Goal: Information Seeking & Learning: Understand process/instructions

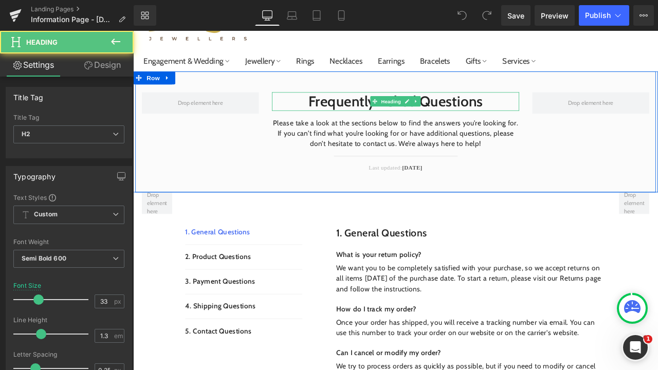
click at [486, 120] on h2 "Frequently Asked Questions" at bounding box center [444, 114] width 293 height 22
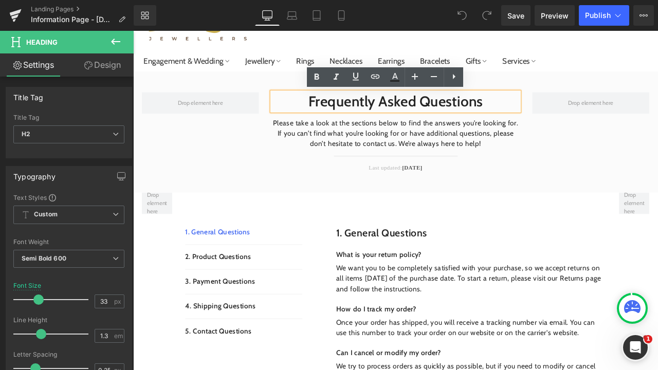
click at [544, 110] on h2 "Frequently Asked Questions" at bounding box center [444, 114] width 293 height 22
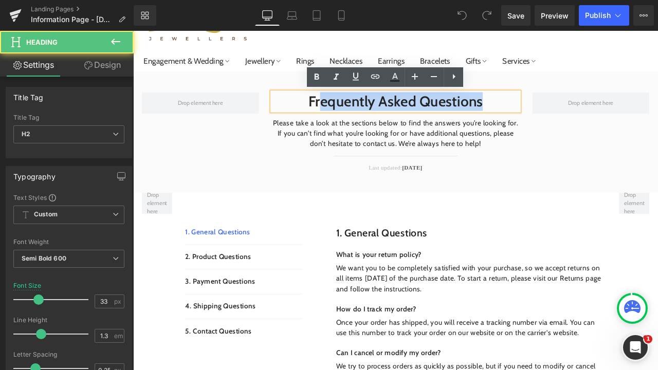
drag, startPoint x: 565, startPoint y: 114, endPoint x: 347, endPoint y: 119, distance: 218.0
click at [347, 119] on h2 "Frequently Asked Questions" at bounding box center [444, 114] width 293 height 22
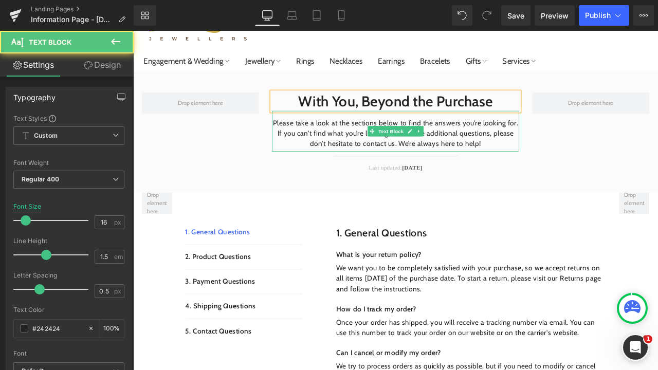
click at [353, 139] on p "Please take a look at the sections below to find the answers you’re looking for…" at bounding box center [444, 152] width 293 height 37
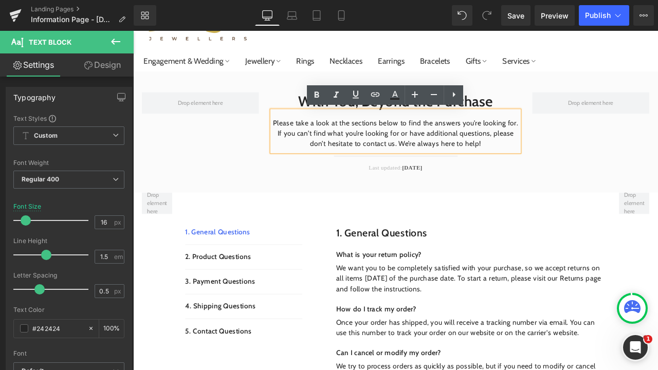
click at [551, 166] on p "Please take a look at the sections below to find the answers you’re looking for…" at bounding box center [444, 152] width 293 height 37
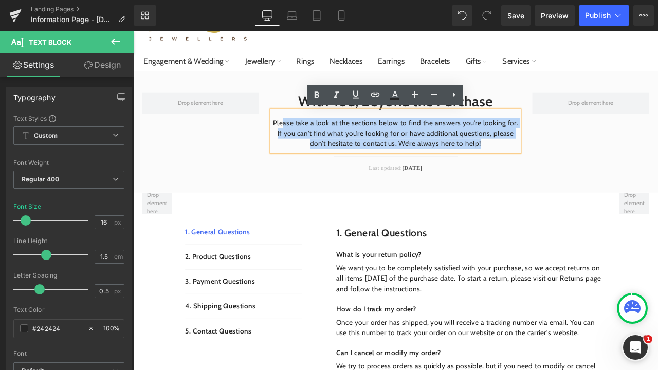
drag, startPoint x: 551, startPoint y: 166, endPoint x: 309, endPoint y: 137, distance: 243.8
click at [310, 137] on p "Please take a look at the sections below to find the answers you’re looking for…" at bounding box center [444, 152] width 293 height 37
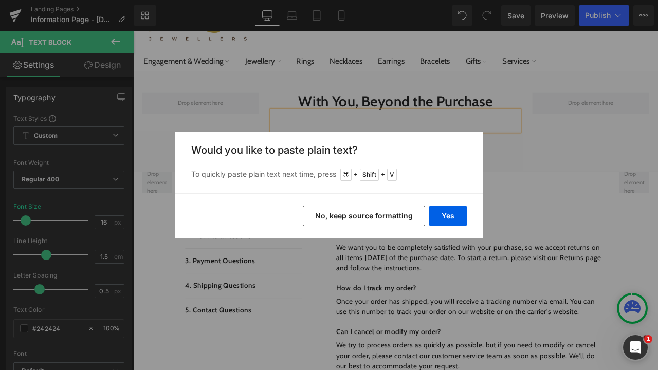
click at [400, 223] on button "No, keep source formatting" at bounding box center [364, 216] width 122 height 21
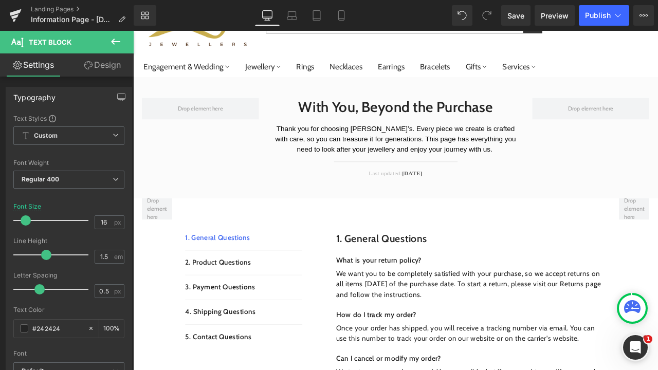
scroll to position [70, 0]
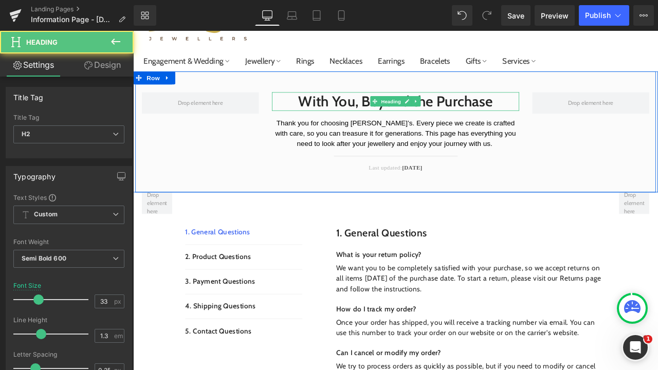
click at [422, 116] on div "With You, Beyond the Purchase Heading" at bounding box center [444, 115] width 293 height 22
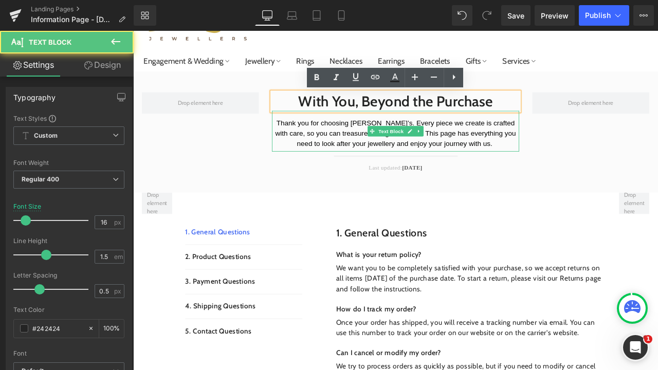
click at [425, 160] on span "Thank you for choosing [PERSON_NAME]’s. Every piece we create is crafted with c…" at bounding box center [445, 152] width 287 height 33
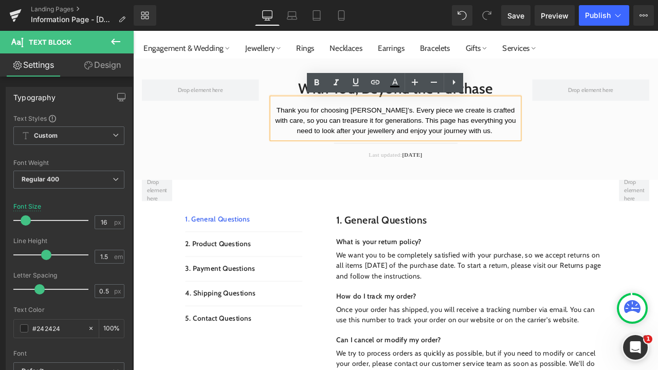
scroll to position [101, 0]
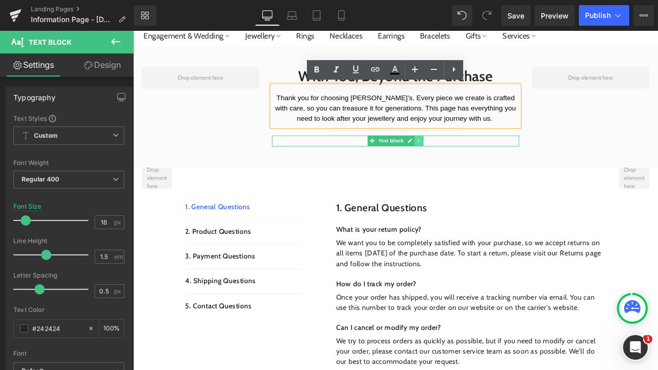
click at [470, 162] on icon at bounding box center [472, 161] width 6 height 6
click at [475, 164] on link at bounding box center [477, 161] width 11 height 12
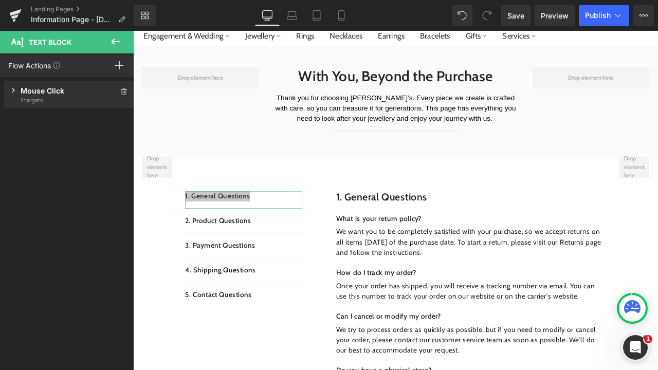
click at [17, 89] on div "Mouse Click Trigger on mouse click 1 targets" at bounding box center [69, 94] width 130 height 27
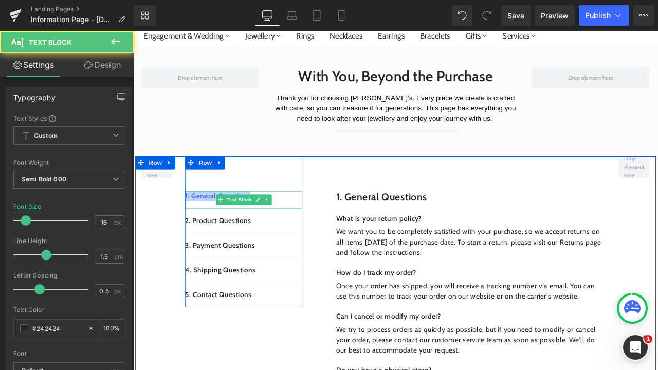
click at [312, 229] on p "1. General Questions" at bounding box center [264, 227] width 139 height 12
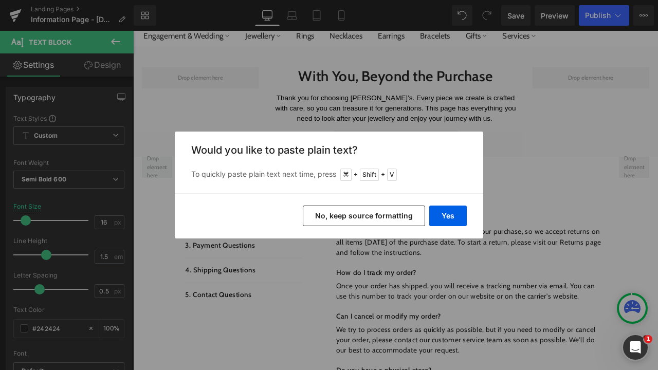
click at [388, 219] on button "No, keep source formatting" at bounding box center [364, 216] width 122 height 21
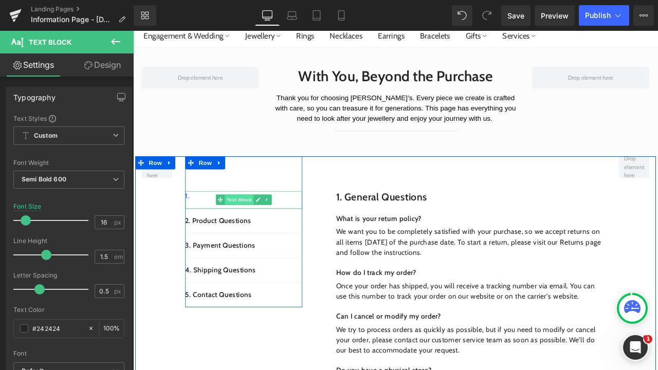
click at [242, 231] on span "Text Block" at bounding box center [259, 231] width 34 height 12
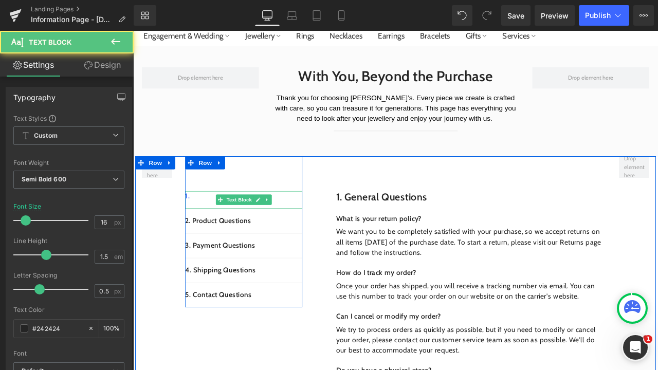
click at [214, 226] on p "1." at bounding box center [264, 227] width 139 height 12
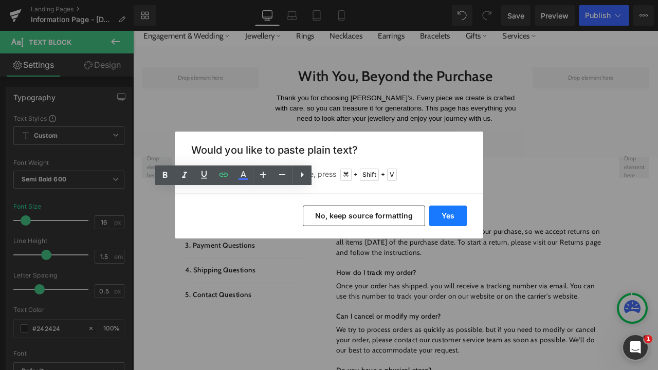
click at [453, 216] on button "Yes" at bounding box center [448, 216] width 38 height 21
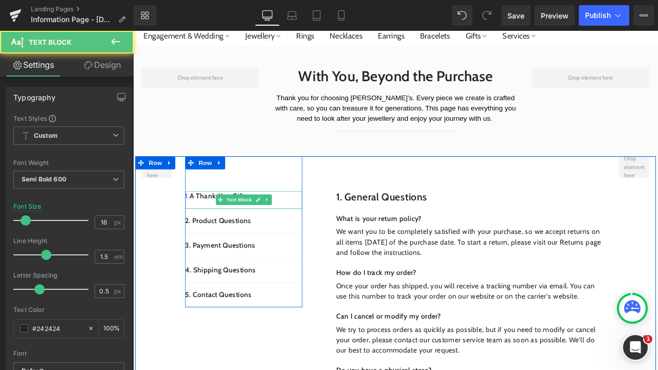
click at [216, 226] on p "1. A Thank-You Gift" at bounding box center [264, 227] width 139 height 12
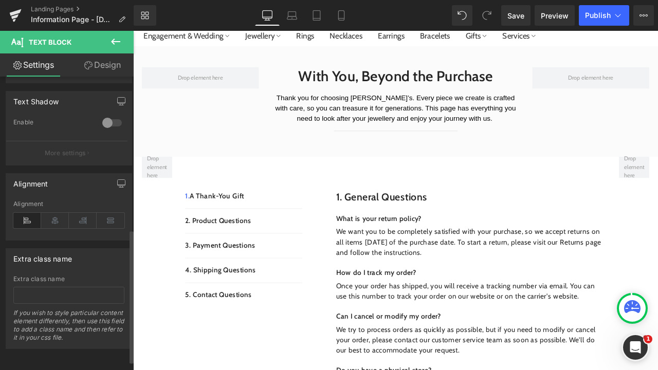
scroll to position [327, 0]
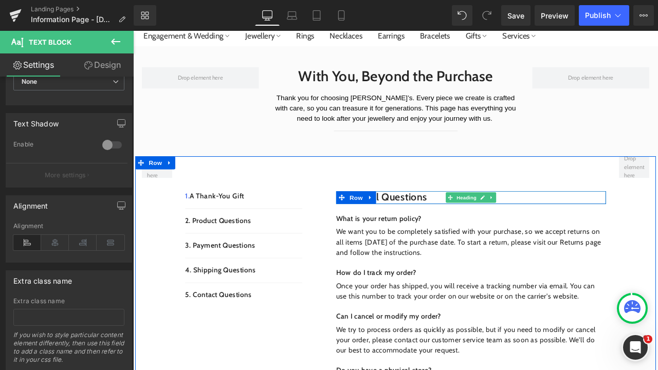
drag, startPoint x: 482, startPoint y: 228, endPoint x: 282, endPoint y: 255, distance: 202.4
click at [483, 228] on h1 "1. General questions" at bounding box center [534, 228] width 320 height 15
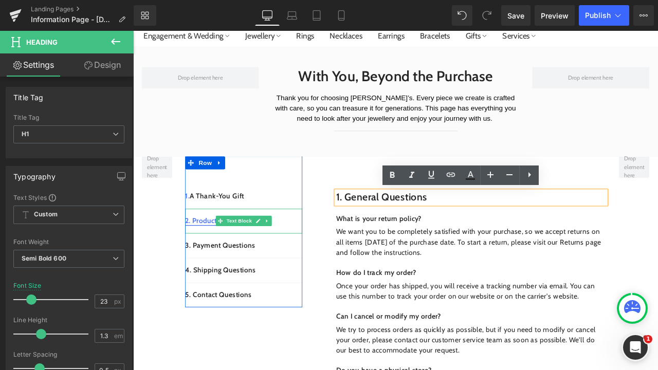
click at [212, 258] on link "2. Product Questions" at bounding box center [234, 256] width 78 height 10
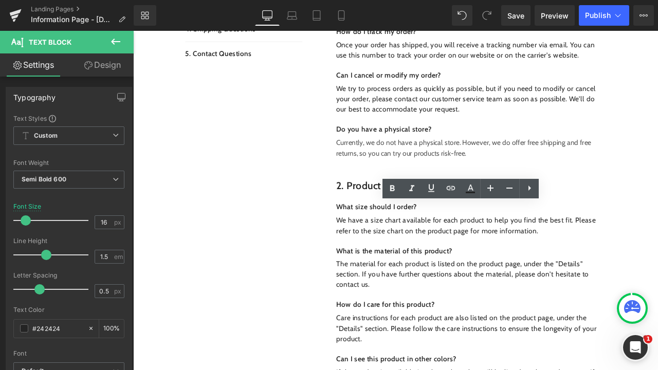
scroll to position [85, 0]
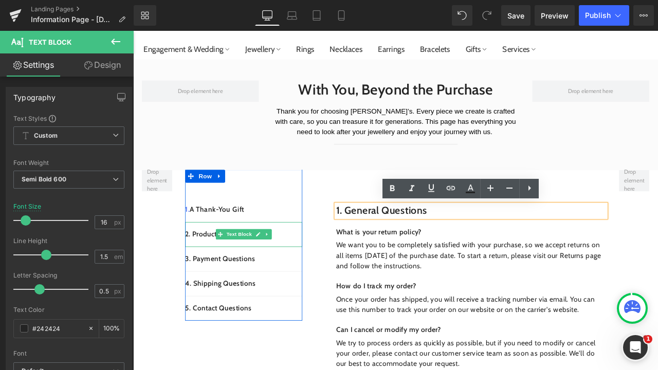
click at [314, 271] on p "2. Product Questions" at bounding box center [264, 272] width 139 height 12
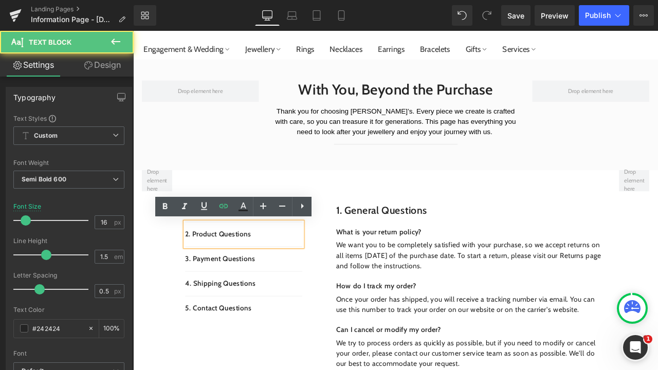
click at [314, 271] on p "2. Product Questions" at bounding box center [264, 272] width 139 height 12
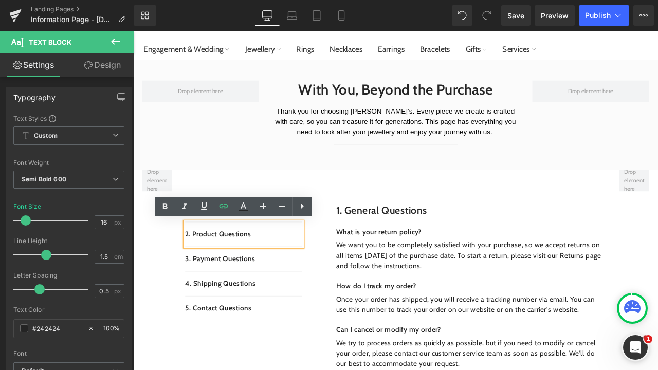
click at [283, 271] on p "2. Product Questions" at bounding box center [264, 272] width 139 height 12
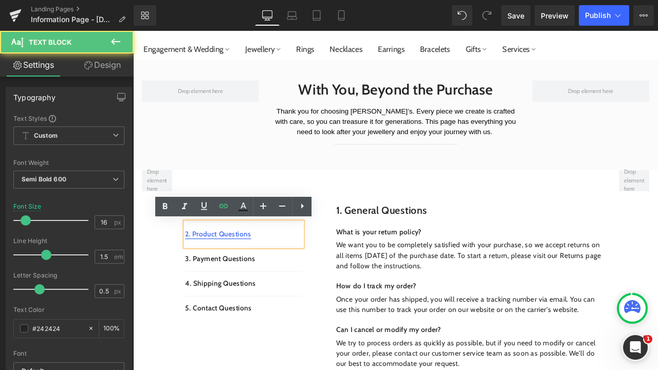
click at [261, 270] on link "2. Product Questions" at bounding box center [234, 272] width 78 height 10
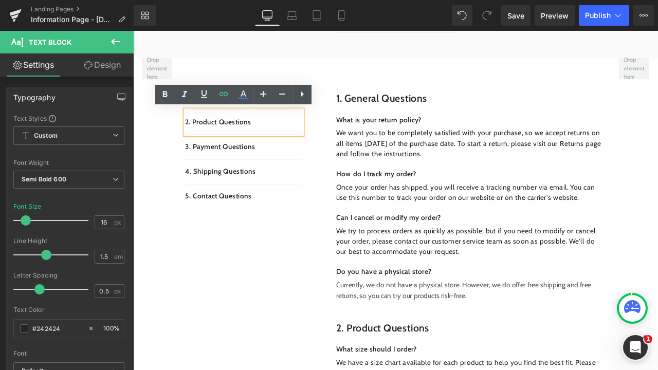
scroll to position [205, 0]
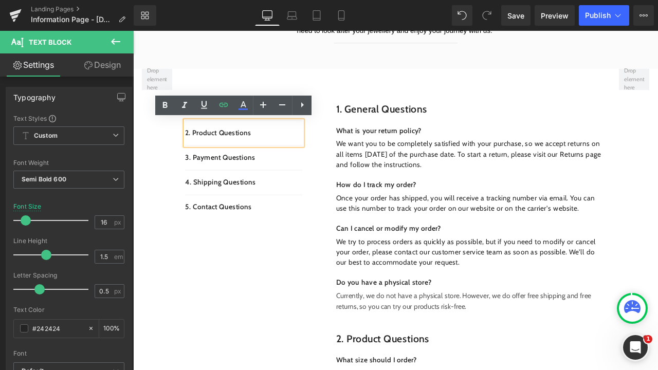
click at [283, 153] on p "2. Product Questions" at bounding box center [264, 152] width 139 height 12
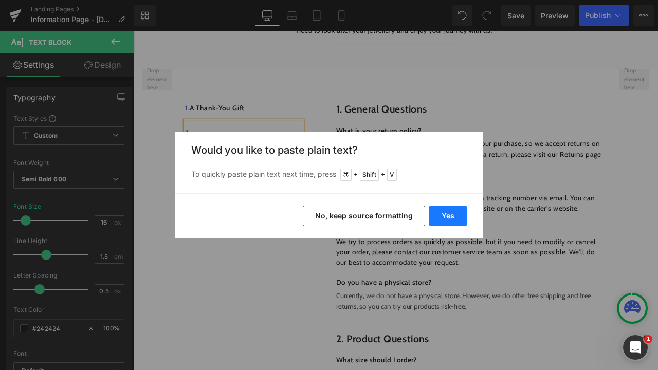
click at [442, 218] on button "Yes" at bounding box center [448, 216] width 38 height 21
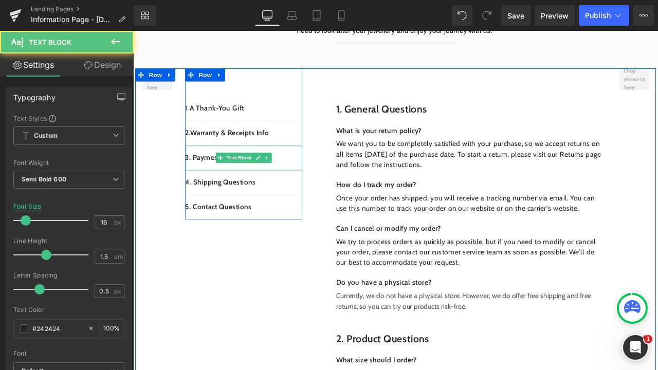
click at [316, 179] on p "3. Payment Questions" at bounding box center [264, 181] width 139 height 12
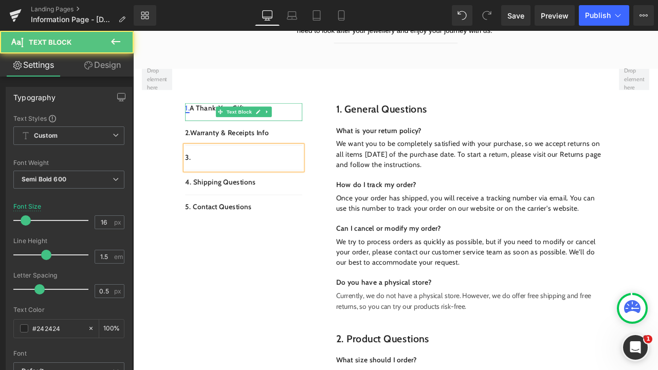
click at [198, 123] on p "1. A Thank-You Gift" at bounding box center [264, 123] width 139 height 12
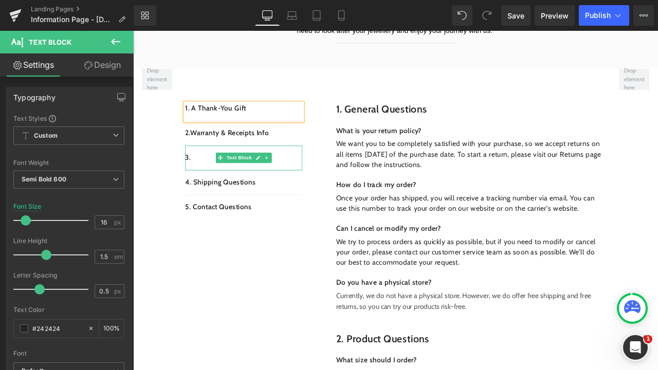
click at [214, 185] on p "3." at bounding box center [264, 181] width 139 height 12
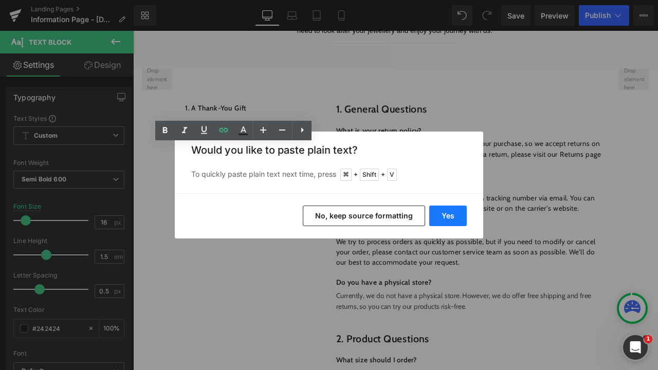
click at [442, 212] on button "Yes" at bounding box center [448, 216] width 38 height 21
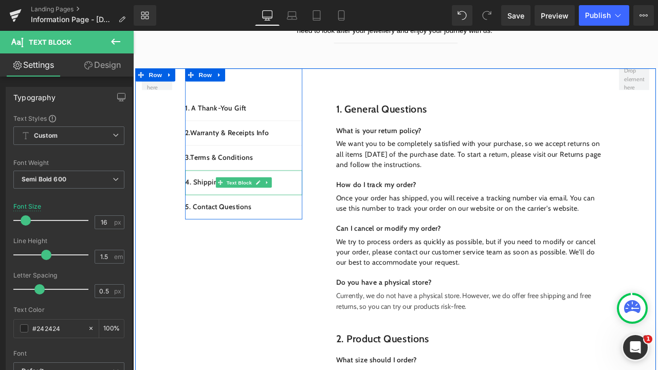
click at [309, 215] on p "4. Shipping Questions" at bounding box center [264, 211] width 139 height 12
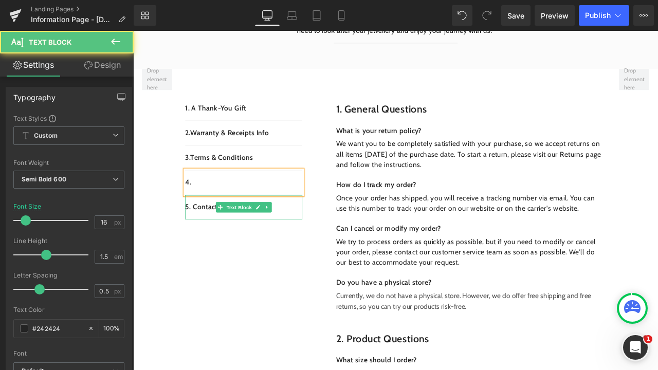
click at [310, 241] on p "5. Contact Questions" at bounding box center [264, 240] width 139 height 12
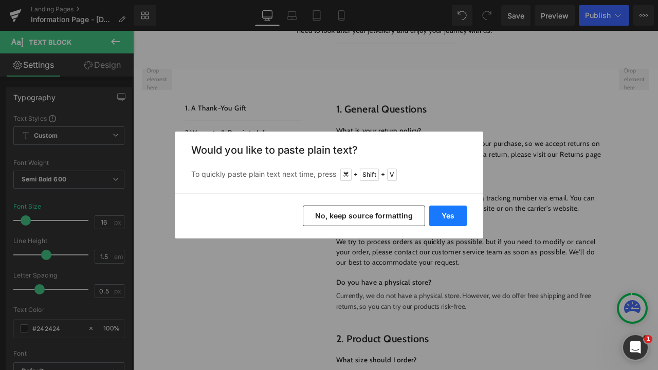
click at [445, 222] on button "Yes" at bounding box center [448, 216] width 38 height 21
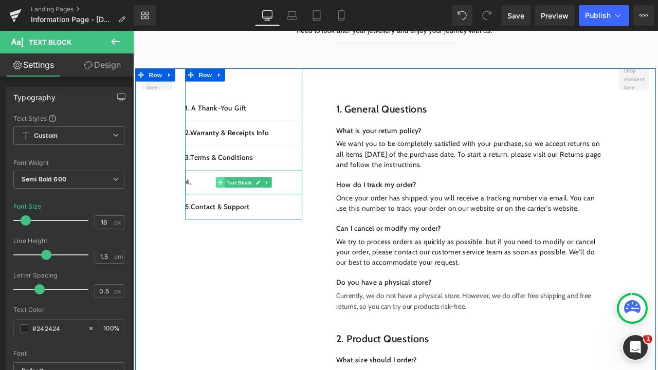
click at [231, 214] on span at bounding box center [236, 211] width 11 height 12
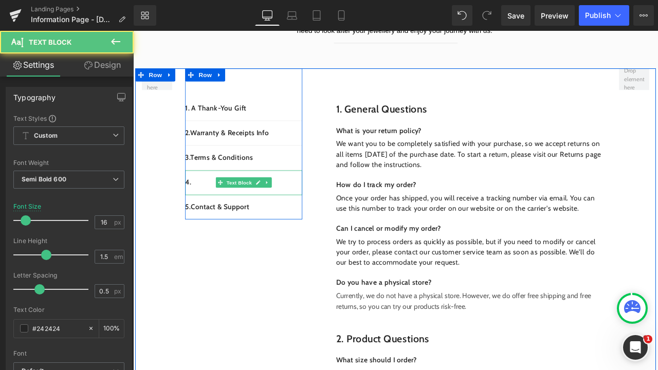
click at [222, 212] on p "4." at bounding box center [264, 211] width 139 height 12
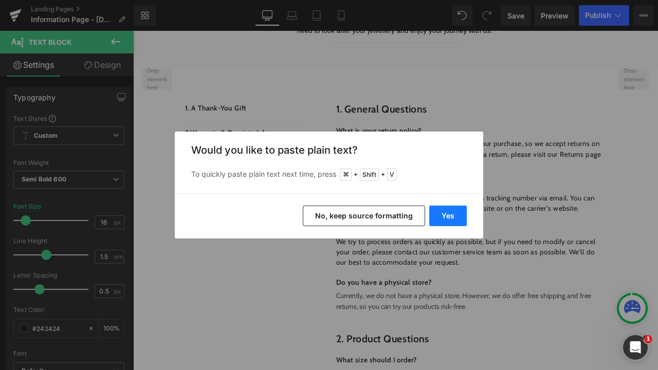
click at [449, 223] on button "Yes" at bounding box center [448, 216] width 38 height 21
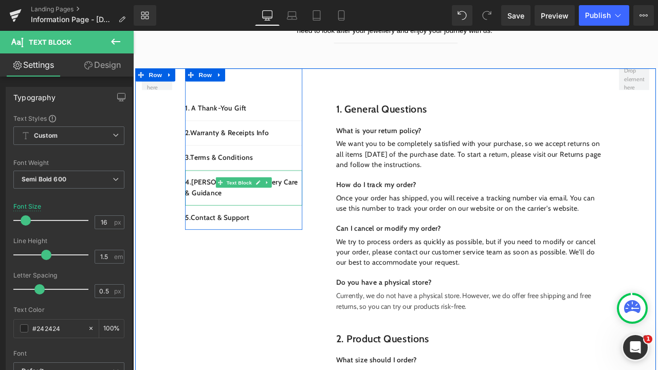
click at [221, 212] on p "4. [PERSON_NAME]’s Jewellery Care & Guidance" at bounding box center [264, 217] width 139 height 25
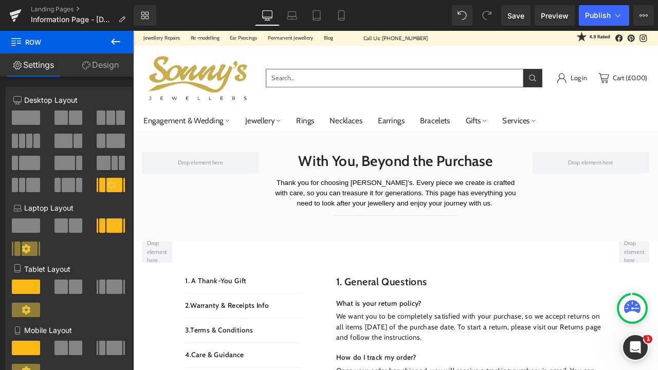
scroll to position [0, 0]
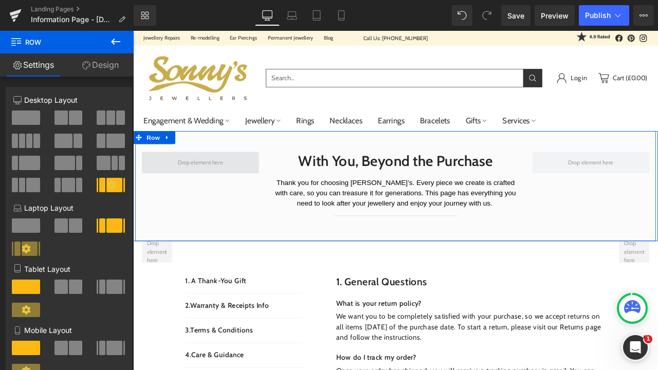
click at [231, 188] on span at bounding box center [212, 186] width 61 height 15
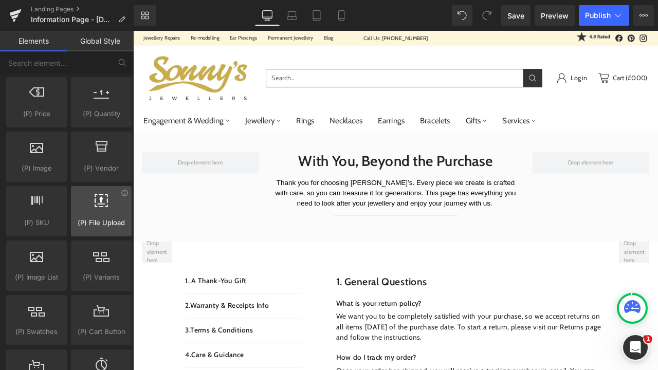
scroll to position [1063, 0]
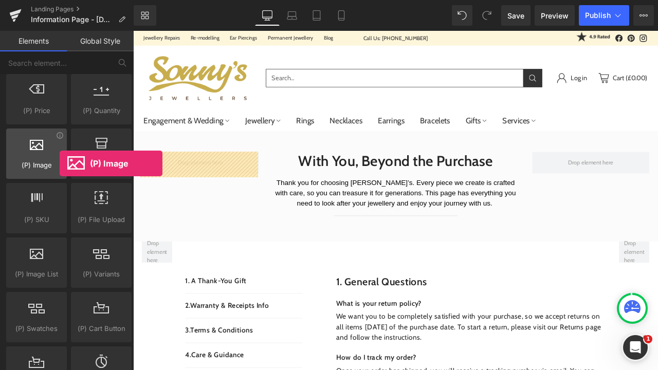
click at [60, 163] on span "(P) Image" at bounding box center [36, 165] width 54 height 11
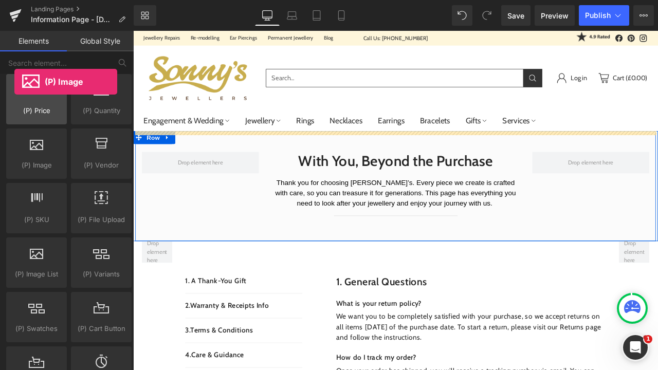
drag, startPoint x: 53, startPoint y: 165, endPoint x: 15, endPoint y: 83, distance: 90.8
click at [15, 82] on div "Product products, goods, sells Product List products, lists, collections, goods…" at bounding box center [69, 153] width 130 height 490
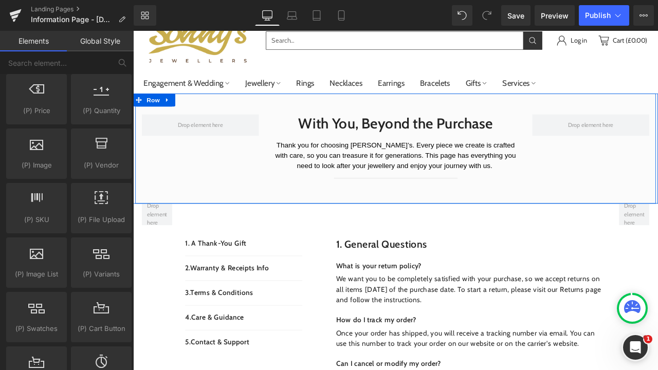
scroll to position [43, 0]
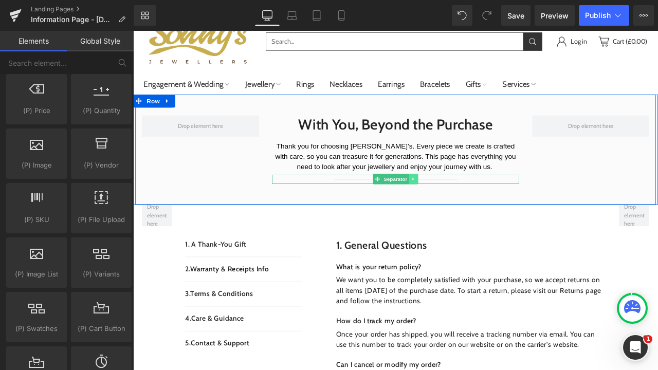
click at [460, 208] on link at bounding box center [465, 206] width 11 height 12
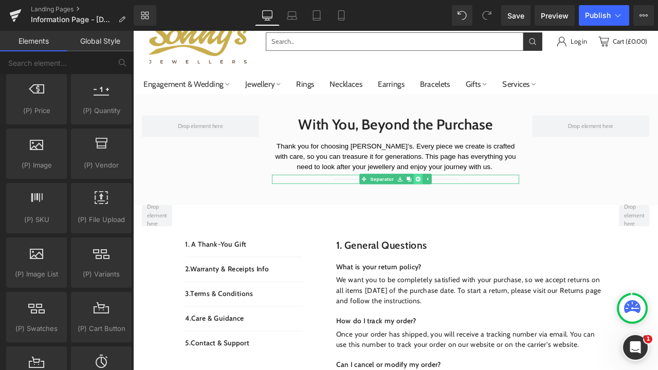
click at [469, 209] on icon at bounding box center [471, 207] width 6 height 6
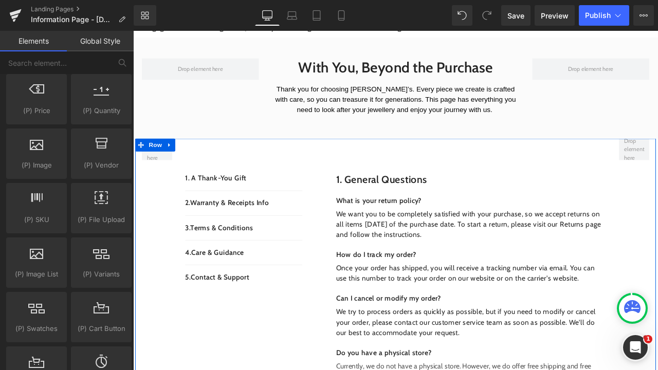
scroll to position [130, 0]
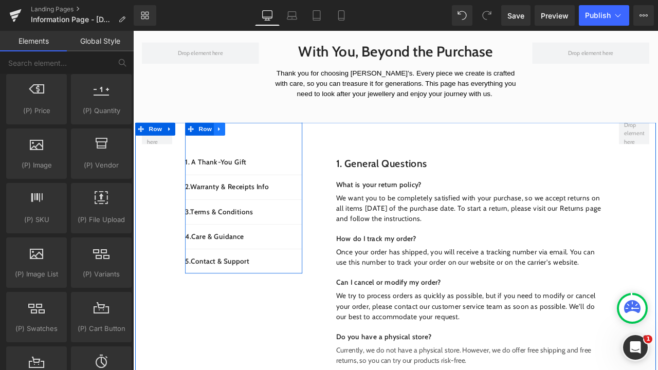
click at [234, 146] on icon at bounding box center [235, 147] width 7 height 8
click at [275, 150] on icon at bounding box center [275, 147] width 7 height 8
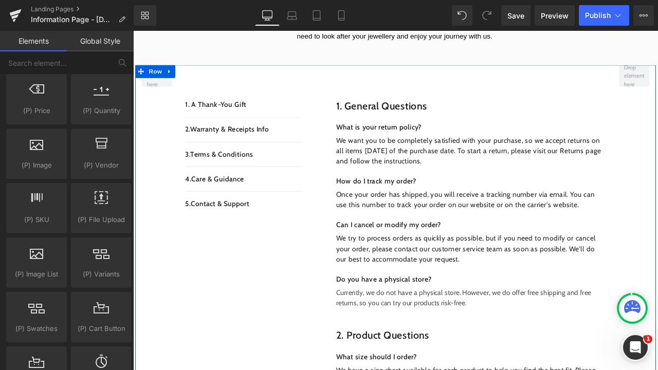
scroll to position [191, 0]
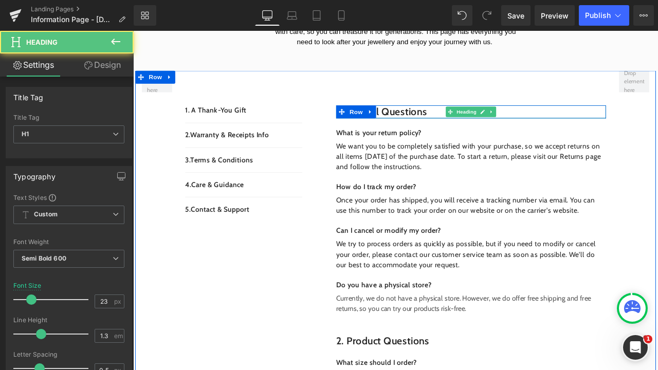
click at [485, 124] on h1 "1. General questions" at bounding box center [534, 126] width 320 height 15
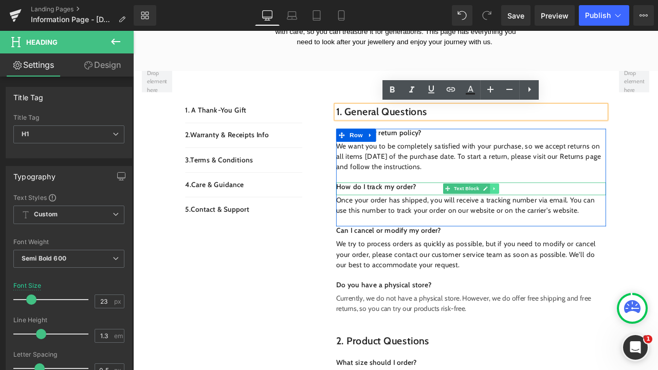
click at [557, 221] on link at bounding box center [561, 218] width 11 height 12
click at [555, 218] on icon at bounding box center [556, 218] width 6 height 6
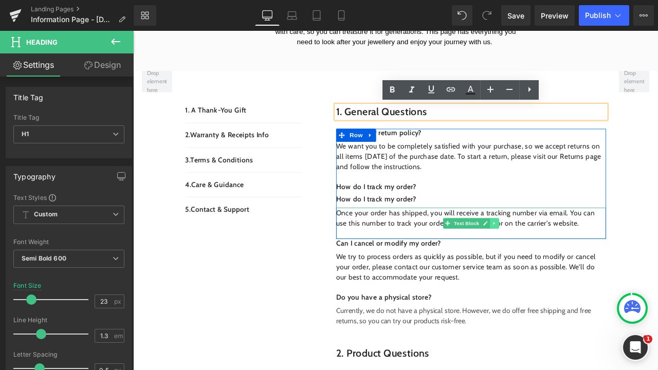
click at [556, 259] on link at bounding box center [561, 259] width 11 height 12
click at [555, 258] on icon at bounding box center [556, 259] width 6 height 6
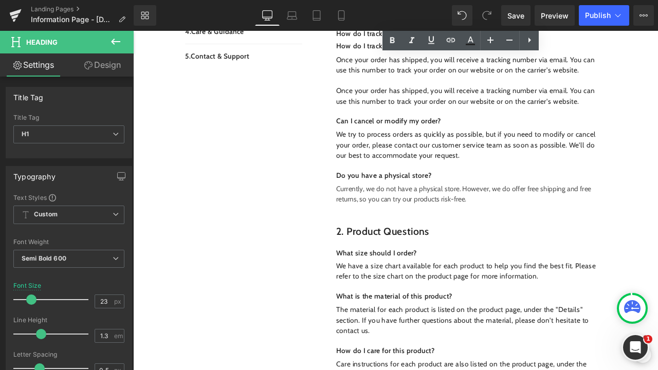
scroll to position [322, 0]
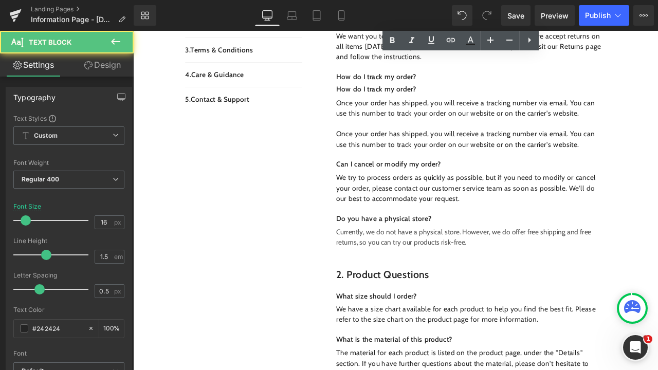
click at [520, 149] on span "Once your order has shipped, you will receive a tracking number via email. You …" at bounding box center [527, 159] width 306 height 22
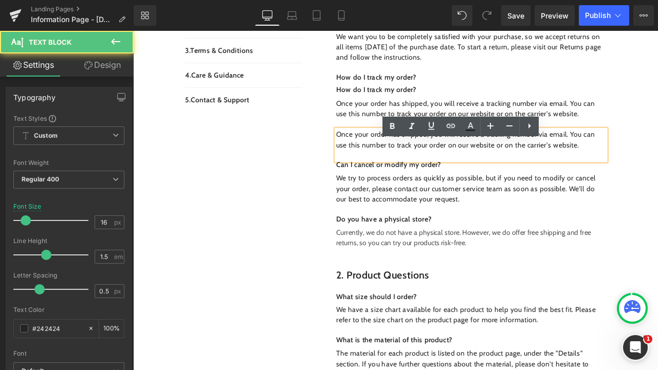
scroll to position [304, 0]
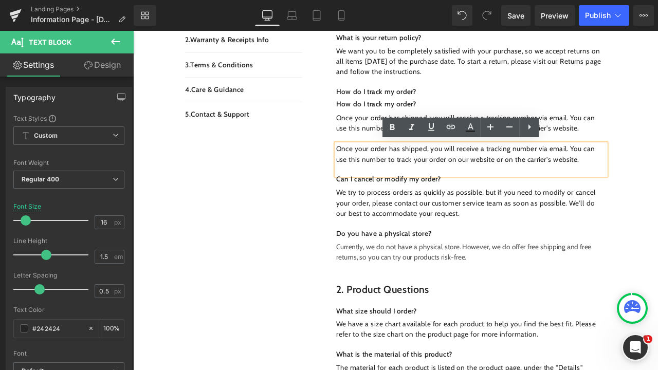
click at [349, 205] on div "1. General questions Heading Row What is your return policy? Text Block We want…" at bounding box center [521, 141] width 344 height 351
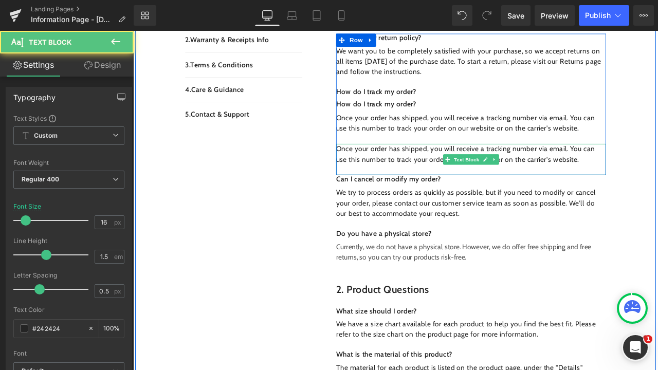
click at [403, 182] on span "Once your order has shipped, you will receive a tracking number via email. You …" at bounding box center [527, 177] width 306 height 22
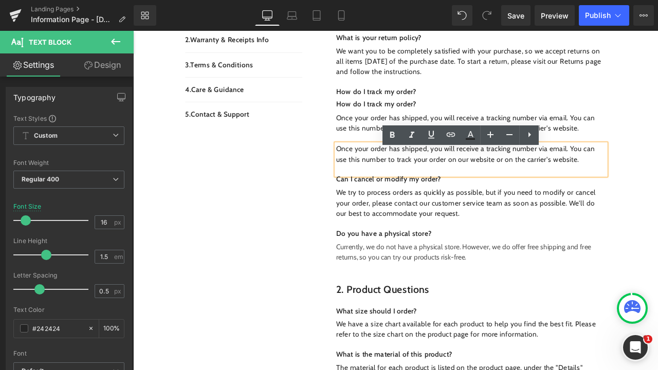
scroll to position [288, 0]
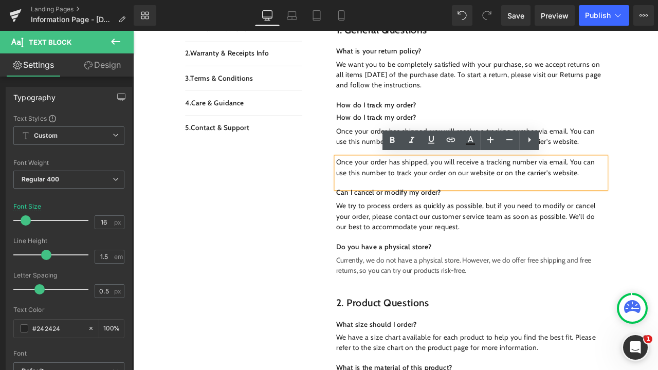
click at [508, 196] on span "Once your order has shipped, you will receive a tracking number via email. You …" at bounding box center [527, 192] width 306 height 22
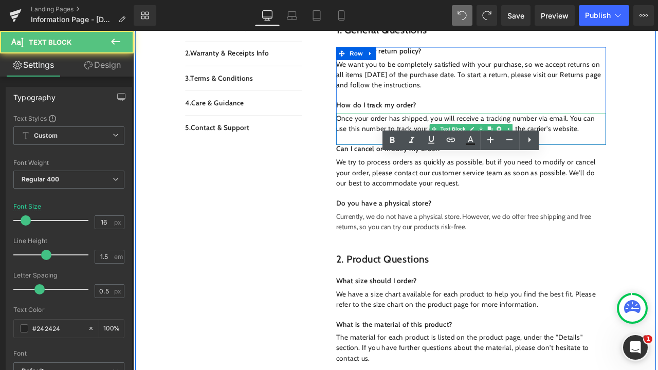
click at [586, 140] on p "Once your order has shipped, you will receive a tracking number via email. You …" at bounding box center [534, 141] width 320 height 25
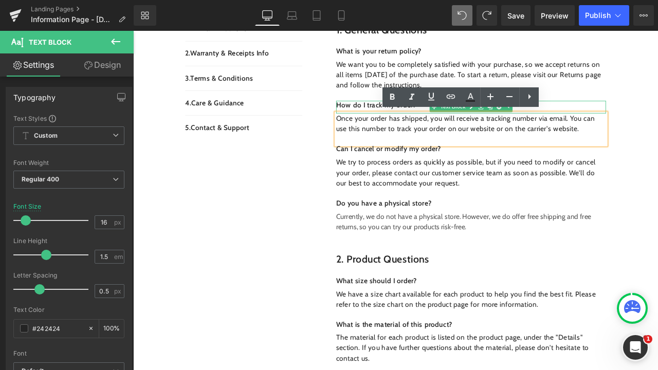
click at [396, 117] on p "How do I track my order?" at bounding box center [534, 119] width 320 height 11
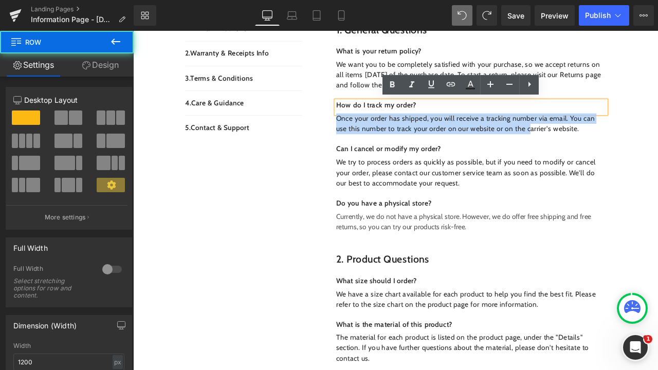
click at [351, 150] on div "1. General questions Heading Row What is your return policy? Text Block We want…" at bounding box center [521, 130] width 344 height 299
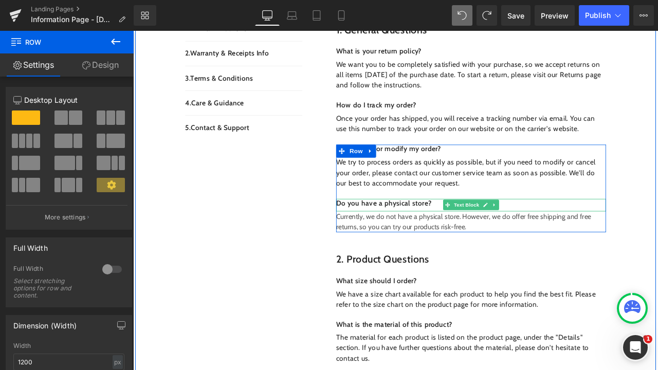
click at [443, 232] on p "Do you have a physical store?" at bounding box center [534, 235] width 320 height 11
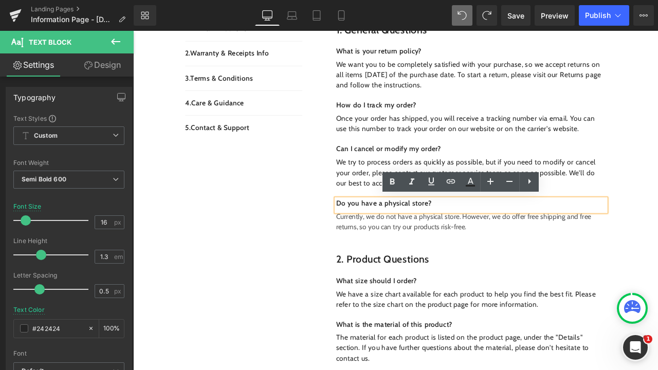
click at [496, 234] on p "Do you have a physical store?" at bounding box center [534, 235] width 320 height 11
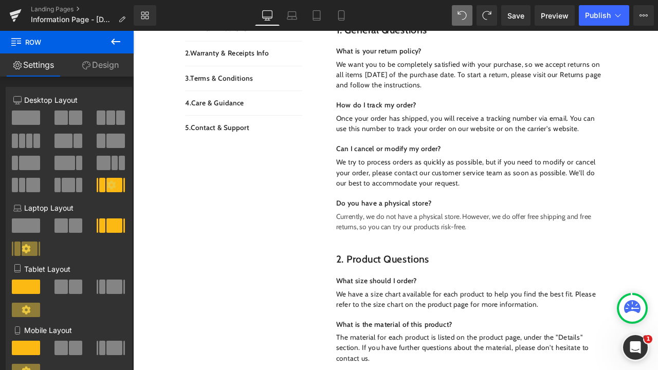
scroll to position [181, 0]
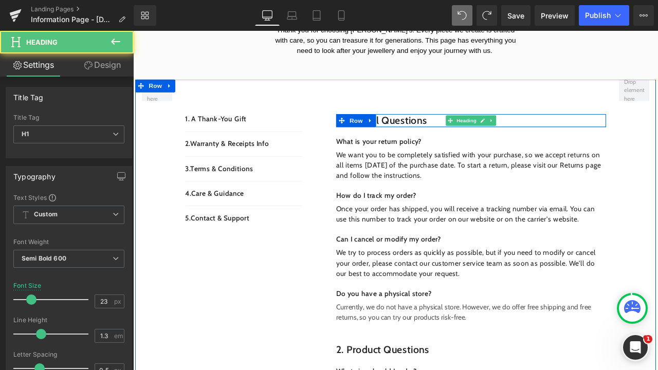
click at [468, 139] on h1 "1. General questions" at bounding box center [534, 137] width 320 height 15
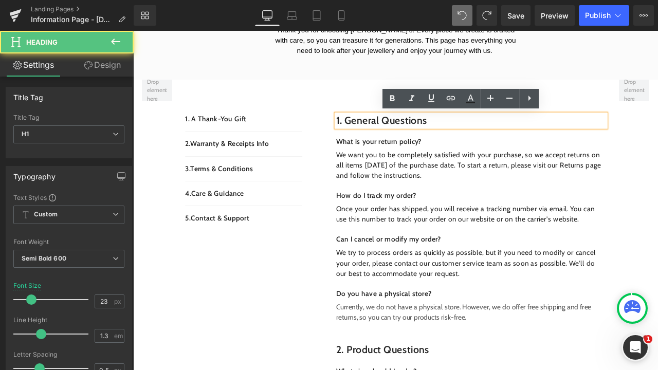
click at [485, 134] on h1 "1. General questions" at bounding box center [534, 137] width 320 height 15
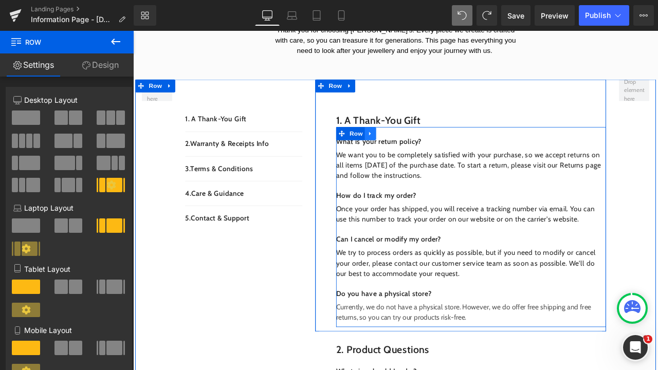
click at [415, 153] on icon at bounding box center [414, 153] width 7 height 8
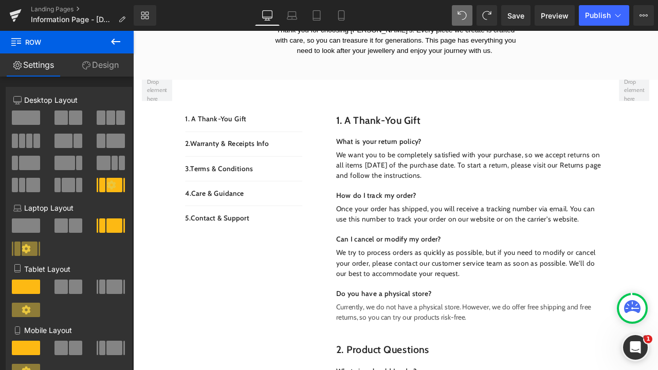
click at [121, 36] on icon at bounding box center [115, 41] width 12 height 12
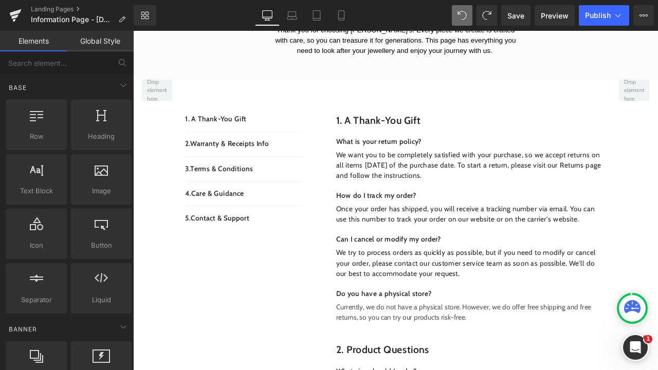
scroll to position [0, 0]
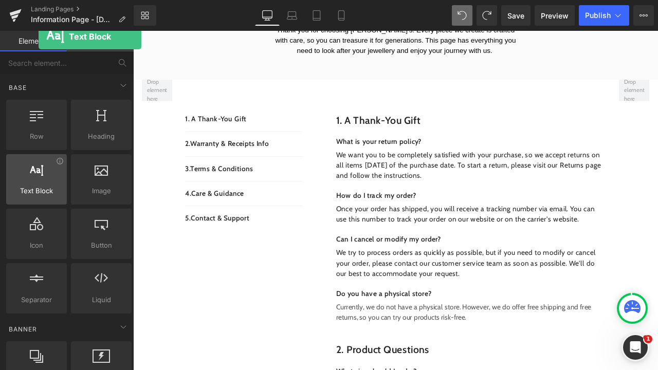
click at [39, 189] on span "Text Block" at bounding box center [36, 191] width 54 height 11
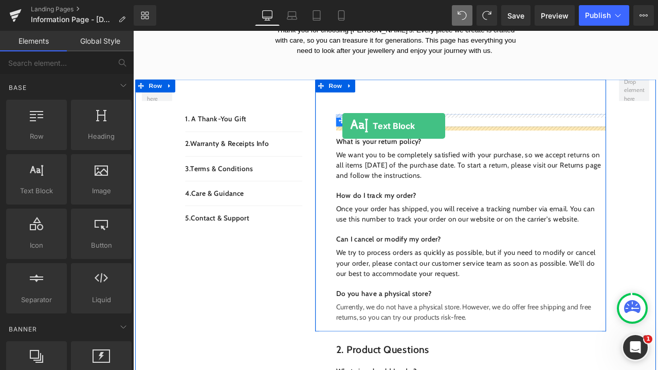
drag, startPoint x: 172, startPoint y: 220, endPoint x: 381, endPoint y: 143, distance: 222.8
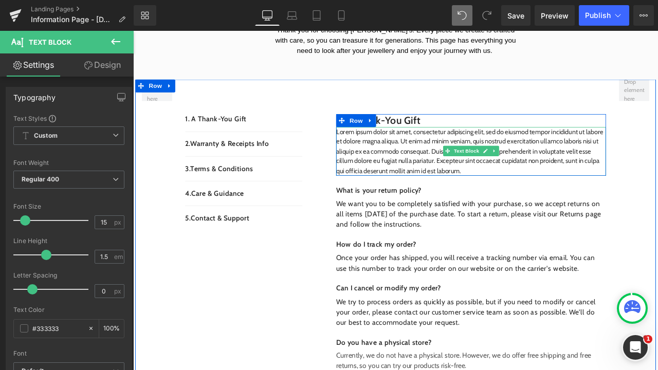
click at [563, 191] on p "Lorem ipsum dolor sit amet, consectetur adipiscing elit, sed do eiusmod tempor …" at bounding box center [534, 174] width 320 height 58
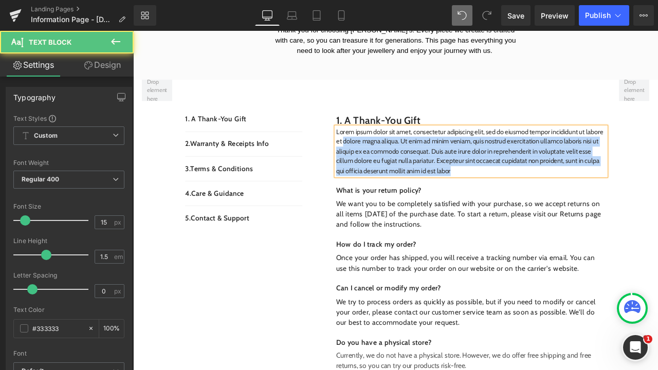
drag, startPoint x: 503, startPoint y: 191, endPoint x: 403, endPoint y: 156, distance: 105.7
click at [403, 156] on p "Lorem ipsum dolor sit amet, consectetur adipiscing elit, sed do eiusmod tempor …" at bounding box center [534, 174] width 320 height 58
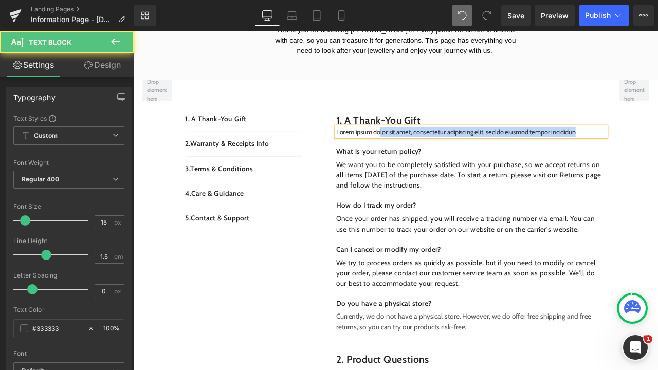
drag, startPoint x: 667, startPoint y: 149, endPoint x: 423, endPoint y: 150, distance: 244.2
click at [423, 150] on p "Lorem ipsum dolor sit amet, consectetur adipiscing elit, sed do eiusmod tempor …" at bounding box center [534, 151] width 320 height 12
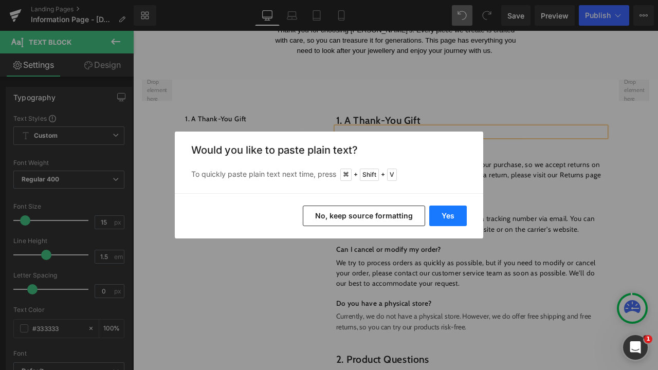
click at [450, 212] on button "Yes" at bounding box center [448, 216] width 38 height 21
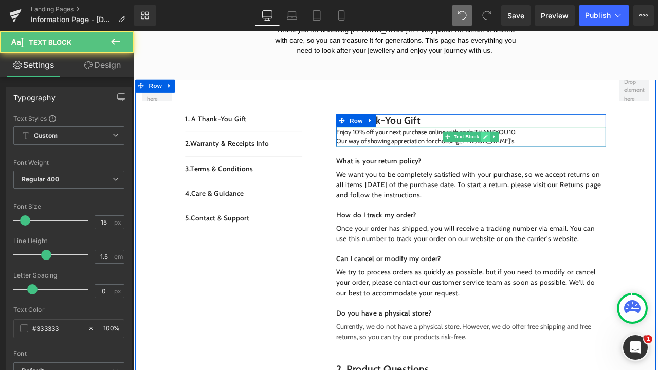
drag, startPoint x: 594, startPoint y: 153, endPoint x: 544, endPoint y: 152, distance: 49.4
click at [544, 152] on div "Enjoy 10% off your next purchase online with code THANKYOU10. Our way of showin…" at bounding box center [534, 156] width 320 height 23
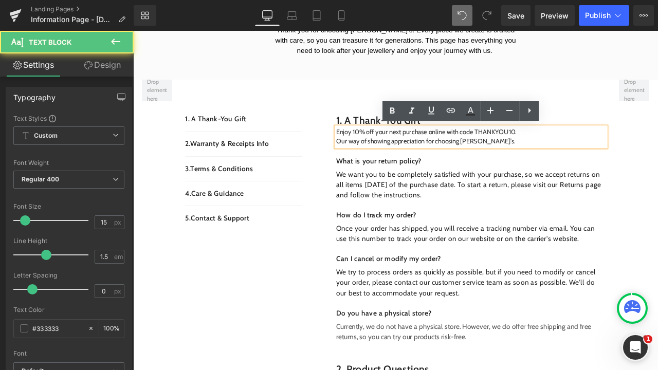
click at [574, 164] on p "Our way of showing appreciation for choosing [PERSON_NAME]’s." at bounding box center [534, 162] width 320 height 12
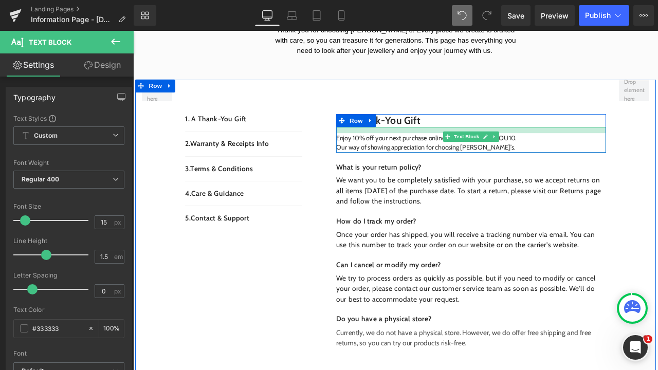
drag, startPoint x: 476, startPoint y: 145, endPoint x: 479, endPoint y: 153, distance: 7.6
click at [479, 153] on div "Enjoy 10% off your next purchase online with code THANKYOU10. Our way of showin…" at bounding box center [534, 160] width 320 height 30
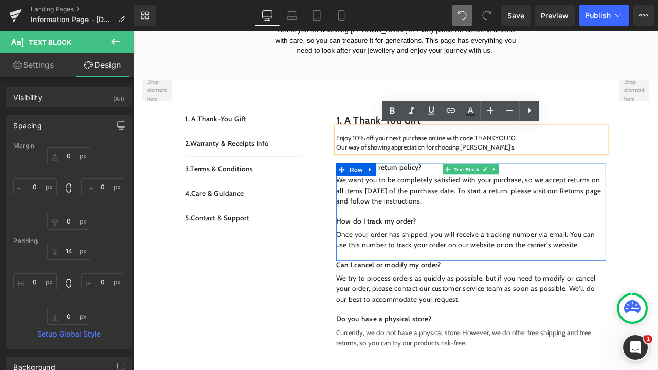
click at [476, 193] on p "What is your return policy?" at bounding box center [534, 193] width 320 height 11
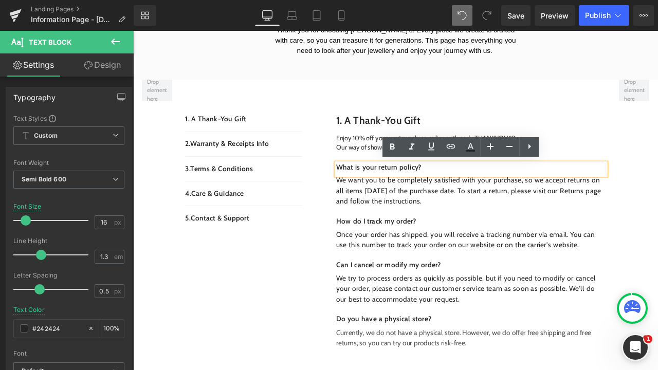
click at [477, 192] on p "What is your return policy?" at bounding box center [534, 193] width 320 height 11
click at [474, 189] on p "What is your return policy?" at bounding box center [534, 193] width 320 height 11
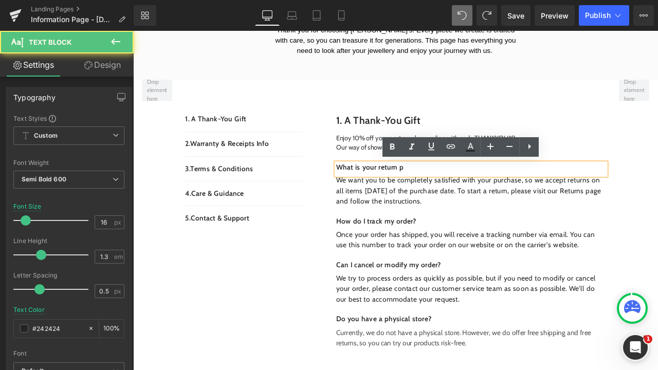
click at [463, 190] on p "What is your return p" at bounding box center [534, 193] width 320 height 11
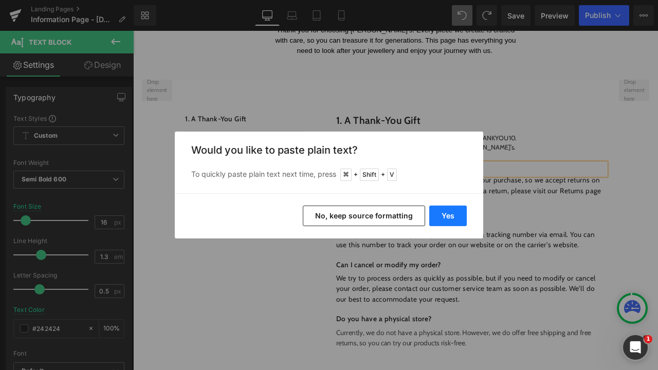
click at [461, 223] on button "Yes" at bounding box center [448, 216] width 38 height 21
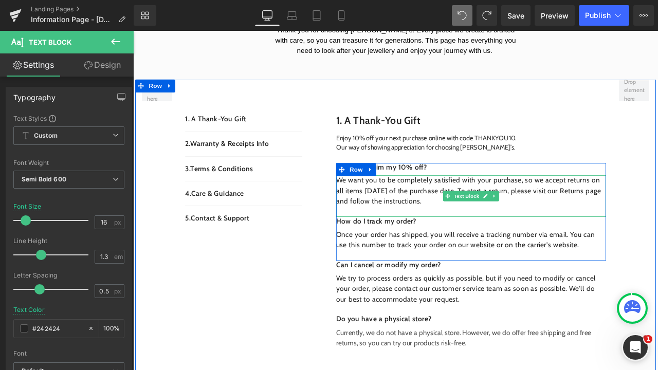
click at [480, 228] on span "We want you to be completely satisfied with your purchase, so we accept returns…" at bounding box center [531, 220] width 314 height 34
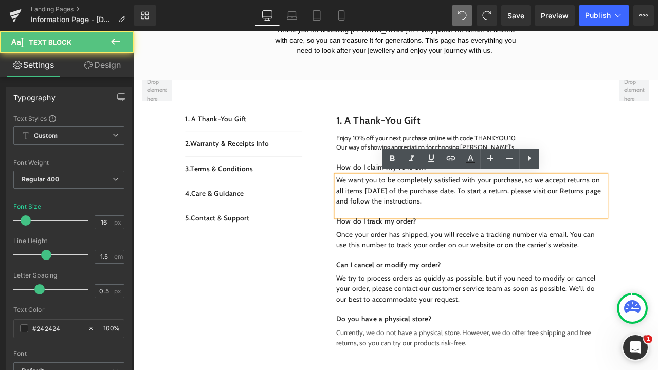
click at [491, 229] on span "We want you to be completely satisfied with your purchase, so we accept returns…" at bounding box center [531, 220] width 314 height 34
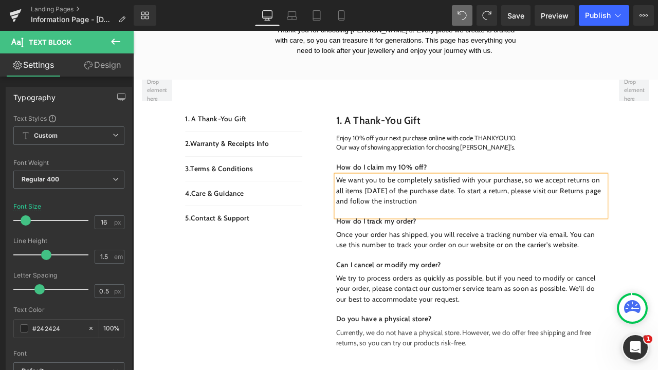
drag, startPoint x: 497, startPoint y: 231, endPoint x: 375, endPoint y: 208, distance: 124.5
click at [375, 208] on p "We want you to be completely satisfied with your purchase, so we accept returns…" at bounding box center [534, 220] width 320 height 37
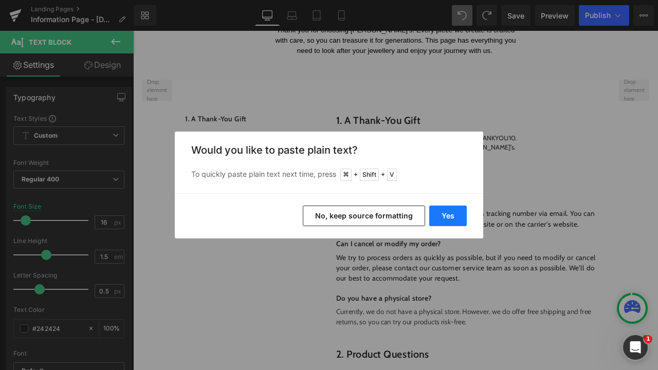
click at [438, 217] on button "Yes" at bounding box center [448, 216] width 38 height 21
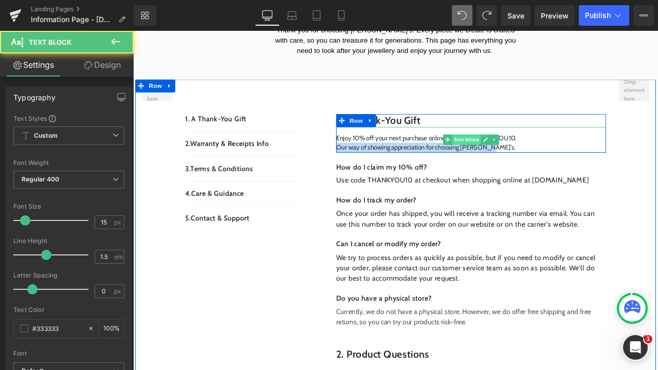
drag, startPoint x: 587, startPoint y: 158, endPoint x: 539, endPoint y: 161, distance: 47.4
click at [539, 161] on div "Enjoy 10% off your next purchase online with code THANKYOU10. Our way of showin…" at bounding box center [534, 160] width 320 height 30
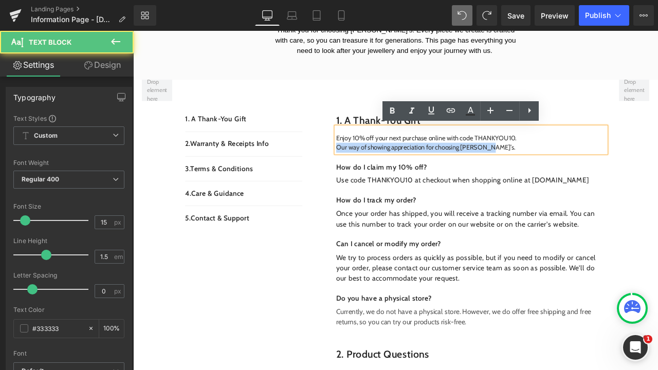
click at [603, 166] on p "Our way of showing appreciation for choosing [PERSON_NAME]’s." at bounding box center [534, 169] width 320 height 12
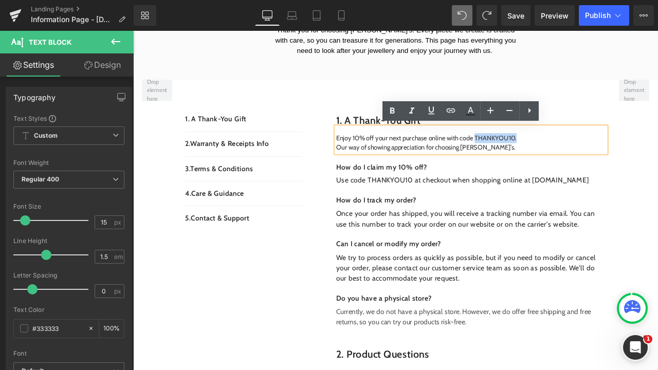
drag, startPoint x: 588, startPoint y: 154, endPoint x: 539, endPoint y: 156, distance: 48.4
click at [539, 156] on p "Enjoy 10% off your next purchase online with code THANKYOU10." at bounding box center [534, 158] width 320 height 12
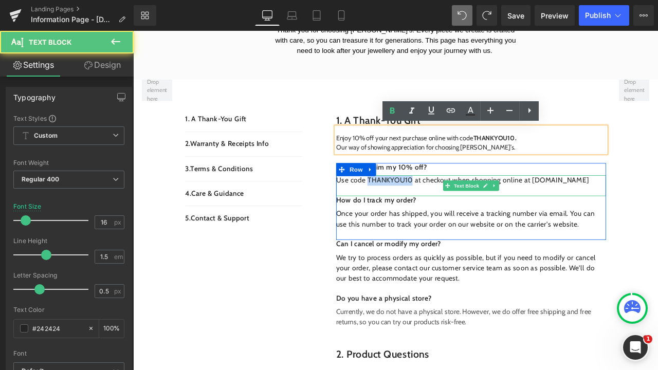
drag, startPoint x: 461, startPoint y: 207, endPoint x: 410, endPoint y: 206, distance: 50.9
click at [410, 206] on p "Use code THANKYOU10 at checkout when shopping online at [DOMAIN_NAME]" at bounding box center [534, 208] width 320 height 12
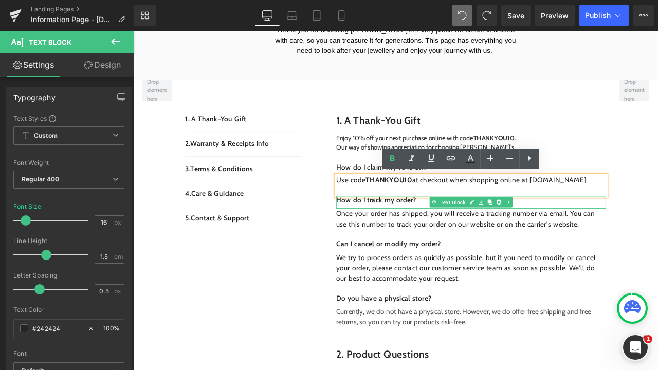
click at [471, 232] on p "How do I track my order?" at bounding box center [534, 232] width 320 height 11
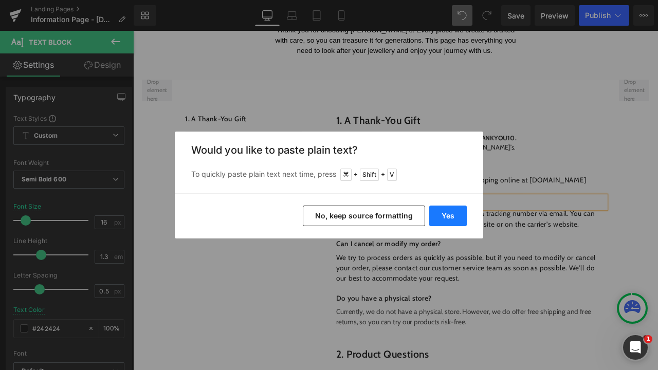
click at [454, 223] on button "Yes" at bounding box center [448, 216] width 38 height 21
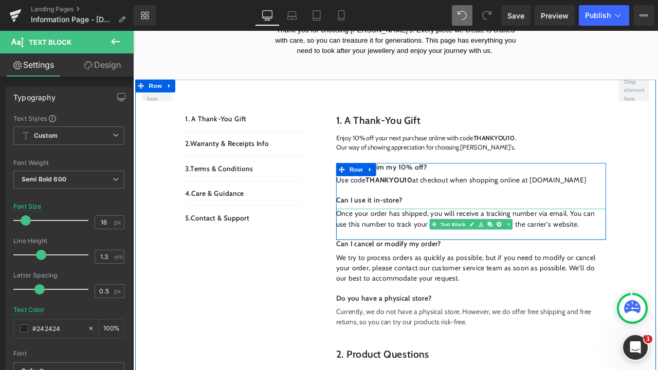
click at [458, 250] on p "Once your order has shipped, you will receive a tracking number via email. You …" at bounding box center [534, 254] width 320 height 25
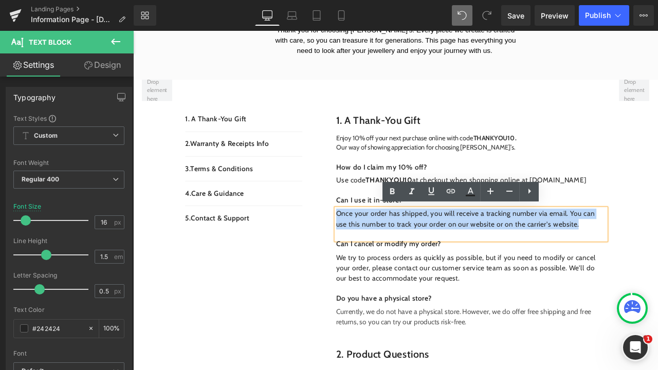
drag, startPoint x: 649, startPoint y: 262, endPoint x: 371, endPoint y: 248, distance: 278.4
click at [374, 248] on p "Once your order has shipped, you will receive a tracking number via email. You …" at bounding box center [534, 254] width 320 height 25
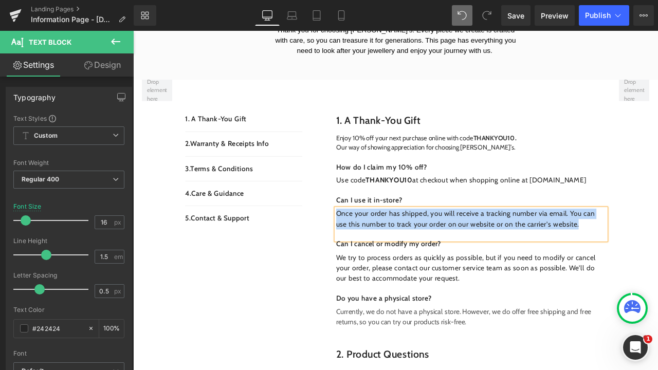
click at [656, 261] on p "Once your order has shipped, you will receive a tracking number via email. You …" at bounding box center [534, 254] width 320 height 25
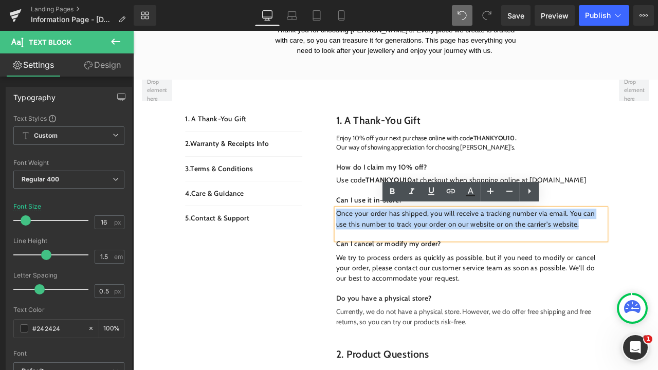
drag, startPoint x: 656, startPoint y: 261, endPoint x: 372, endPoint y: 247, distance: 284.1
click at [374, 247] on p "Once your order has shipped, you will receive a tracking number via email. You …" at bounding box center [534, 254] width 320 height 25
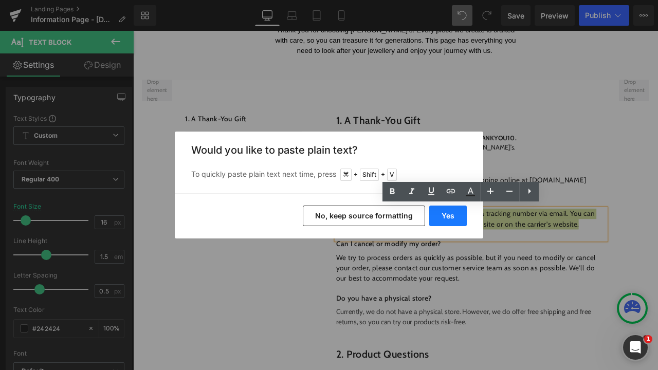
click at [438, 215] on button "Yes" at bounding box center [448, 216] width 38 height 21
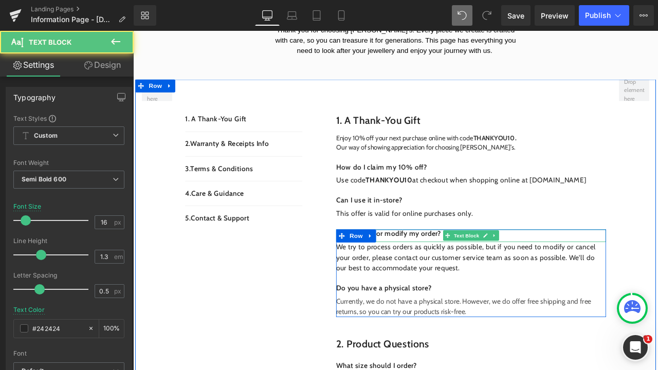
drag, startPoint x: 483, startPoint y: 270, endPoint x: 581, endPoint y: 35, distance: 254.8
click at [483, 270] on p "Can I cancel or modify my order?" at bounding box center [534, 271] width 320 height 11
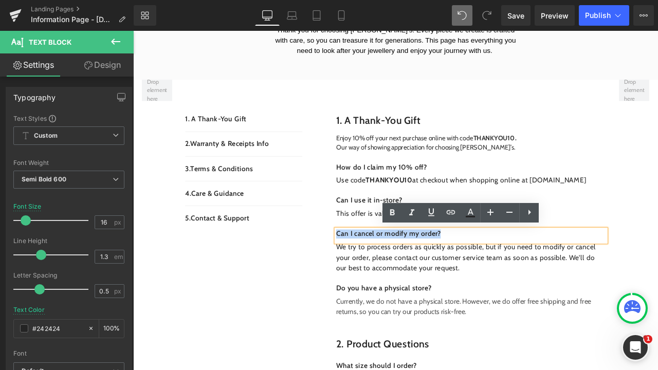
drag, startPoint x: 507, startPoint y: 269, endPoint x: 372, endPoint y: 270, distance: 135.2
click at [374, 270] on p "Can I cancel or modify my order?" at bounding box center [534, 271] width 320 height 11
click at [505, 270] on p "Can I cancel or modify my order?" at bounding box center [534, 271] width 320 height 11
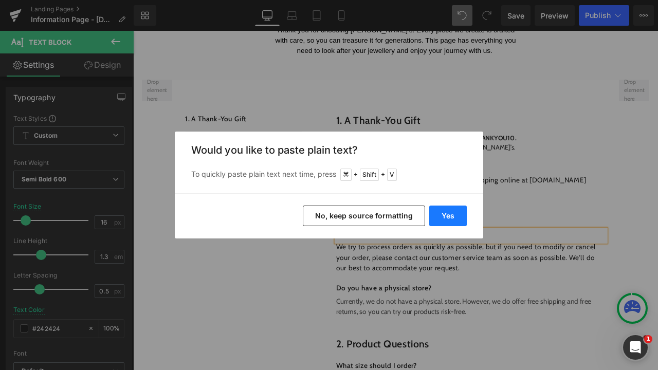
click at [448, 214] on button "Yes" at bounding box center [448, 216] width 38 height 21
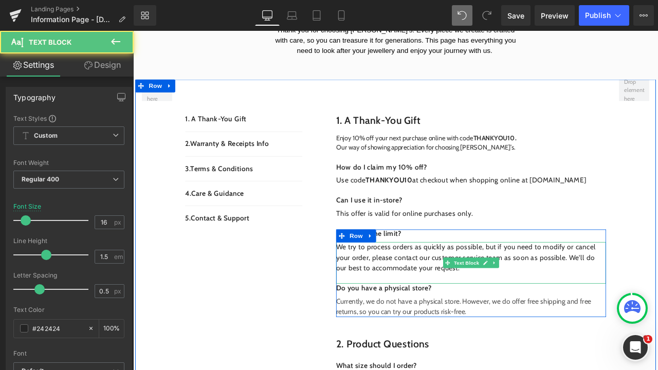
click at [478, 310] on span "We try to process orders as quickly as possible, but if you need to modify or c…" at bounding box center [527, 299] width 307 height 34
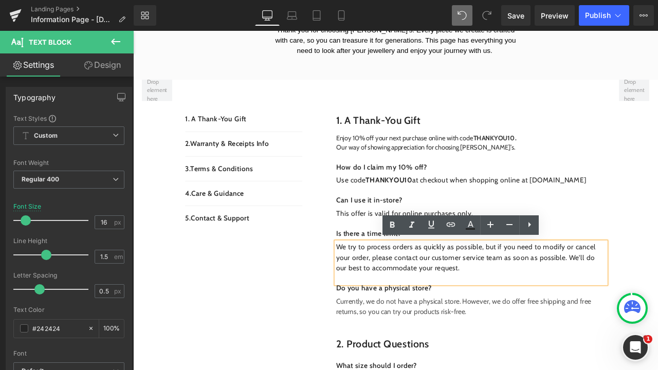
click at [528, 319] on div "We try to process orders as quickly as possible, but if you need to modify or c…" at bounding box center [534, 305] width 320 height 49
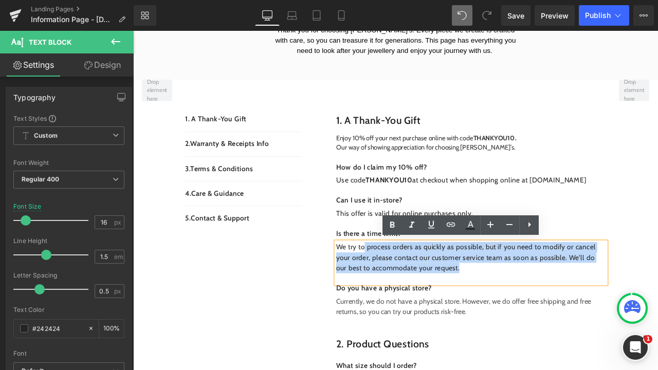
drag, startPoint x: 521, startPoint y: 314, endPoint x: 405, endPoint y: 284, distance: 119.6
click at [405, 284] on p "We try to process orders as quickly as possible, but if you need to modify or c…" at bounding box center [534, 299] width 320 height 37
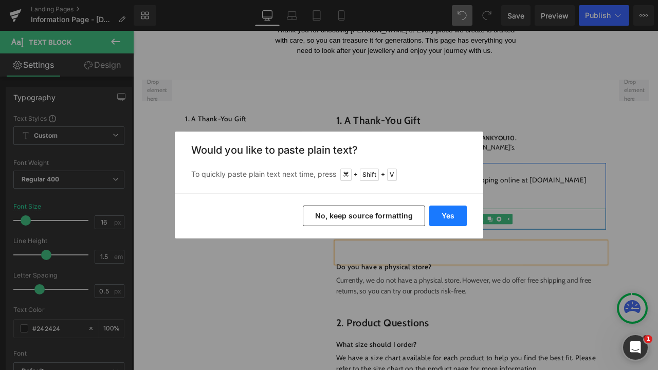
click at [446, 215] on button "Yes" at bounding box center [448, 216] width 38 height 21
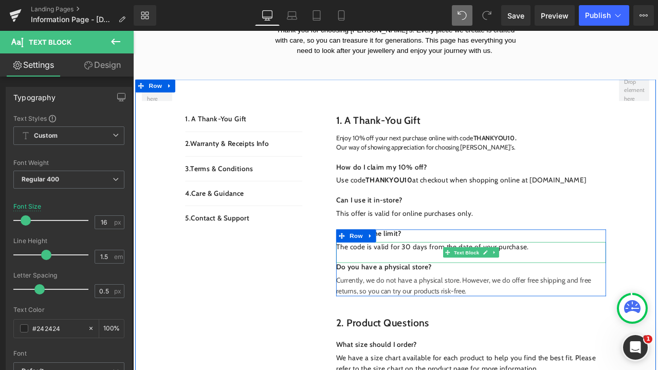
click at [452, 286] on p "The code is valid for 30 days from the date of your purchase." at bounding box center [534, 287] width 320 height 12
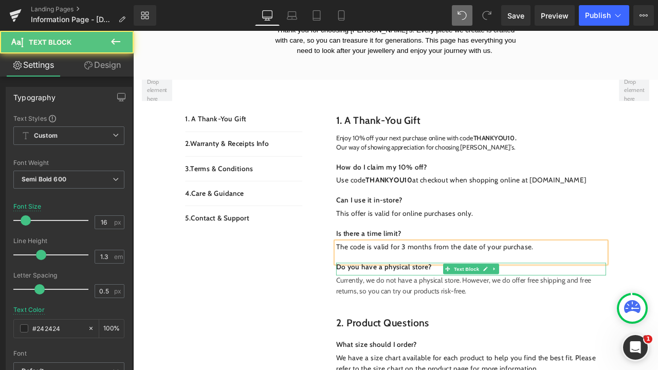
click at [492, 314] on div "Do you have a physical store?" at bounding box center [534, 313] width 320 height 15
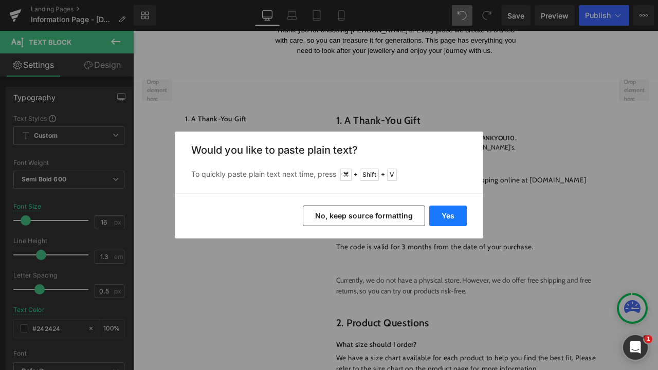
click at [437, 224] on button "Yes" at bounding box center [448, 216] width 38 height 21
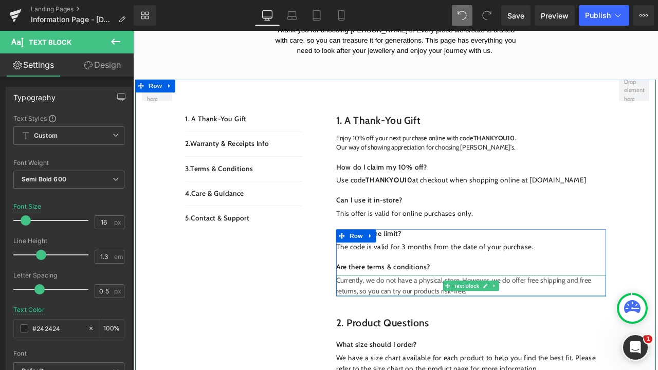
click at [578, 336] on p "Currently, we do not have a physical store. However, we do offer free shipping …" at bounding box center [534, 333] width 320 height 25
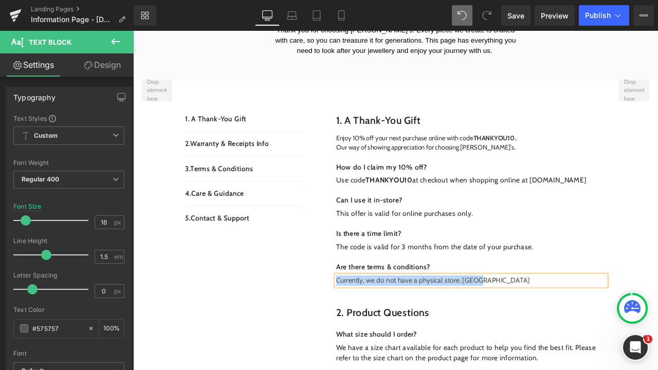
drag, startPoint x: 554, startPoint y: 325, endPoint x: 369, endPoint y: 320, distance: 184.6
click at [374, 321] on div "Currently, we do not have a physical store. [GEOGRAPHIC_DATA]" at bounding box center [534, 327] width 320 height 12
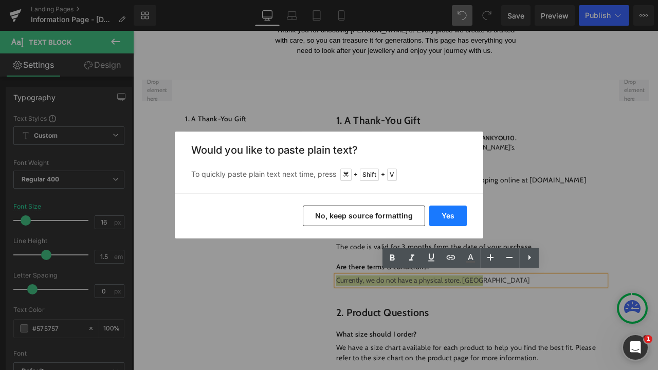
click at [460, 210] on button "Yes" at bounding box center [448, 216] width 38 height 21
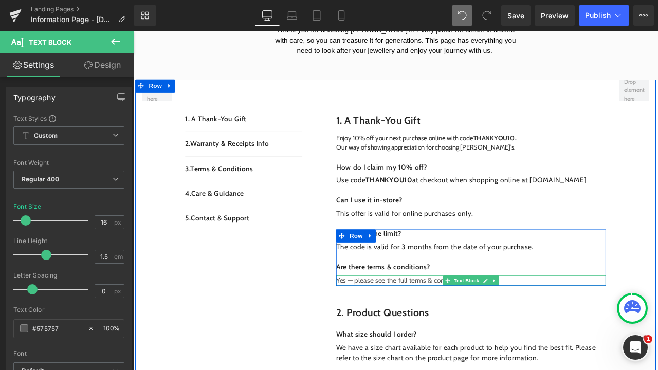
click at [375, 326] on p "Yes — please see the full terms & conditions for details." at bounding box center [534, 327] width 320 height 12
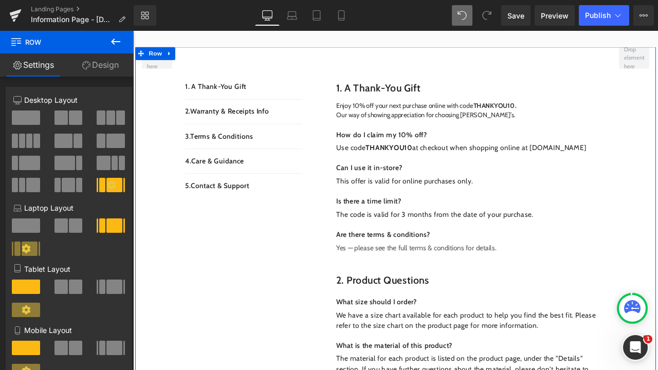
scroll to position [148, 0]
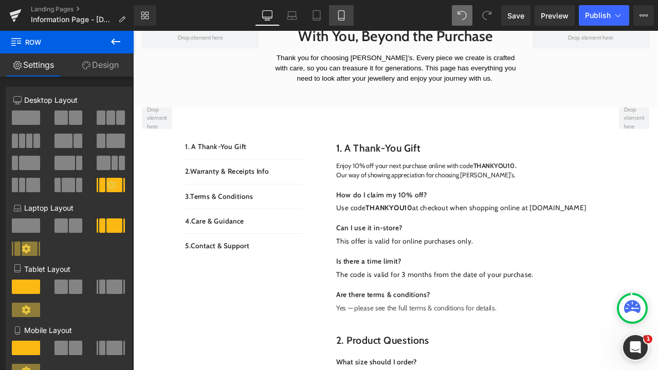
click at [344, 14] on icon at bounding box center [341, 15] width 10 height 10
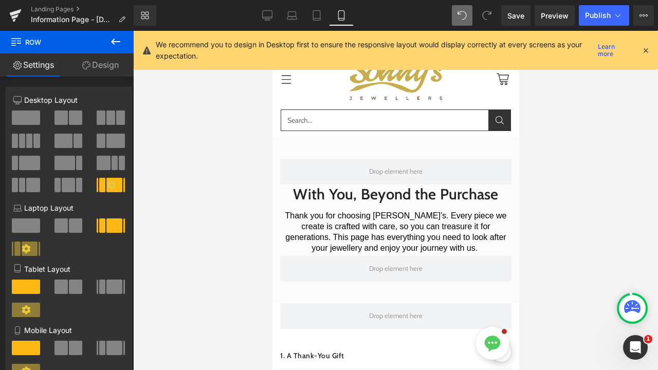
scroll to position [0, 0]
click at [264, 8] on link "Desktop" at bounding box center [267, 15] width 25 height 21
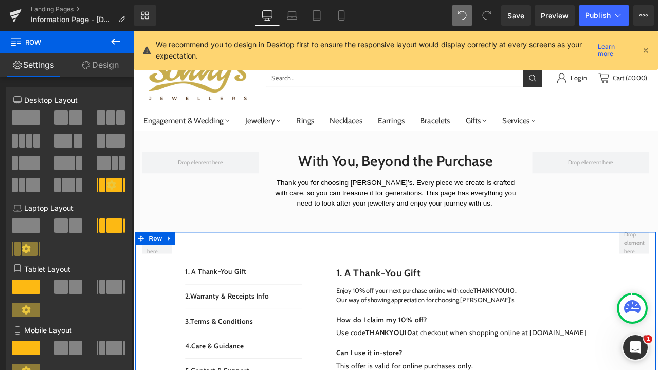
scroll to position [267, 0]
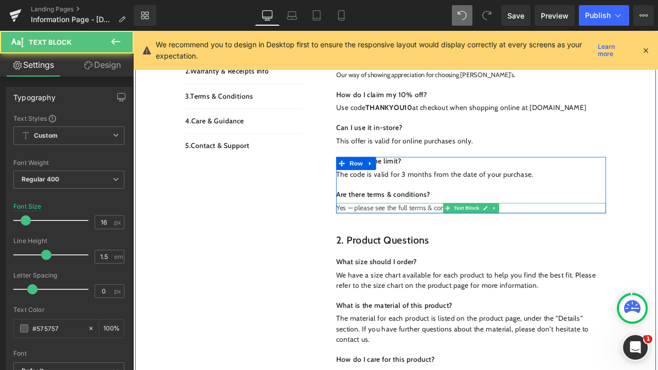
click at [435, 241] on p "Yes — please see the full terms & conditions for details." at bounding box center [534, 241] width 320 height 12
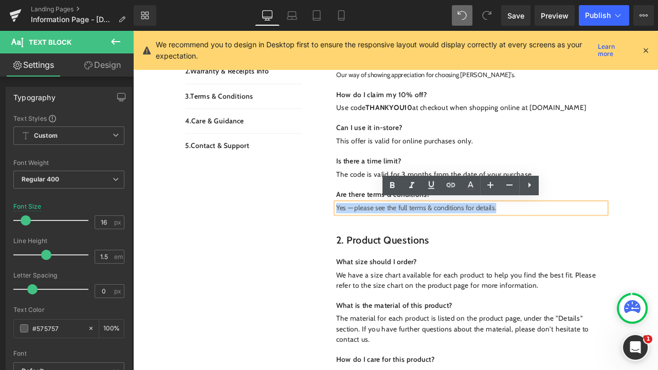
drag, startPoint x: 566, startPoint y: 239, endPoint x: 368, endPoint y: 238, distance: 198.9
click at [368, 238] on div "1. A Thank-You Gift Heading Enjoy 10% off your next purchase online with code T…" at bounding box center [521, 130] width 344 height 255
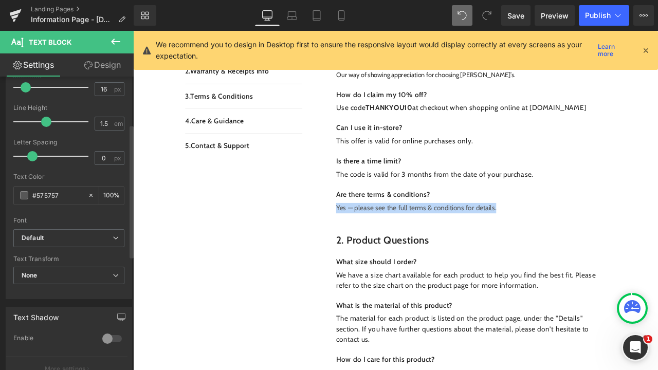
scroll to position [153, 0]
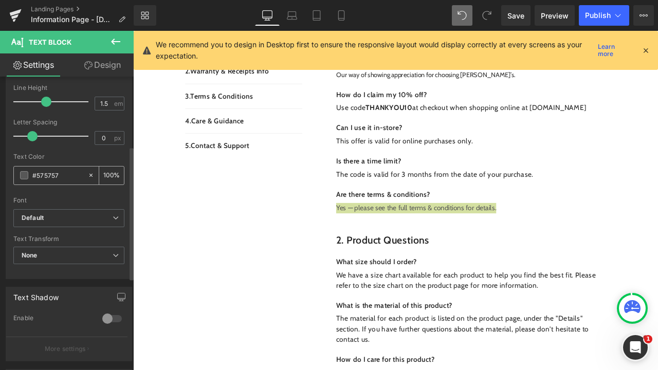
click at [56, 178] on input "#575757" at bounding box center [57, 175] width 50 height 11
click at [62, 177] on input "#575757" at bounding box center [57, 175] width 50 height 11
type input "#5757"
type input "47"
type input "#57"
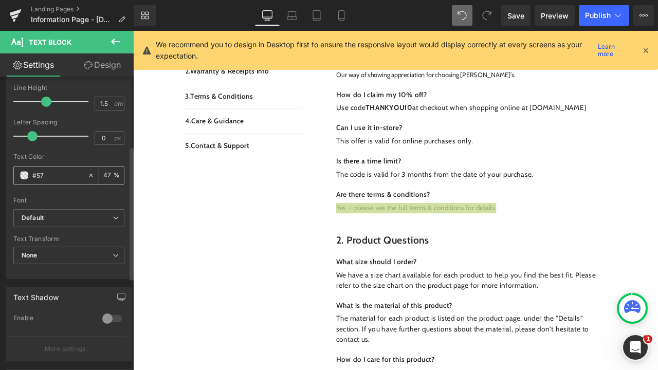
type input "0"
type input "#"
click at [21, 176] on span at bounding box center [24, 175] width 8 height 8
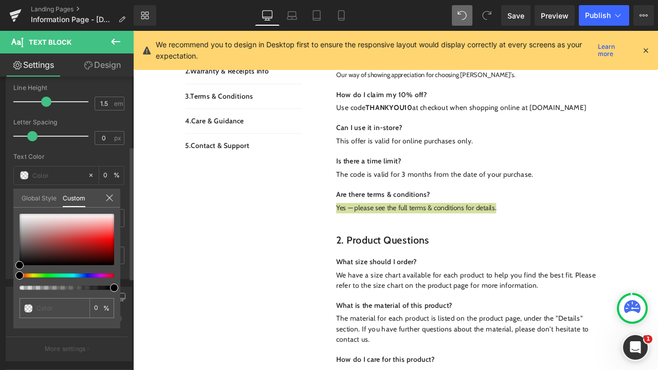
click at [32, 197] on link "Global Style" at bounding box center [39, 197] width 35 height 17
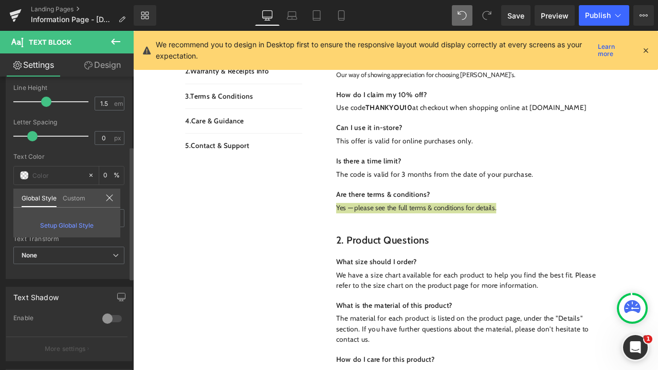
click at [61, 195] on div "Custom" at bounding box center [74, 198] width 29 height 19
click at [70, 198] on link "Custom" at bounding box center [74, 197] width 23 height 17
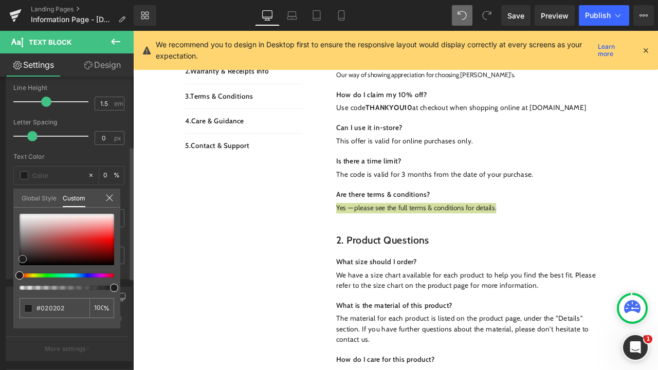
type input "#020202"
type input "100"
type input "#020202"
type input "100"
type input "#1f1d1d"
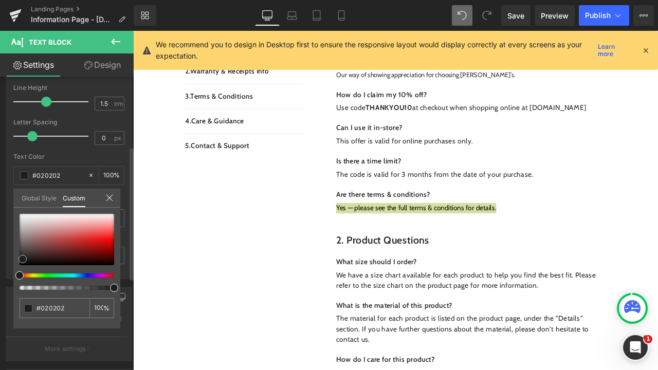
type input "#1f1d1d"
drag, startPoint x: 20, startPoint y: 265, endPoint x: 5, endPoint y: 277, distance: 19.0
click at [5, 277] on div "Typography Text Styles Custom Custom Setup Global Style Custom Setup Global Sty…" at bounding box center [69, 102] width 138 height 353
type input "#000000"
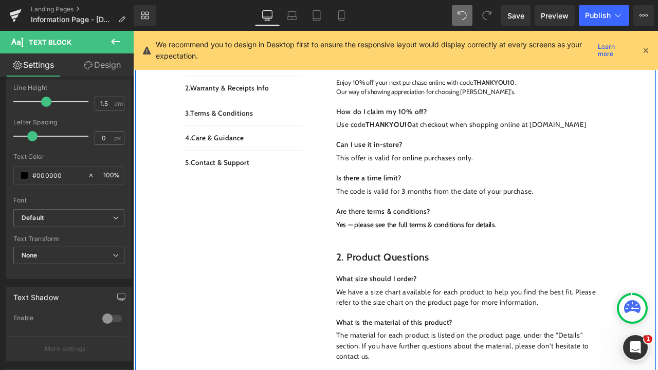
scroll to position [267, 0]
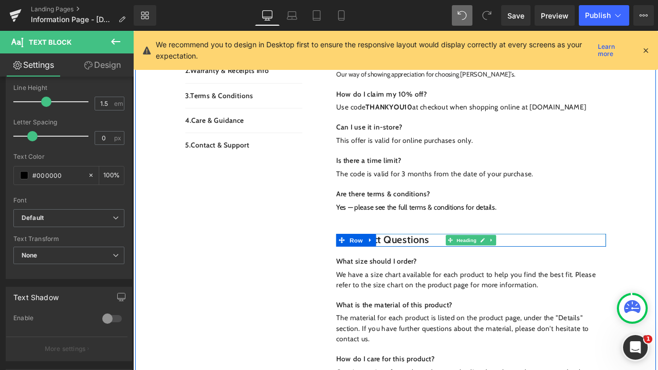
click at [458, 273] on h1 "2. product questions" at bounding box center [534, 278] width 320 height 15
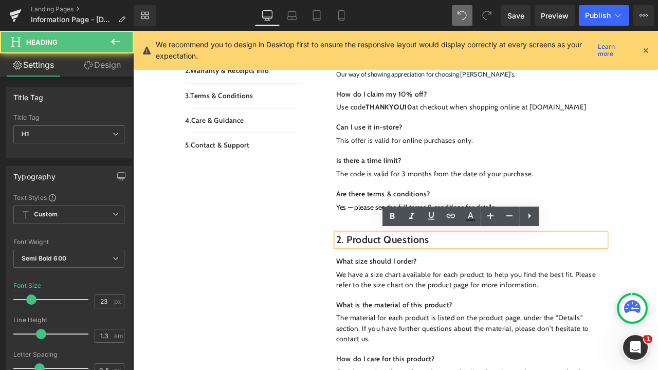
click at [485, 277] on h1 "2. product questions" at bounding box center [534, 278] width 320 height 15
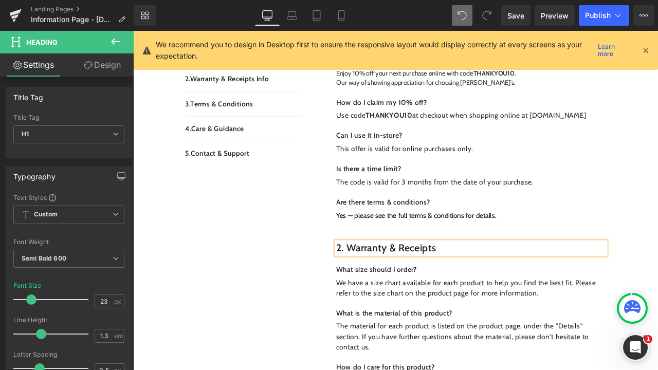
scroll to position [224, 0]
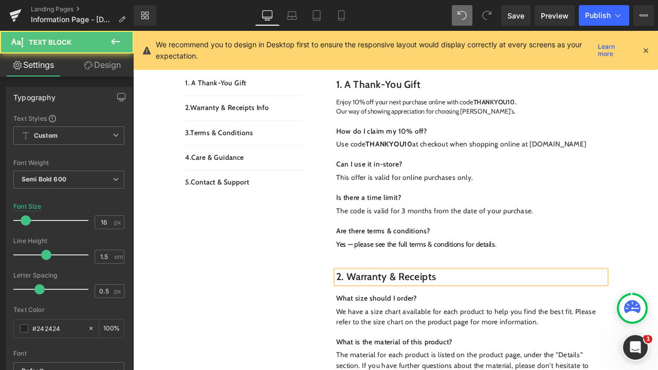
click at [307, 126] on p "2. Warranty & Receipts Info" at bounding box center [264, 122] width 139 height 12
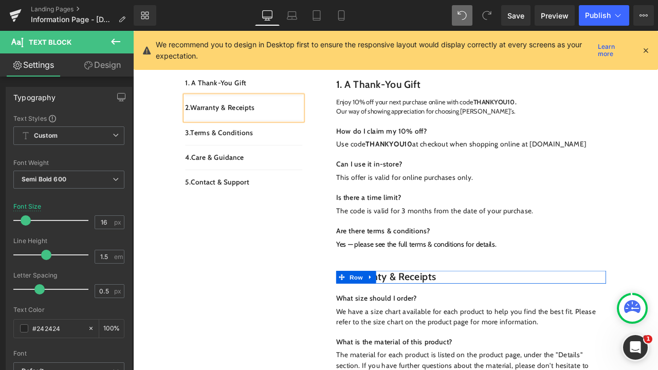
click at [506, 324] on span at bounding box center [509, 323] width 11 height 12
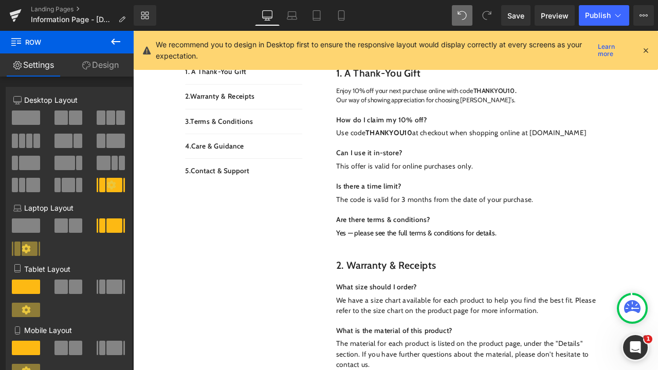
scroll to position [228, 0]
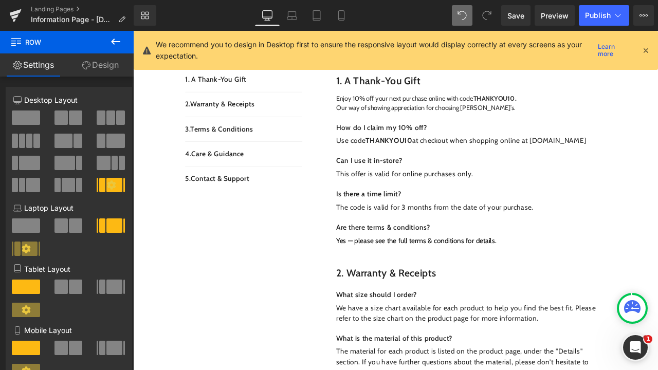
click at [122, 44] on button at bounding box center [116, 42] width 36 height 23
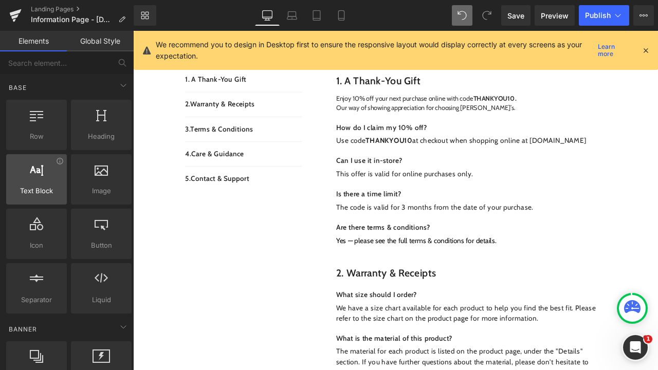
click at [45, 178] on div at bounding box center [36, 173] width 54 height 23
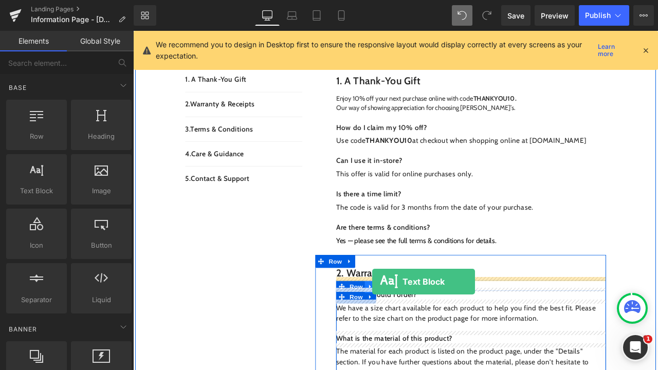
drag, startPoint x: 178, startPoint y: 209, endPoint x: 416, endPoint y: 328, distance: 266.4
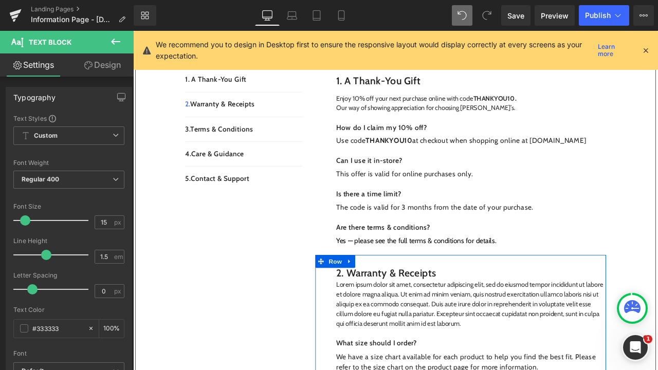
scroll to position [300, 0]
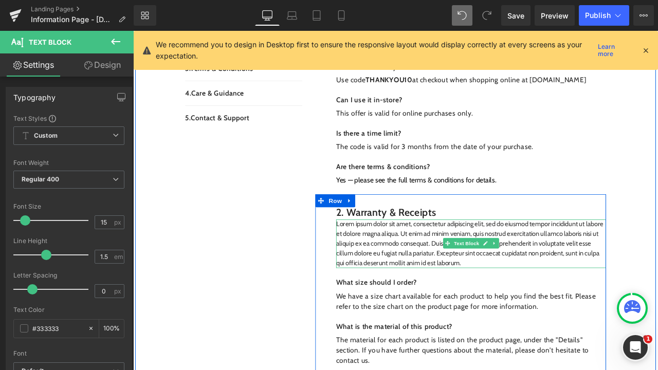
click at [545, 301] on p "Lorem ipsum dolor sit amet, consectetur adipiscing elit, sed do eiusmod tempor …" at bounding box center [534, 283] width 320 height 58
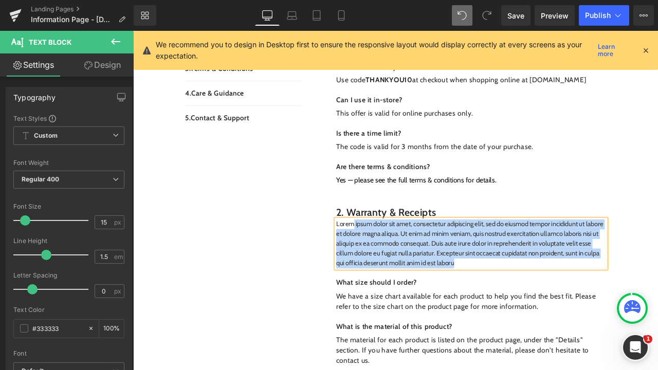
drag, startPoint x: 545, startPoint y: 301, endPoint x: 391, endPoint y: 257, distance: 160.4
click at [391, 257] on p "Lorem ipsum dolor sit amet, consectetur adipiscing elit, sed do eiusmod tempor …" at bounding box center [534, 283] width 320 height 58
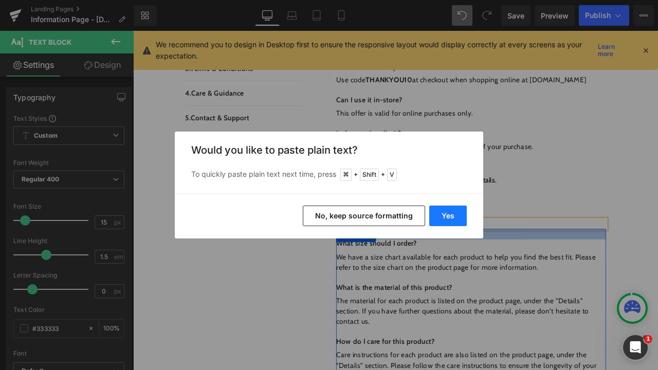
click at [450, 222] on button "Yes" at bounding box center [448, 216] width 38 height 21
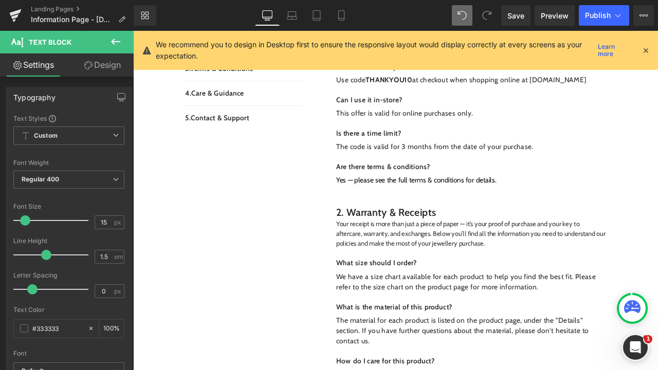
click at [518, 259] on p "Your receipt is more than just a piece of paper — it’s your proof of purchase a…" at bounding box center [534, 271] width 320 height 35
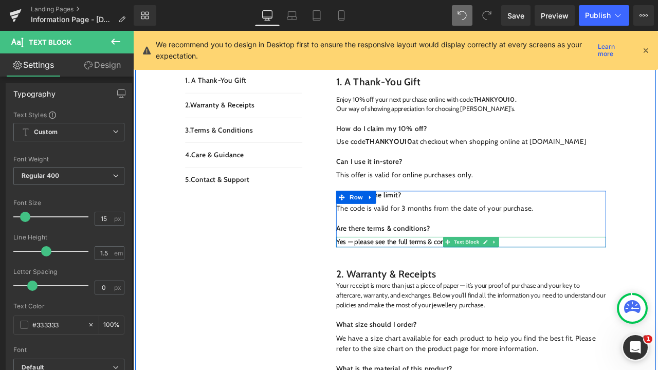
scroll to position [194, 0]
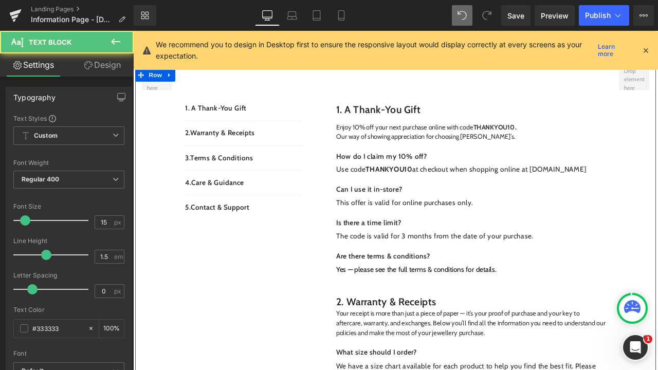
click at [459, 156] on p "Our way of showing appreciation for choosing [PERSON_NAME]’s." at bounding box center [534, 157] width 320 height 12
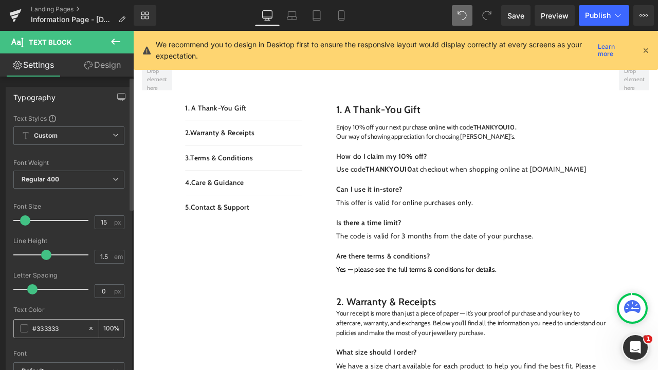
click at [90, 327] on div at bounding box center [93, 329] width 12 height 18
type input "none"
type input "0"
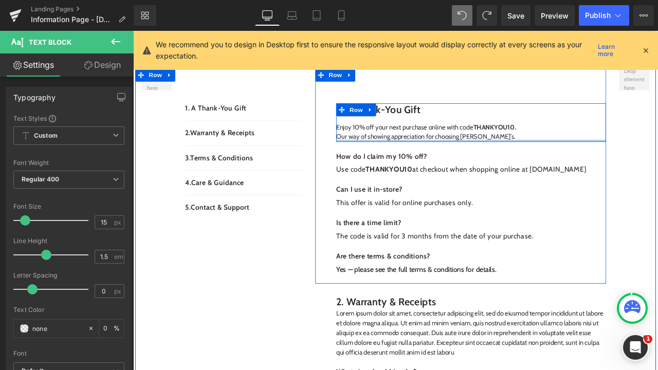
click at [430, 160] on div at bounding box center [534, 161] width 320 height 3
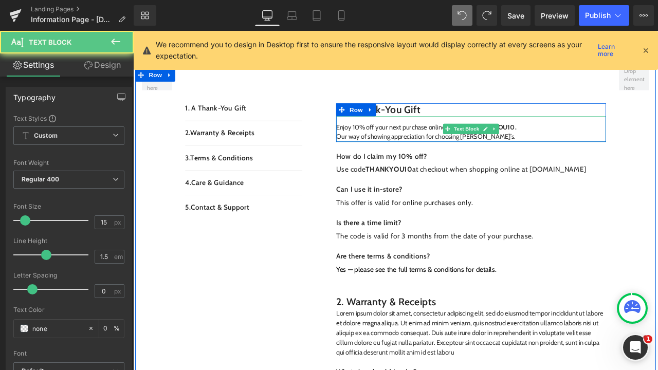
drag, startPoint x: 430, startPoint y: 154, endPoint x: 584, endPoint y: 160, distance: 153.8
click at [431, 154] on p "Our way of showing appreciation for choosing [PERSON_NAME]’s." at bounding box center [534, 157] width 320 height 12
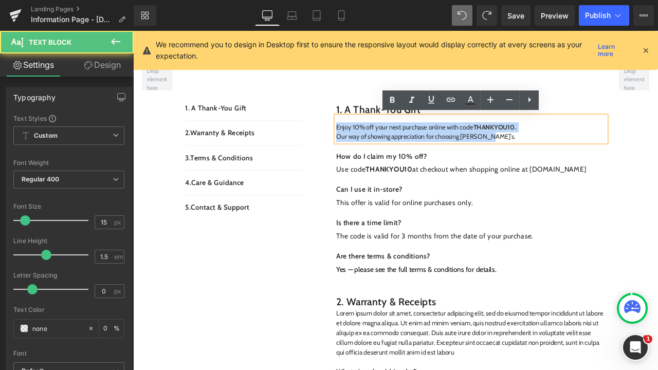
drag, startPoint x: 580, startPoint y: 156, endPoint x: 360, endPoint y: 139, distance: 221.2
click at [360, 139] on div "1. A Thank-You Gift Heading Enjoy 10% off your next purchase online with code T…" at bounding box center [521, 203] width 344 height 255
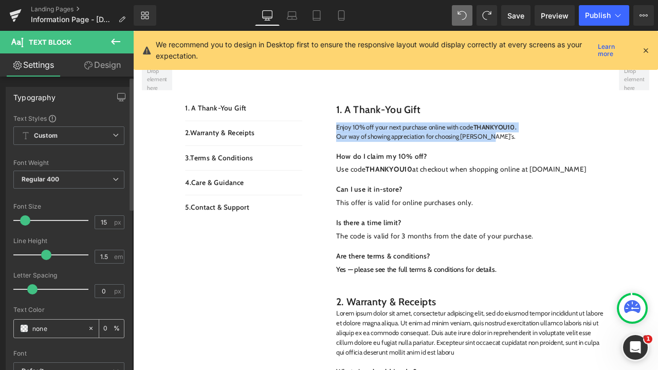
click at [26, 328] on span at bounding box center [24, 328] width 8 height 8
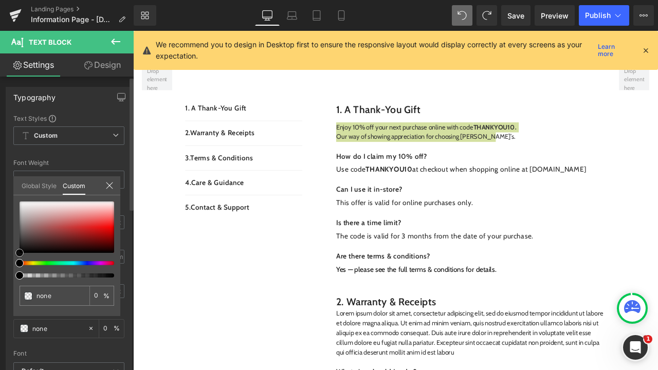
type input "#000000"
type input "100"
type input "#000000"
type input "100"
drag, startPoint x: 19, startPoint y: 253, endPoint x: 10, endPoint y: 255, distance: 9.0
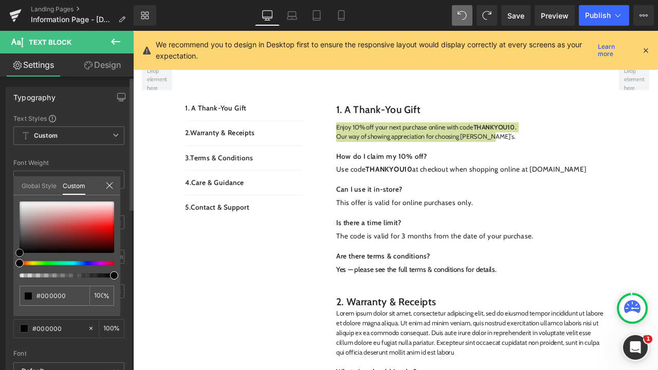
click at [10, 255] on div "Typography Text Styles Custom Custom Setup Global Style Custom Setup Global Sty…" at bounding box center [69, 255] width 138 height 353
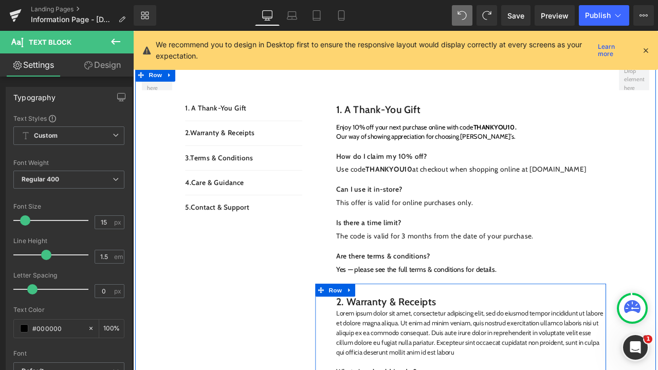
scroll to position [252, 0]
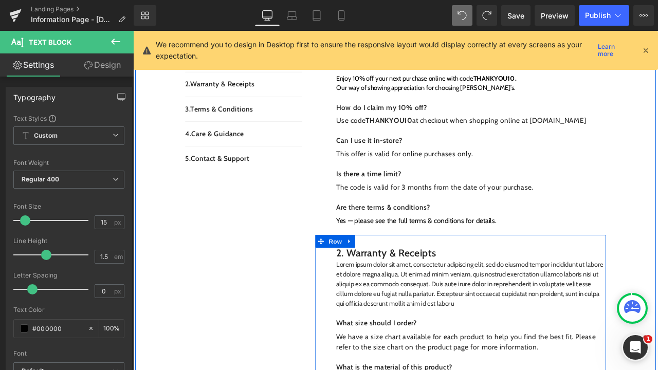
click at [574, 321] on p "Lorem ipsum dolor sit amet, consectetur adipiscing elit, sed do eiusmod tempor …" at bounding box center [534, 331] width 320 height 58
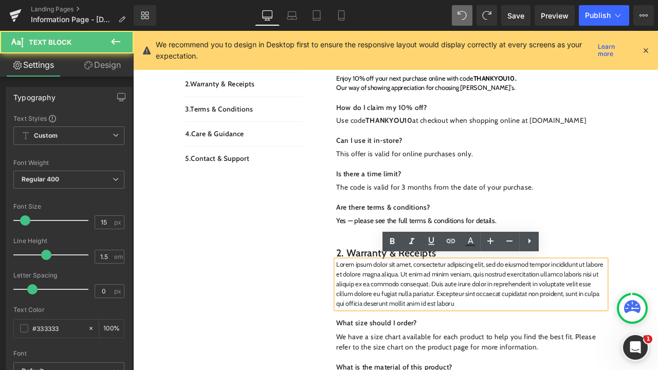
click at [543, 347] on p "Lorem ipsum dolor sit amet, consectetur adipiscing elit, sed do eiusmod tempor …" at bounding box center [534, 331] width 320 height 58
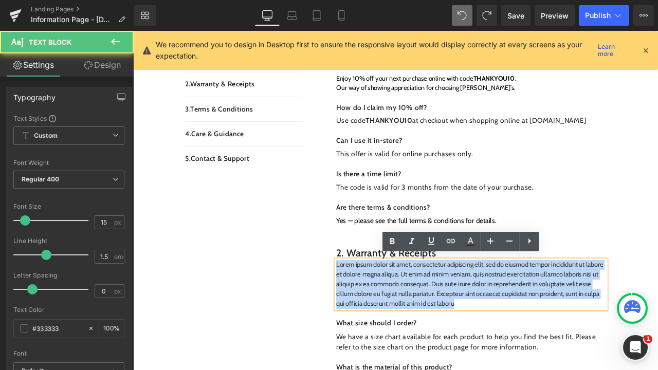
drag, startPoint x: 544, startPoint y: 347, endPoint x: 396, endPoint y: 295, distance: 157.1
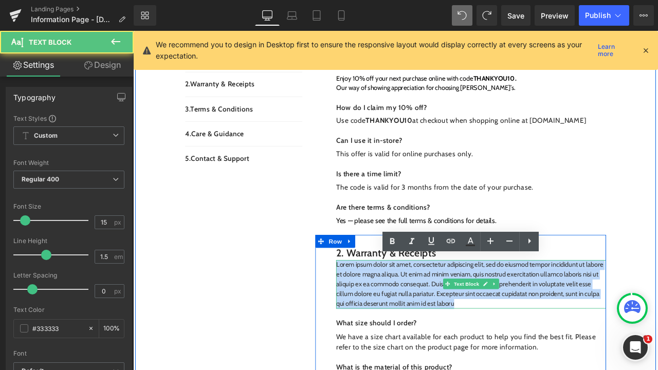
click at [547, 333] on p "Lorem ipsum dolor sit amet, consectetur adipiscing elit, sed do eiusmod tempor …" at bounding box center [534, 331] width 320 height 58
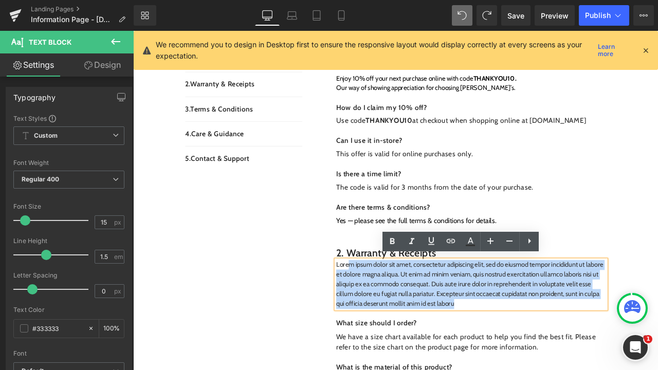
drag, startPoint x: 542, startPoint y: 346, endPoint x: 386, endPoint y: 306, distance: 161.8
click at [386, 306] on p "Lorem ipsum dolor sit amet, consectetur adipiscing elit, sed do eiusmod tempor …" at bounding box center [534, 331] width 320 height 58
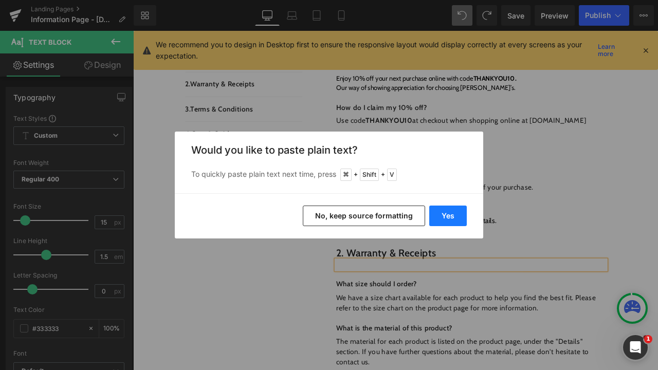
click at [444, 217] on button "Yes" at bounding box center [448, 216] width 38 height 21
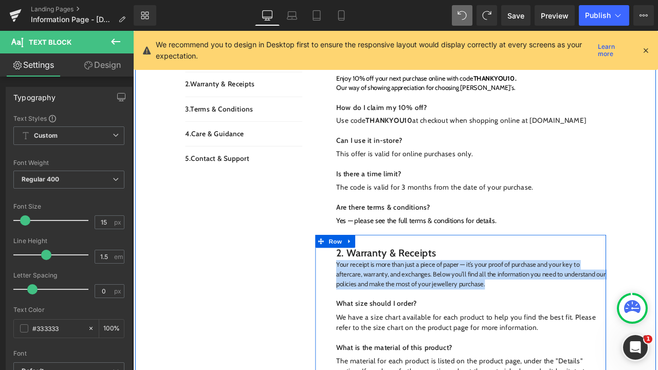
drag, startPoint x: 570, startPoint y: 329, endPoint x: 368, endPoint y: 306, distance: 203.3
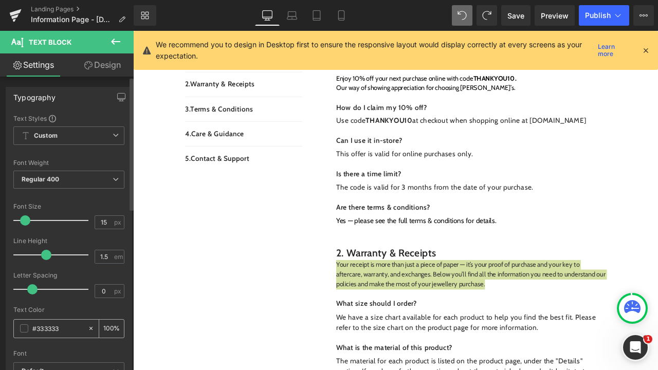
click at [23, 333] on div "#333333" at bounding box center [51, 329] width 74 height 18
click at [24, 330] on span at bounding box center [24, 328] width 8 height 8
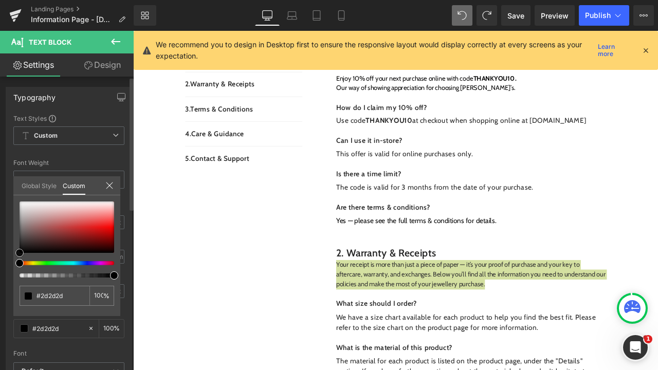
type input "#2d2d2d"
drag, startPoint x: 21, startPoint y: 244, endPoint x: 20, endPoint y: 259, distance: 14.9
click at [20, 259] on div at bounding box center [67, 240] width 95 height 76
type input "#000000"
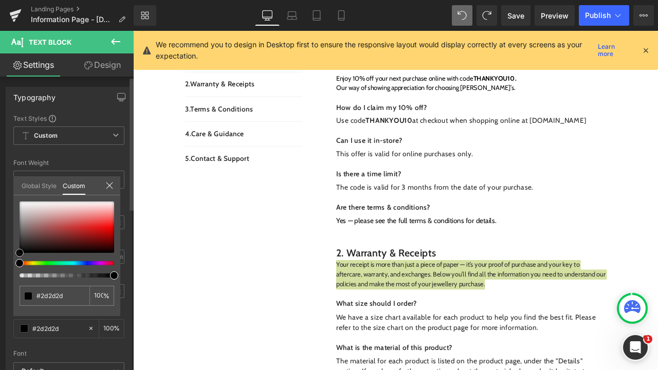
type input "#000000"
click at [17, 255] on span at bounding box center [19, 253] width 8 height 8
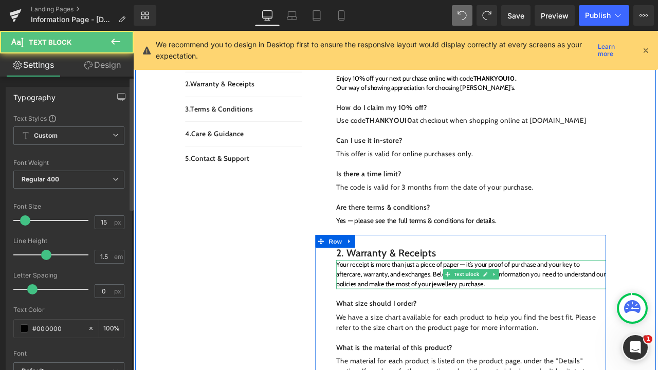
click at [454, 306] on p "Your receipt is more than just a piece of paper — it’s your proof of purchase a…" at bounding box center [534, 319] width 320 height 35
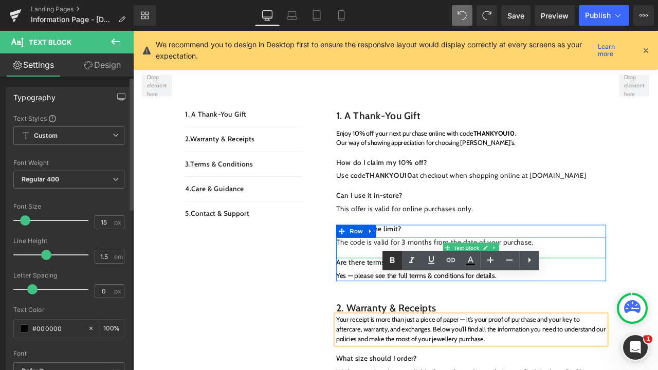
scroll to position [230, 0]
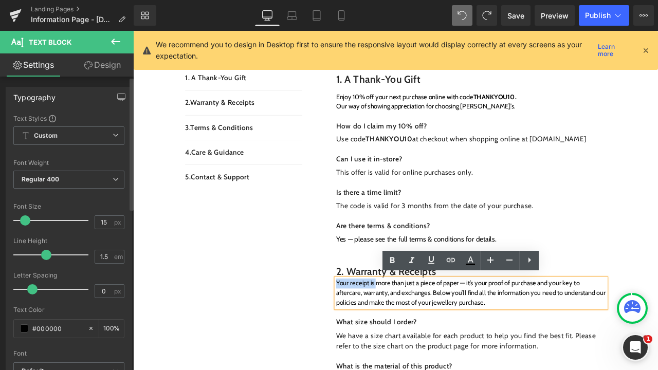
drag, startPoint x: 417, startPoint y: 318, endPoint x: 417, endPoint y: 328, distance: 10.3
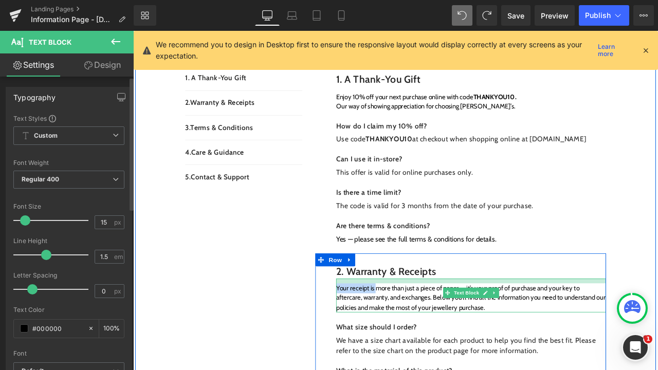
drag, startPoint x: 485, startPoint y: 321, endPoint x: 484, endPoint y: 327, distance: 5.7
click at [484, 327] on div "Your receipt is more than just a piece of paper — it’s your proof of purchase a…" at bounding box center [534, 344] width 320 height 41
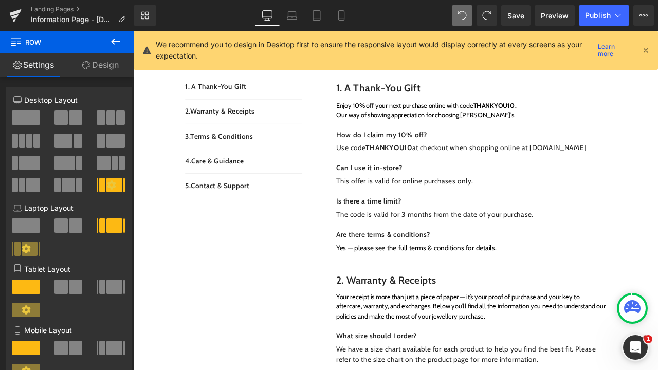
scroll to position [220, 0]
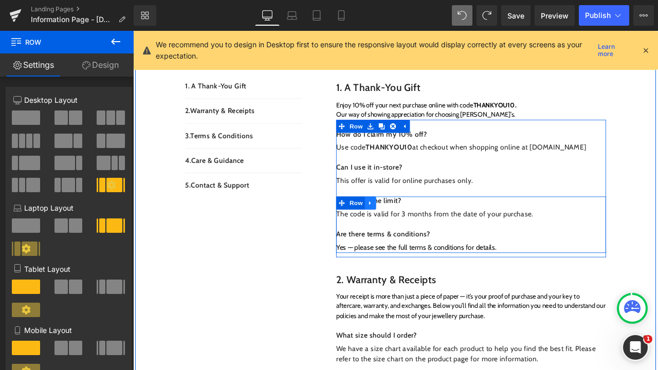
click at [417, 229] on link at bounding box center [414, 234] width 13 height 15
click at [426, 231] on icon at bounding box center [427, 234] width 7 height 7
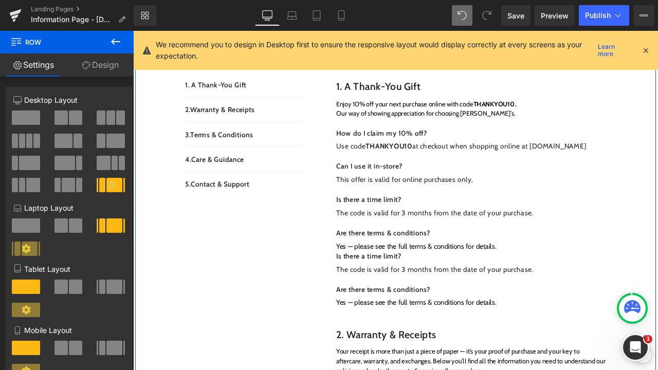
scroll to position [217, 0]
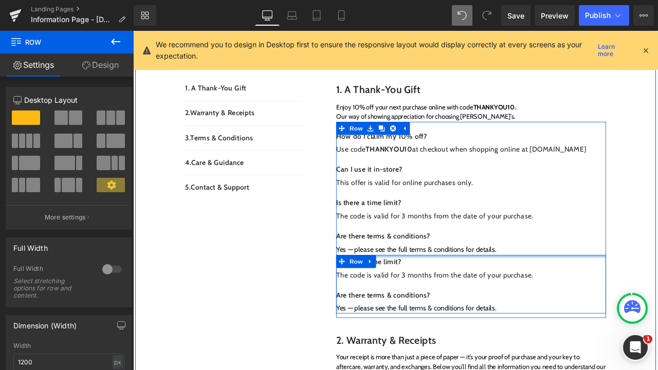
click at [451, 297] on div "Is there a time limit? Text Block The code is valid for 3 months from the date …" at bounding box center [534, 332] width 320 height 70
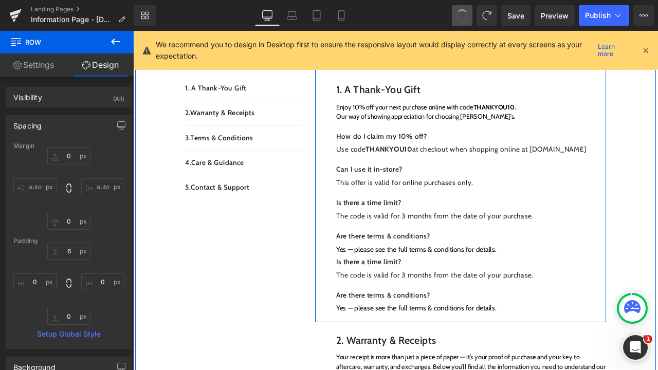
type input "0"
type input "6"
type input "0"
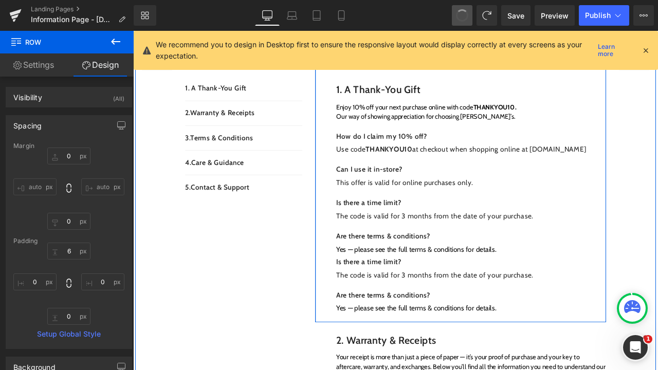
type input "0"
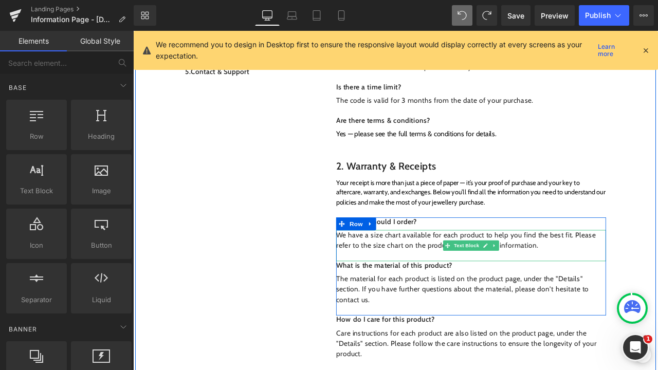
scroll to position [453, 0]
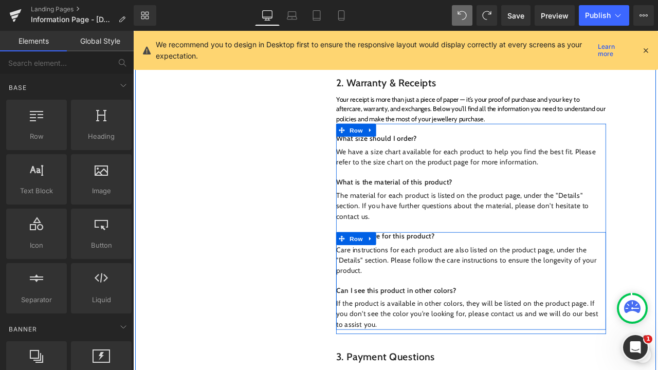
click at [411, 273] on icon at bounding box center [414, 277] width 7 height 8
click at [421, 274] on link at bounding box center [427, 276] width 13 height 15
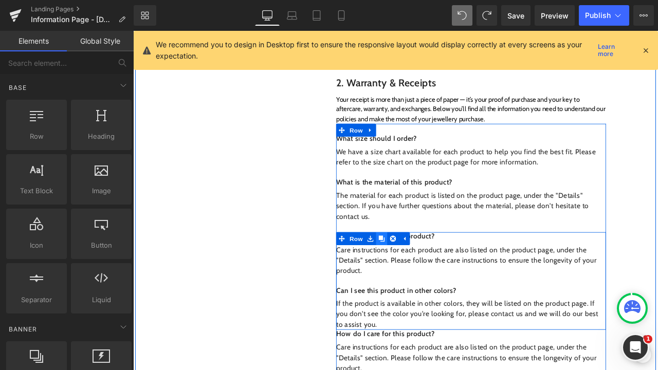
scroll to position [755, 0]
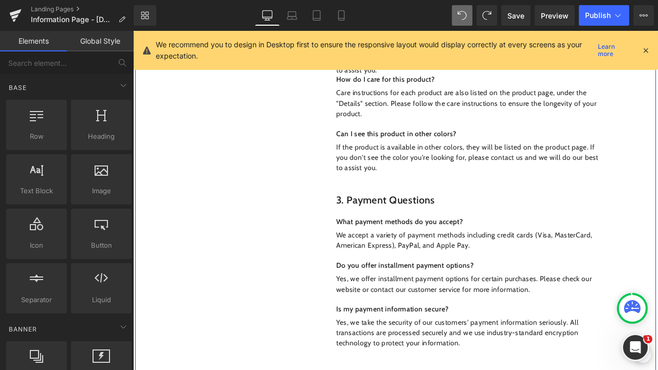
click at [133, 31] on div at bounding box center [133, 31] width 0 height 0
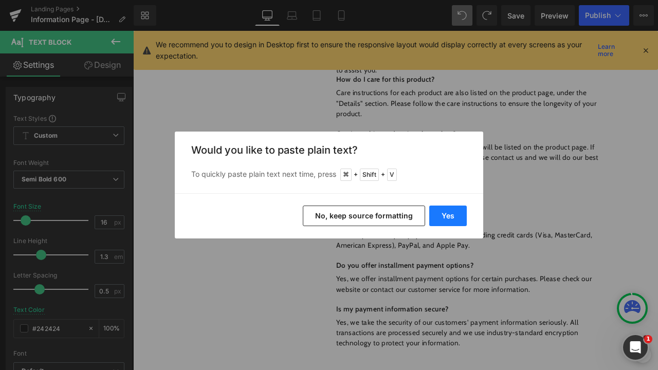
click at [452, 213] on button "Yes" at bounding box center [448, 216] width 38 height 21
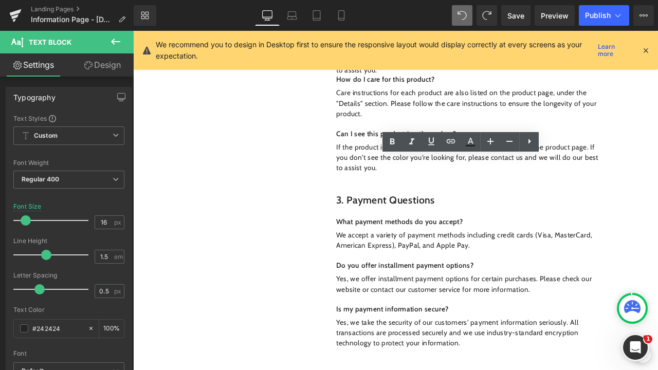
drag, startPoint x: 616, startPoint y: 201, endPoint x: 393, endPoint y: 188, distance: 223.5
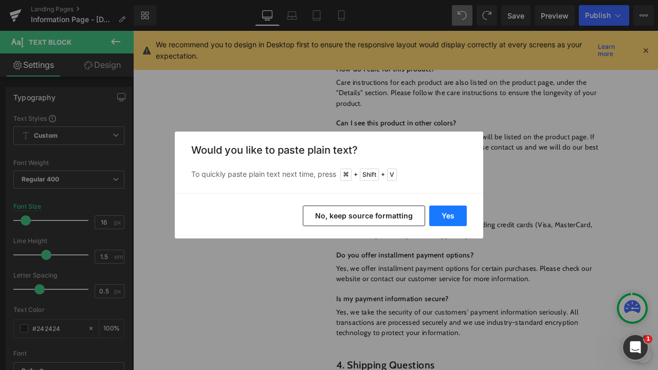
click at [442, 209] on button "Yes" at bounding box center [448, 216] width 38 height 21
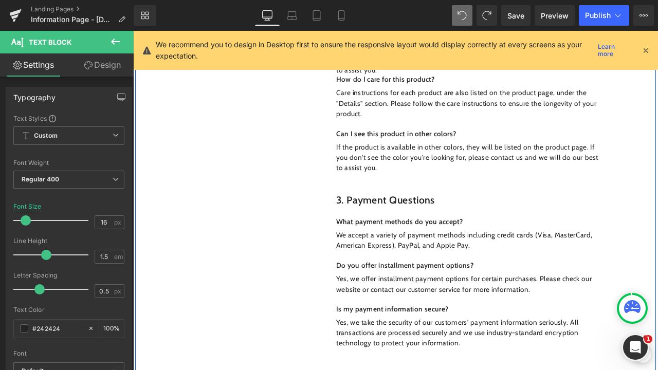
click at [133, 31] on div at bounding box center [133, 31] width 0 height 0
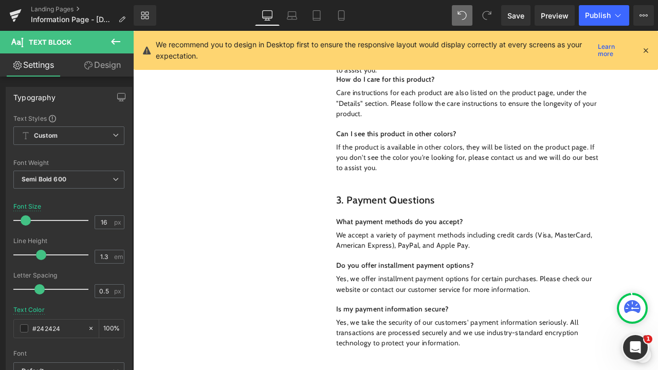
scroll to position [436, 0]
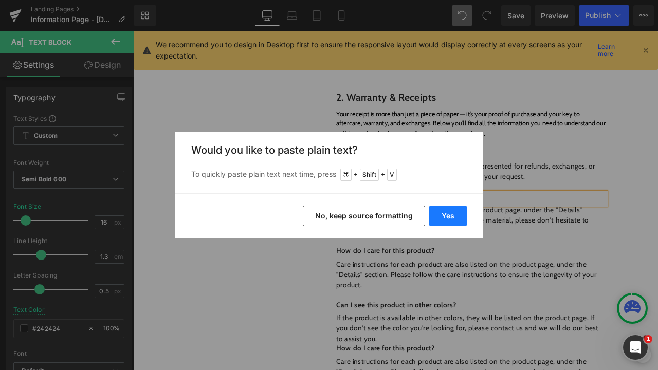
click at [445, 224] on button "Yes" at bounding box center [448, 216] width 38 height 21
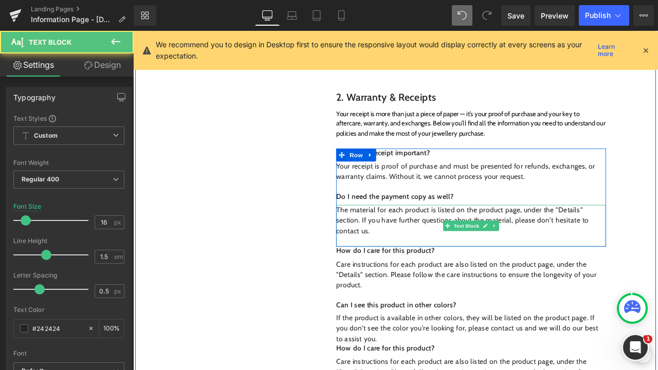
click at [412, 262] on p "The material for each product is listed on the product page, under the "Details…" at bounding box center [534, 255] width 320 height 37
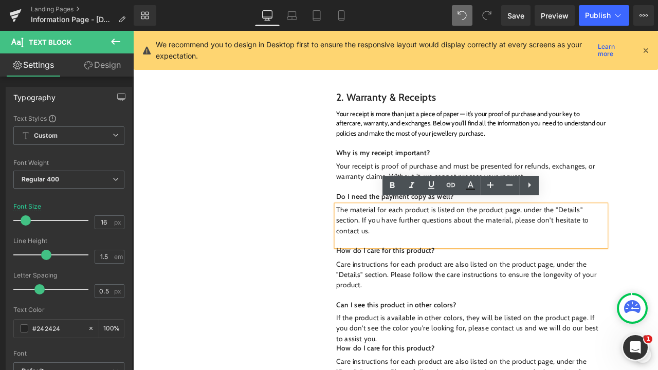
drag, startPoint x: 428, startPoint y: 255, endPoint x: 373, endPoint y: 239, distance: 57.6
click at [374, 239] on p "The material for each product is listed on the product page, under the "Details…" at bounding box center [534, 255] width 320 height 37
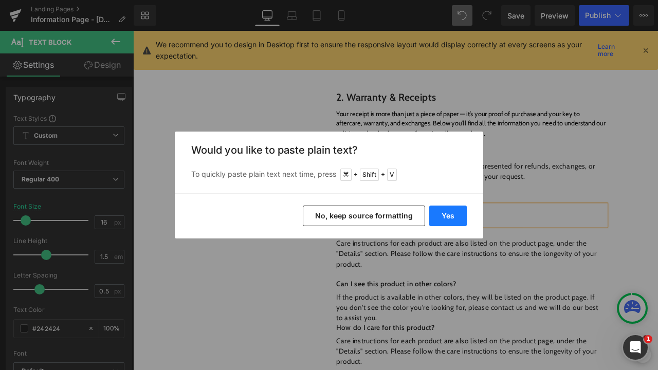
click at [456, 213] on button "Yes" at bounding box center [448, 216] width 38 height 21
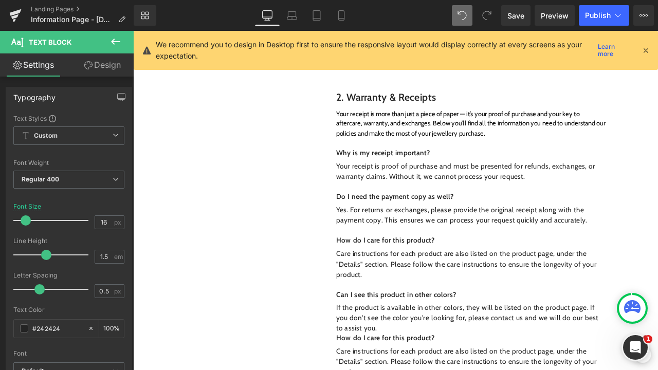
click at [512, 251] on div "Yes. For returns or exchanges, please provide the original receipt along with t…" at bounding box center [534, 255] width 320 height 37
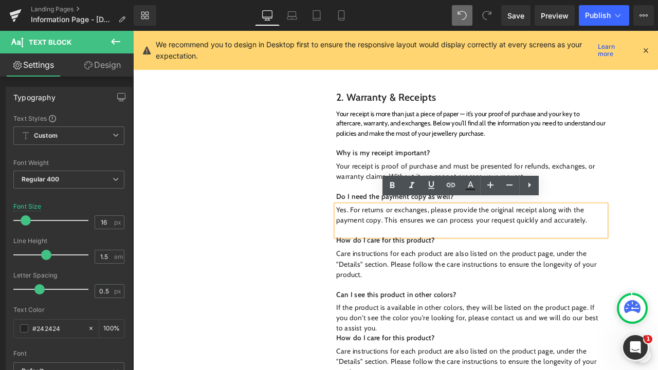
drag, startPoint x: 668, startPoint y: 257, endPoint x: 373, endPoint y: 235, distance: 295.9
click at [374, 237] on div "Yes. For returns or exchanges, please provide the original receipt along with t…" at bounding box center [534, 255] width 320 height 37
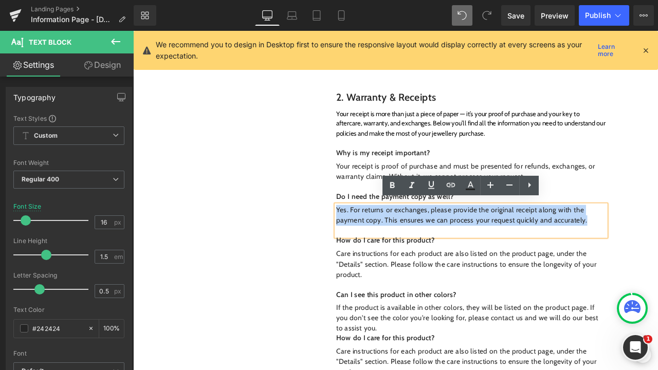
click at [657, 251] on p "Yes. For returns or exchanges, please provide the original receipt along with t…" at bounding box center [534, 249] width 320 height 25
drag, startPoint x: 677, startPoint y: 252, endPoint x: 448, endPoint y: 234, distance: 230.0
click at [448, 237] on p "Yes. For returns or exchanges, please provide the original receipt along with t…" at bounding box center [534, 249] width 320 height 25
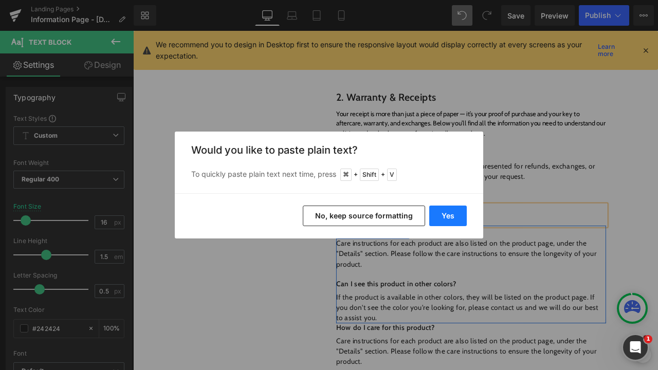
click at [447, 223] on button "Yes" at bounding box center [448, 216] width 38 height 21
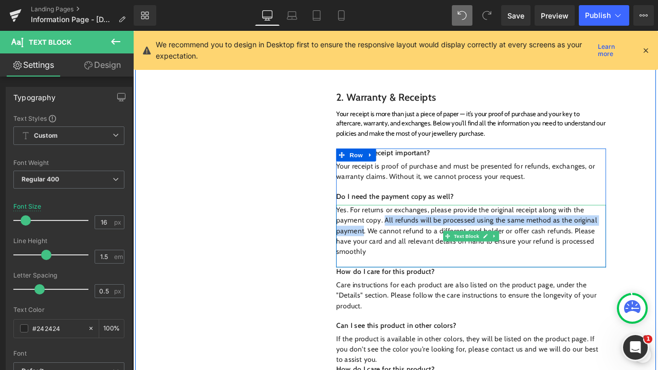
drag, startPoint x: 429, startPoint y: 252, endPoint x: 406, endPoint y: 265, distance: 27.2
click at [406, 265] on p "Yes. For returns or exchanges, please provide the original receipt along with t…" at bounding box center [534, 268] width 320 height 62
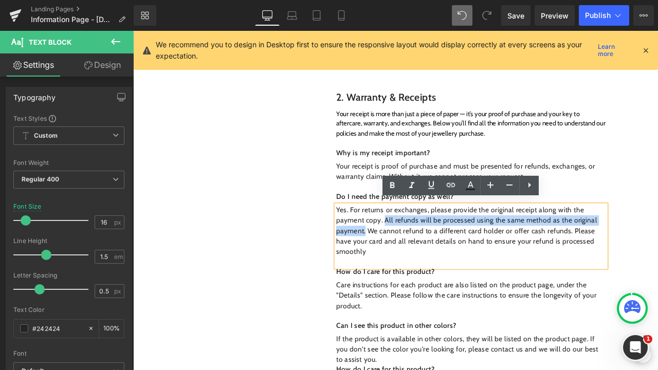
drag, startPoint x: 408, startPoint y: 265, endPoint x: 430, endPoint y: 247, distance: 28.5
click at [430, 247] on p "Yes. For returns or exchanges, please provide the original receipt along with t…" at bounding box center [534, 268] width 320 height 62
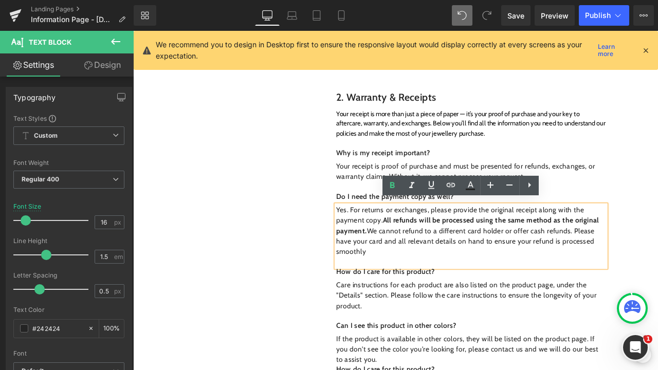
drag, startPoint x: 653, startPoint y: 264, endPoint x: 662, endPoint y: 287, distance: 24.9
click at [657, 287] on p "Yes. For returns or exchanges, please provide the original receipt along with t…" at bounding box center [534, 268] width 320 height 62
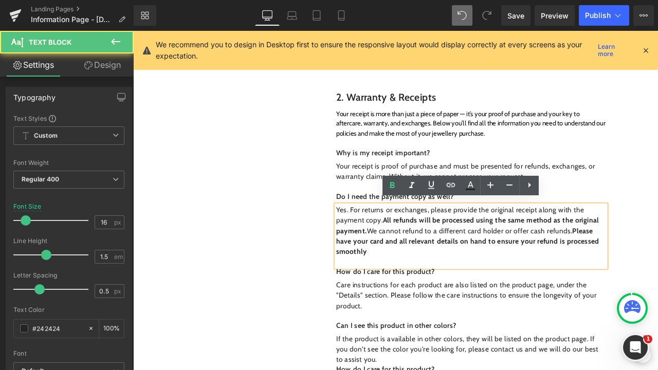
click at [412, 292] on p "Yes. For returns or exchanges, please provide the original receipt along with t…" at bounding box center [534, 268] width 320 height 62
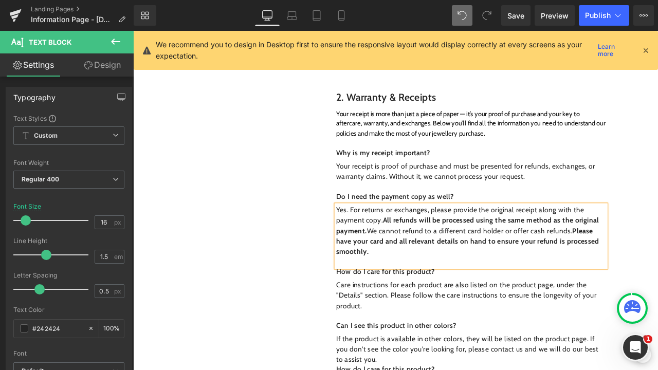
click at [443, 294] on div "Yes. For returns or exchanges, please provide the original receipt along with t…" at bounding box center [534, 274] width 320 height 74
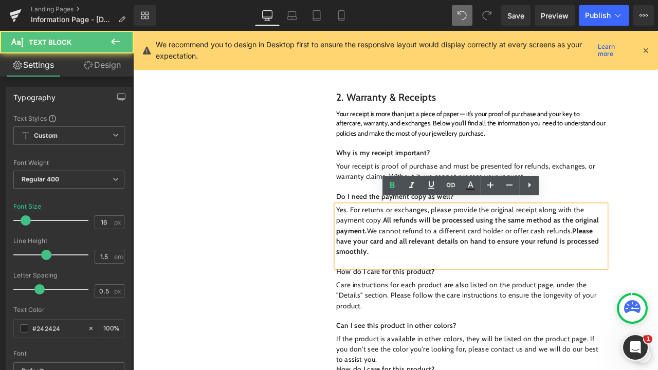
click at [434, 300] on div "Yes. For returns or exchanges, please provide the original receipt along with t…" at bounding box center [534, 274] width 320 height 74
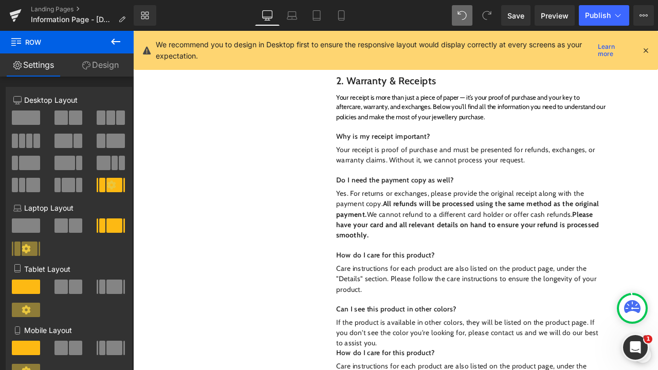
scroll to position [460, 0]
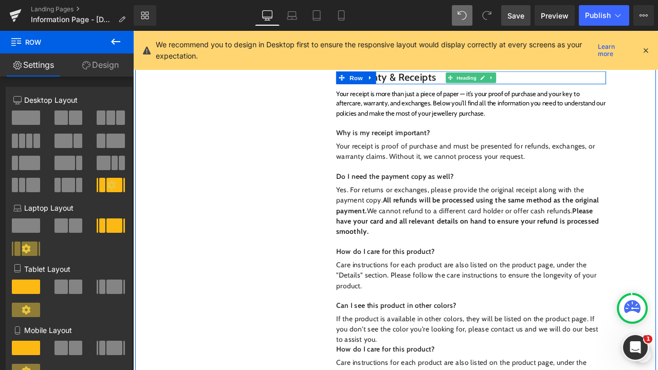
click at [518, 21] on span "Save" at bounding box center [515, 15] width 17 height 11
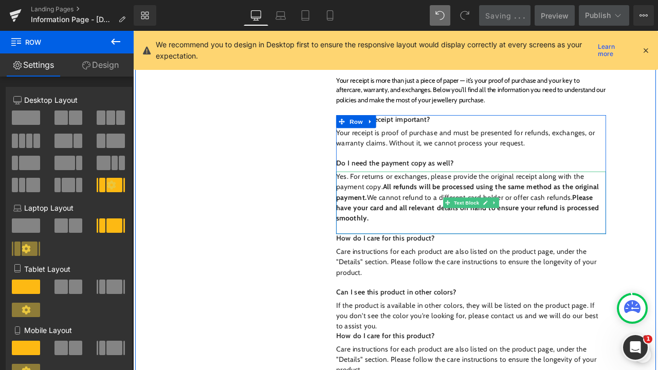
scroll to position [484, 0]
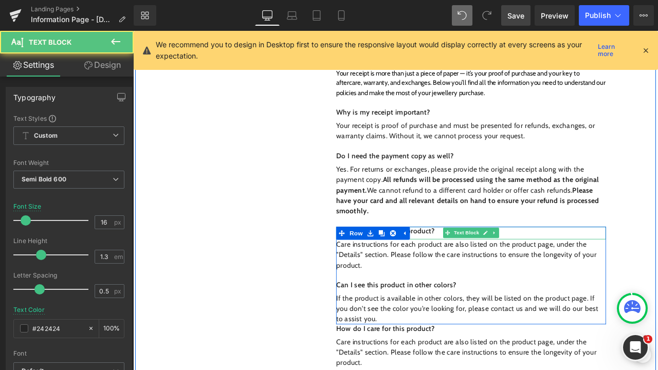
click at [488, 263] on p "How do I care for this product?" at bounding box center [534, 268] width 320 height 11
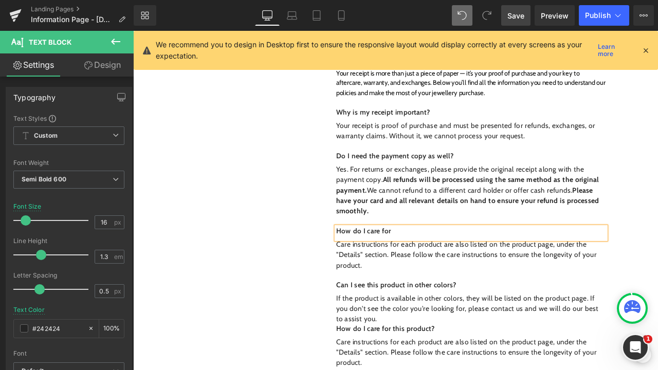
scroll to position [488, 0]
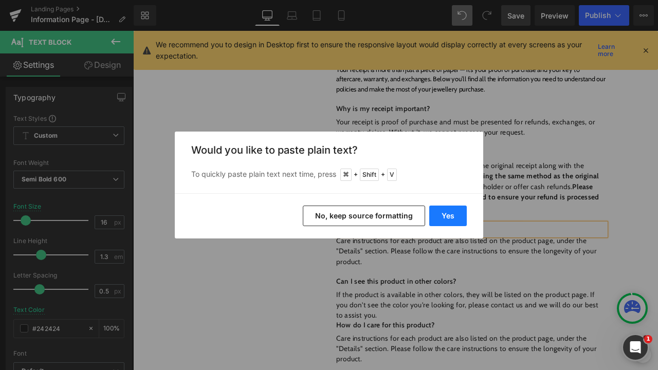
click at [460, 211] on button "Yes" at bounding box center [448, 216] width 38 height 21
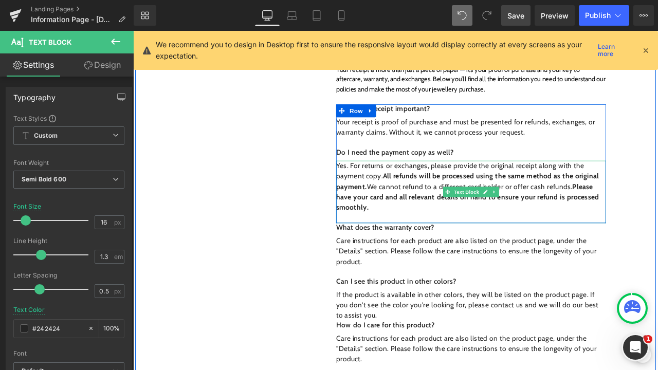
scroll to position [500, 0]
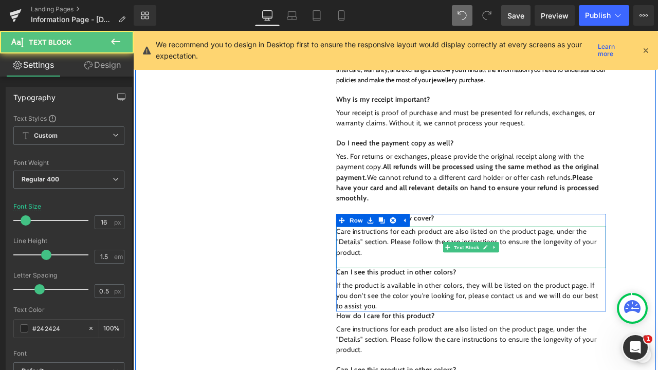
click at [413, 287] on p "Care instructions for each product are also listed on the product page, under t…" at bounding box center [534, 281] width 320 height 37
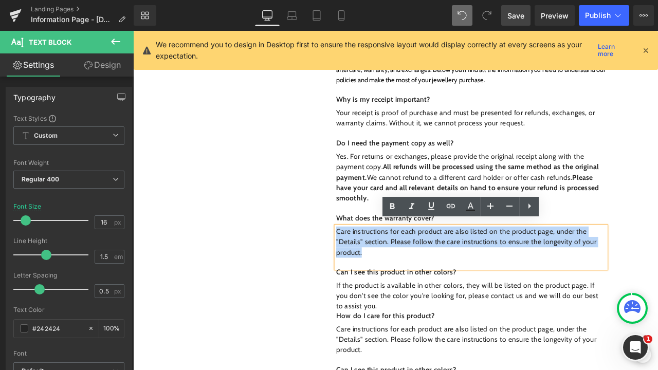
drag, startPoint x: 411, startPoint y: 287, endPoint x: 372, endPoint y: 267, distance: 43.7
click at [374, 267] on p "Care instructions for each product are also listed on the product page, under t…" at bounding box center [534, 281] width 320 height 37
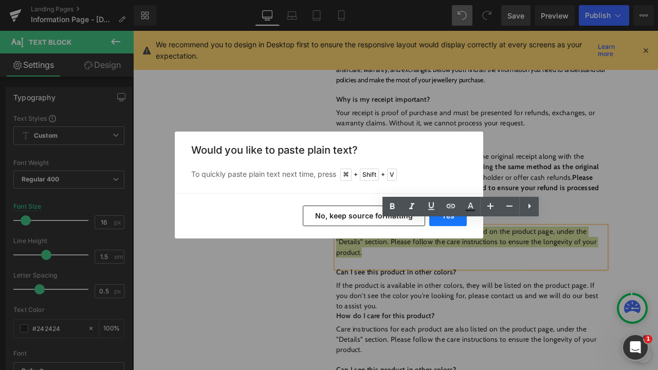
click at [442, 220] on button "Yes" at bounding box center [448, 216] width 38 height 21
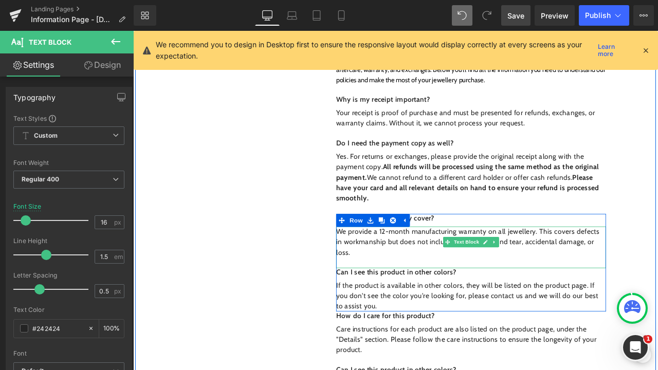
click at [446, 281] on p "We provide a 12-month manufacturing warranty on all jewellery. This covers defe…" at bounding box center [534, 281] width 320 height 37
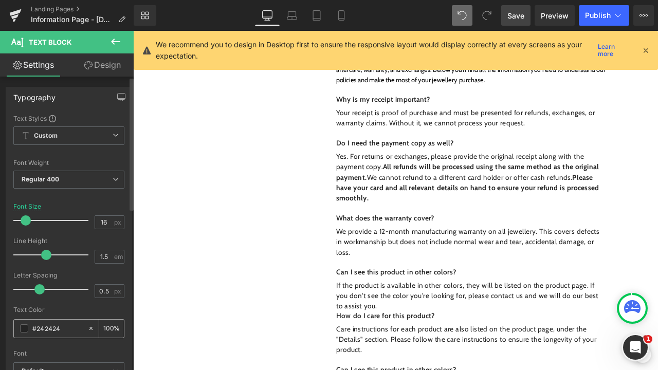
click at [66, 325] on input "#242424" at bounding box center [57, 328] width 50 height 11
type input "#2424"
type input "27"
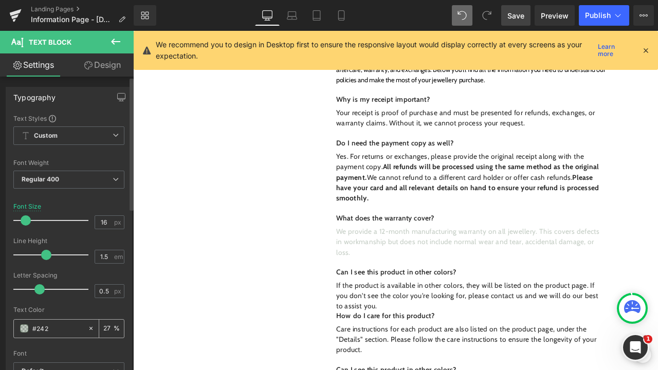
type input "#24"
type input "0"
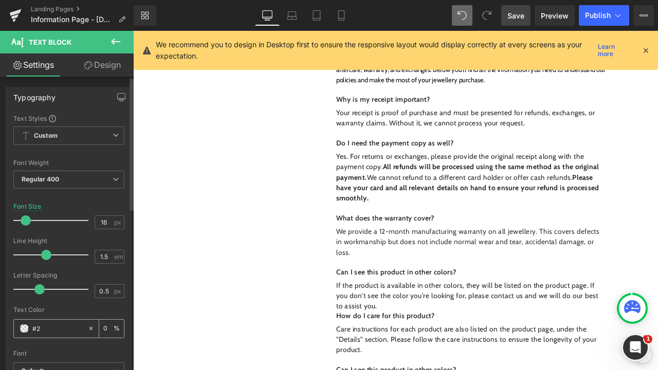
type input "#"
type input "9"
type input "£"
type input "3"
click at [25, 332] on span at bounding box center [24, 328] width 8 height 8
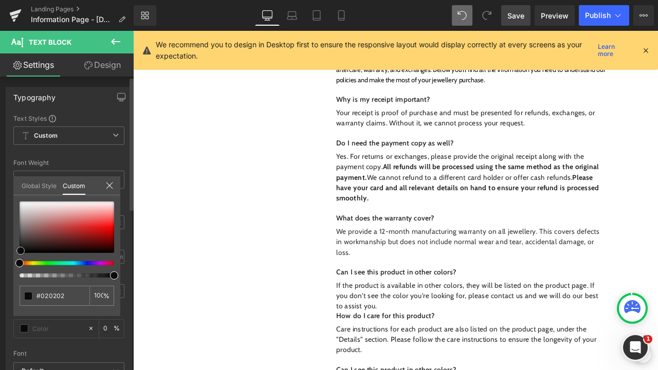
type input "#020202"
type input "100"
type input "#020202"
type input "100"
type input "#0a0a0a"
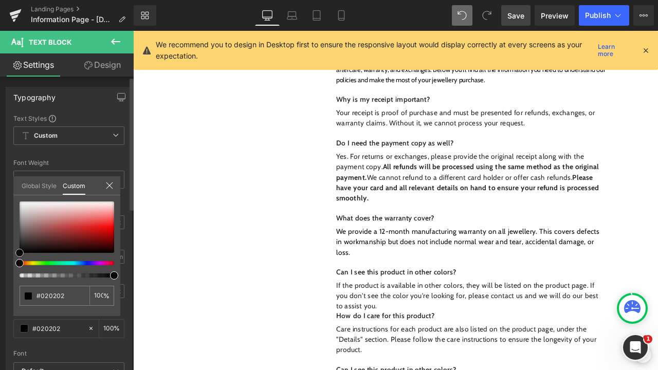
type input "#0a0a0a"
drag, startPoint x: 21, startPoint y: 253, endPoint x: 16, endPoint y: 263, distance: 10.6
click at [20, 263] on div at bounding box center [67, 240] width 95 height 76
type input "#000000"
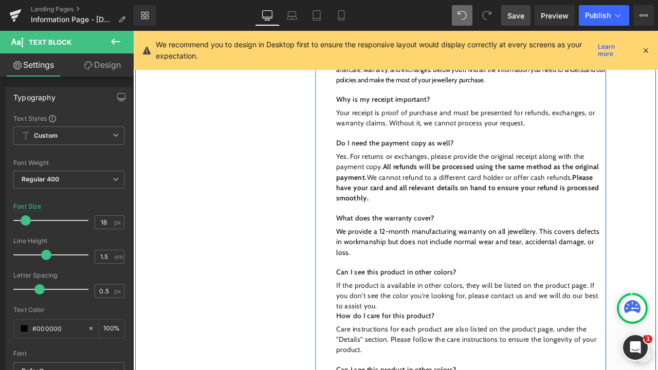
scroll to position [514, 0]
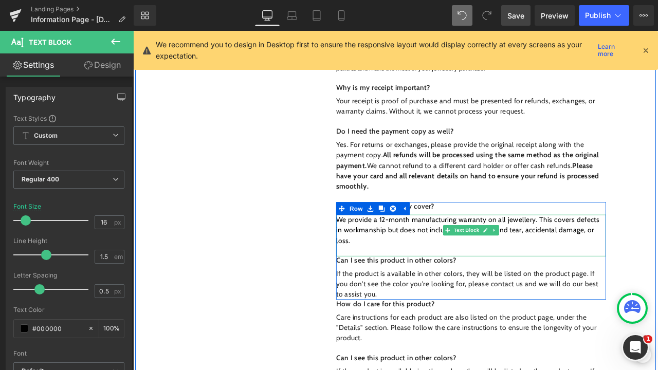
click at [433, 268] on div "We provide a 12-month manufacturing warranty on all jewellery. This covers defe…" at bounding box center [534, 273] width 320 height 49
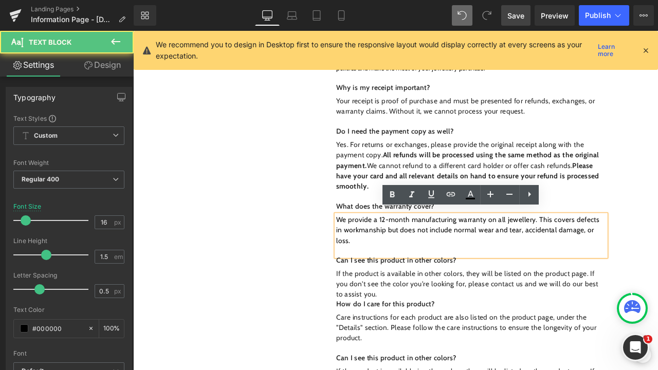
click at [433, 261] on p "We provide a 12-month manufacturing warranty on all jewellery. This covers defe…" at bounding box center [534, 267] width 320 height 37
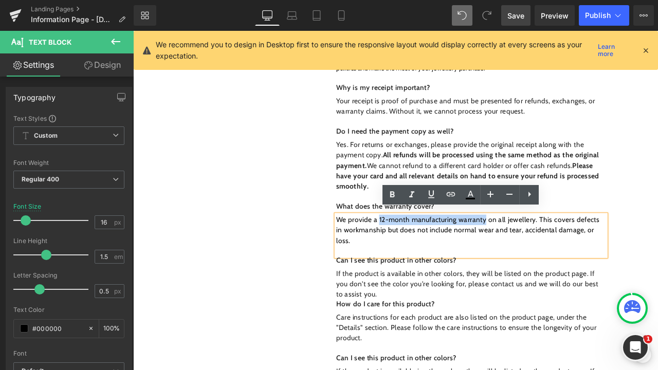
drag, startPoint x: 422, startPoint y: 246, endPoint x: 547, endPoint y: 247, distance: 124.9
click at [547, 249] on p "We provide a 12-month manufacturing warranty on all jewellery. This covers defe…" at bounding box center [534, 267] width 320 height 37
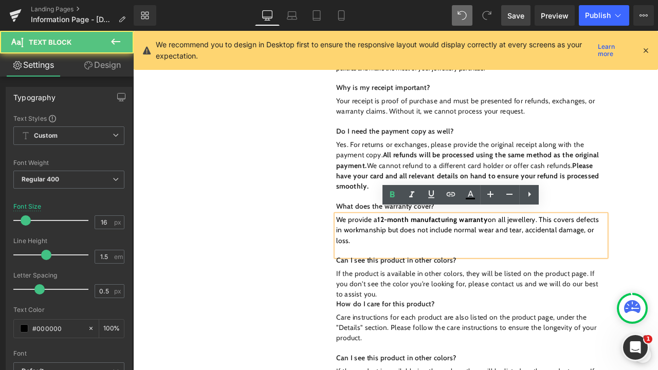
click at [452, 264] on p "We provide a 12-month manufacturing warranty on all jewellery. This covers defe…" at bounding box center [534, 267] width 320 height 37
drag, startPoint x: 448, startPoint y: 262, endPoint x: 456, endPoint y: 268, distance: 9.6
click at [456, 268] on p "We provide a 12-month manufacturing warranty on all jewellery. This covers defe…" at bounding box center [534, 267] width 320 height 37
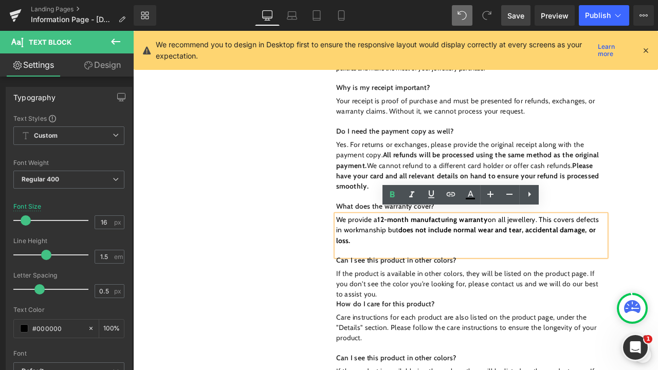
click at [386, 283] on div "We provide a 12-month manufacturing warranty on all jewellery. This covers defe…" at bounding box center [534, 273] width 320 height 49
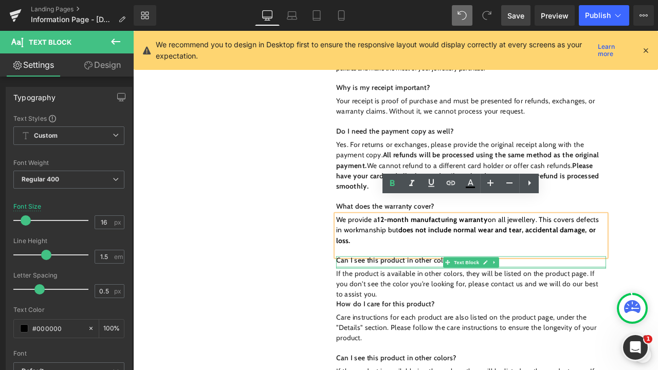
scroll to position [527, 0]
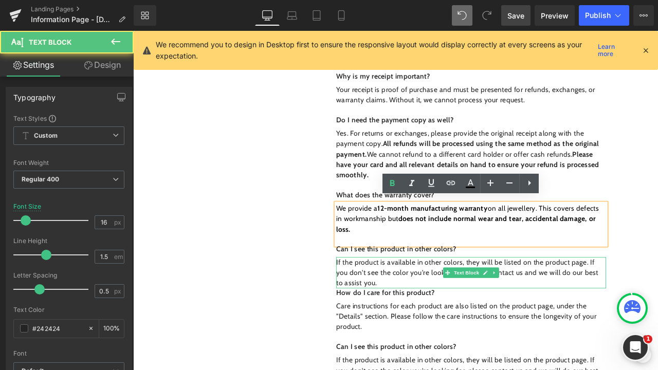
click at [395, 303] on span "If the product is available in other colors, they will be listed on the product…" at bounding box center [529, 317] width 311 height 34
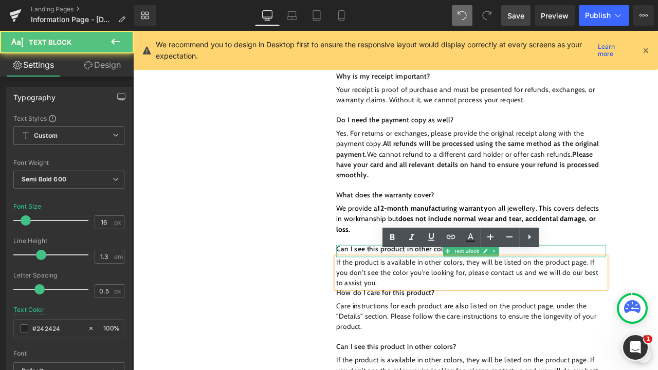
click at [393, 287] on p "Can I see this product in other colors?" at bounding box center [534, 290] width 320 height 11
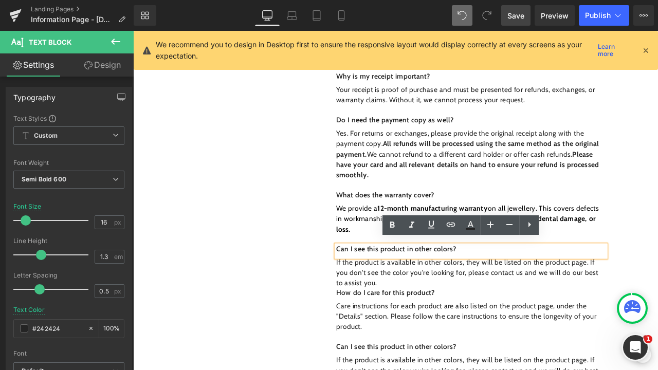
click at [521, 290] on div "Can I see this product in other colors?" at bounding box center [534, 292] width 320 height 15
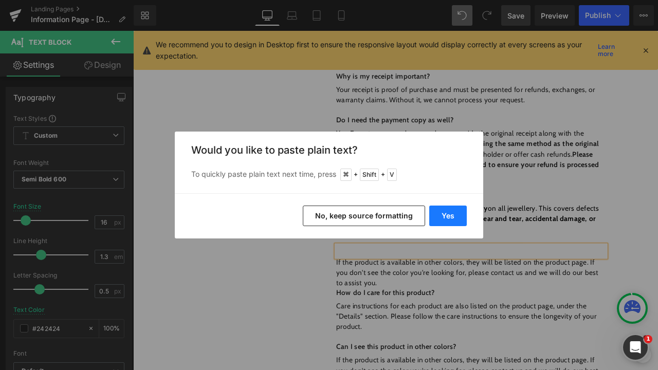
click at [457, 216] on button "Yes" at bounding box center [448, 216] width 38 height 21
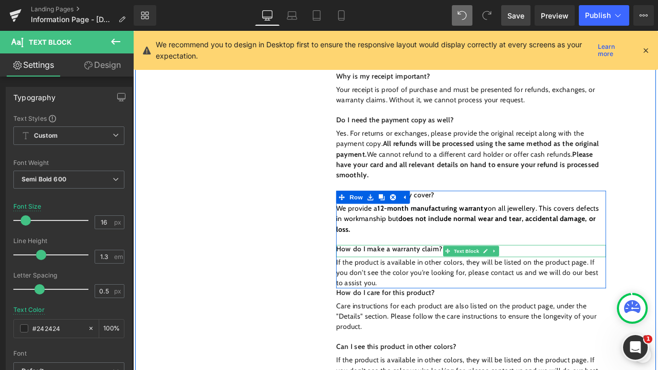
click at [486, 285] on p "How do I make a warranty claim?" at bounding box center [534, 290] width 320 height 11
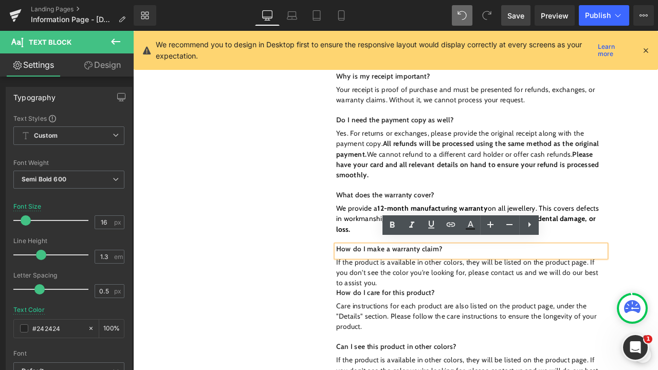
click at [468, 287] on p "How do I make a warranty claim?" at bounding box center [534, 290] width 320 height 11
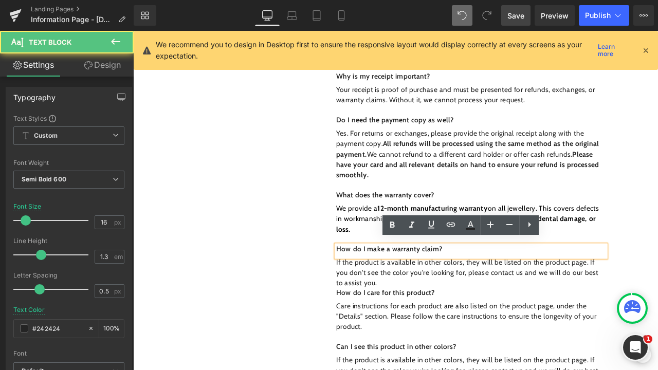
click at [508, 289] on div "How do I make a warranty claim?" at bounding box center [534, 292] width 320 height 15
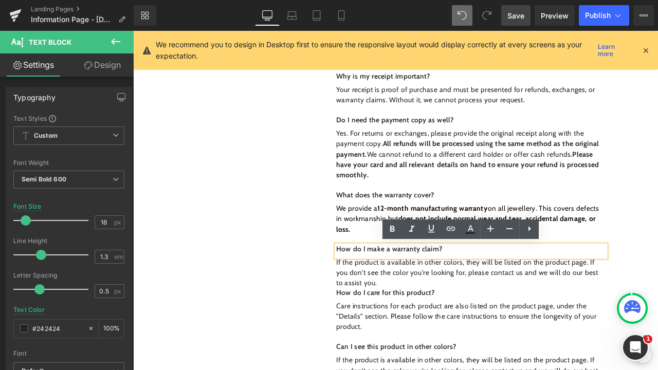
scroll to position [522, 0]
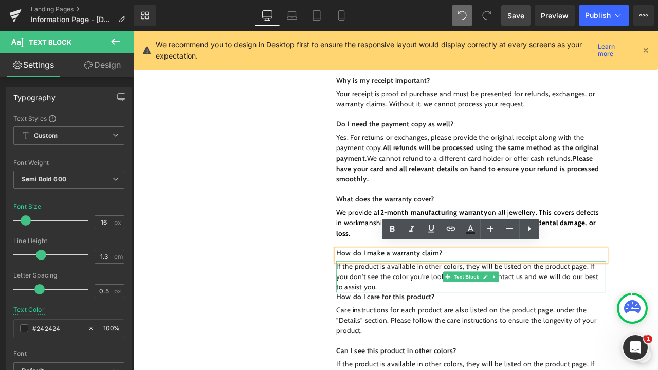
drag, startPoint x: 416, startPoint y: 324, endPoint x: 629, endPoint y: 83, distance: 322.0
click at [416, 324] on p "If the product is available in other colors, they will be listed on the product…" at bounding box center [534, 322] width 320 height 37
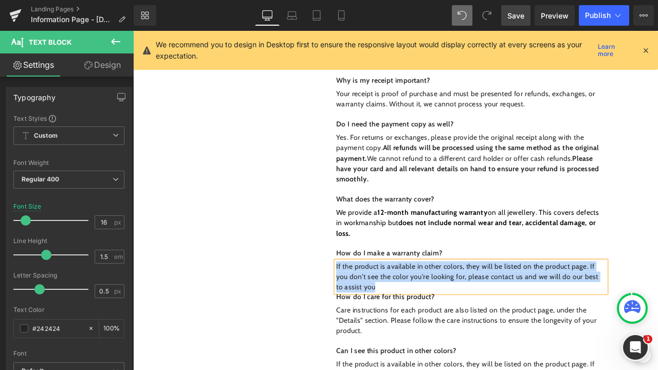
drag, startPoint x: 431, startPoint y: 329, endPoint x: 371, endPoint y: 304, distance: 65.2
click at [374, 304] on p "If the product is available in other colors, they will be listed on the product…" at bounding box center [534, 322] width 320 height 37
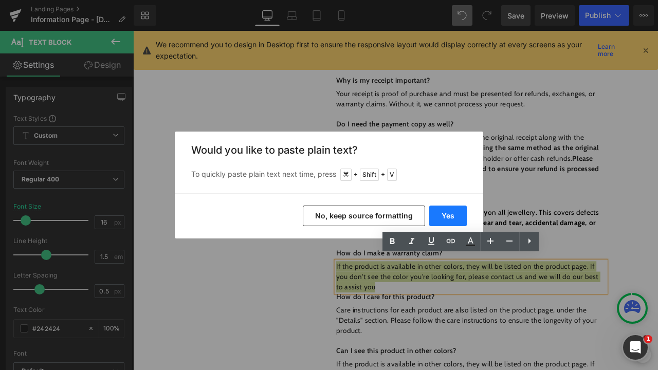
click at [454, 213] on button "Yes" at bounding box center [448, 216] width 38 height 21
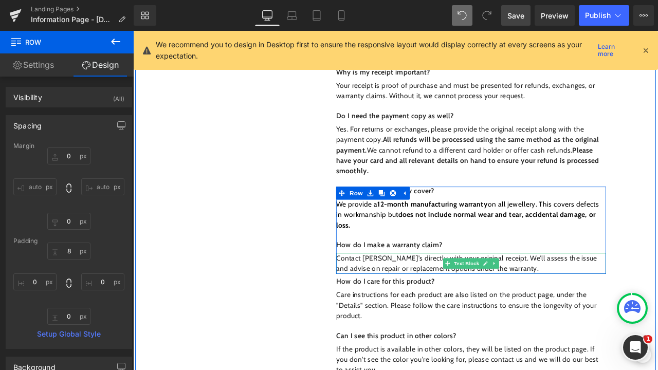
scroll to position [533, 0]
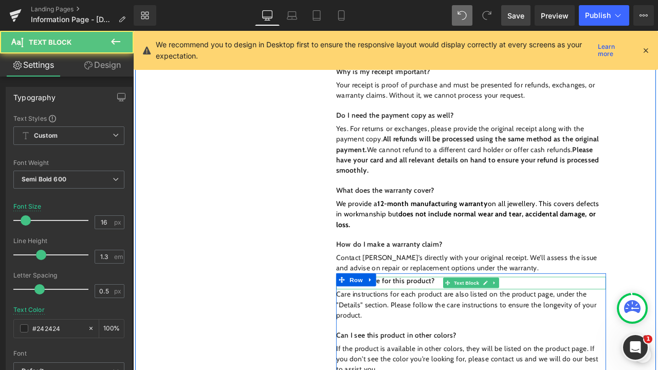
click at [485, 322] on p "How do I care for this product?" at bounding box center [534, 327] width 320 height 11
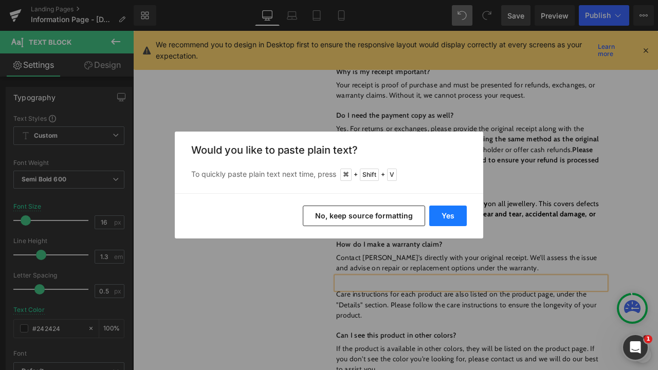
click at [441, 213] on button "Yes" at bounding box center [448, 216] width 38 height 21
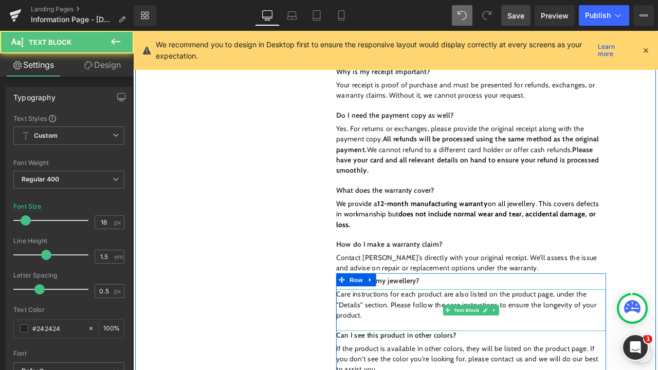
click at [415, 365] on p "Care instructions for each product are also listed on the product page, under t…" at bounding box center [534, 355] width 320 height 37
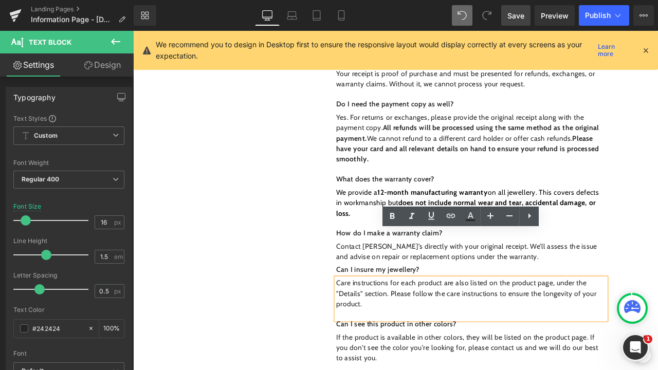
scroll to position [595, 0]
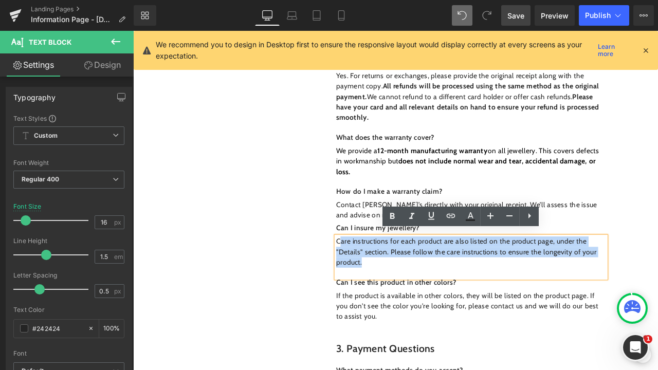
drag, startPoint x: 410, startPoint y: 297, endPoint x: 376, endPoint y: 275, distance: 40.8
click at [376, 275] on p "Care instructions for each product are also listed on the product page, under t…" at bounding box center [534, 293] width 320 height 37
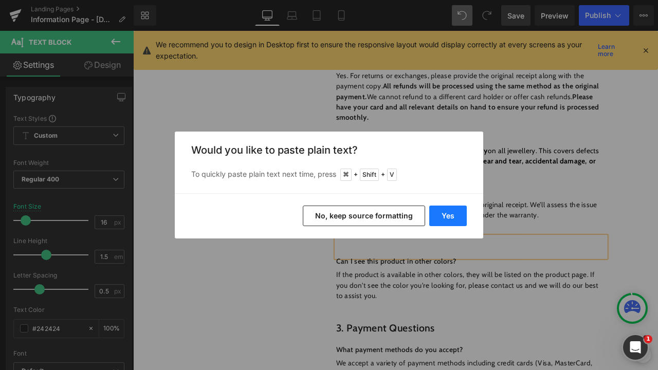
click at [442, 219] on button "Yes" at bounding box center [448, 216] width 38 height 21
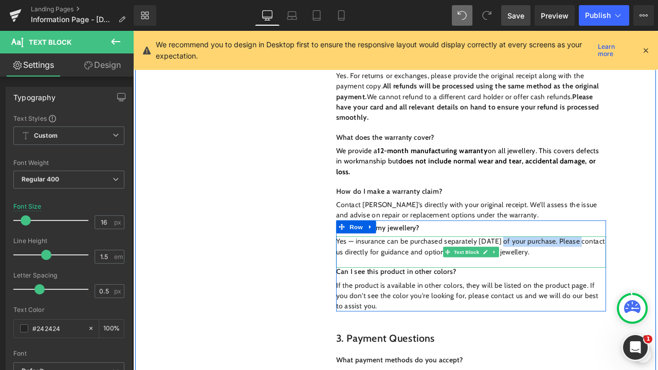
drag, startPoint x: 564, startPoint y: 274, endPoint x: 657, endPoint y: 277, distance: 93.6
click at [657, 277] on p "Yes — insurance can be purchased separately [DATE] of your purchase. Please con…" at bounding box center [534, 287] width 320 height 25
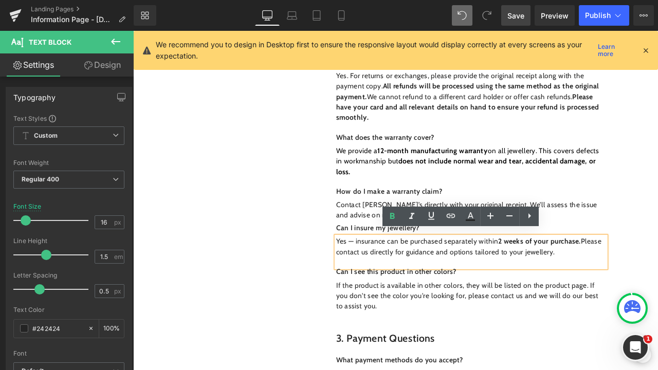
click at [644, 290] on p "Yes — insurance can be purchased separately [DATE] of your purchase. Please con…" at bounding box center [534, 287] width 320 height 25
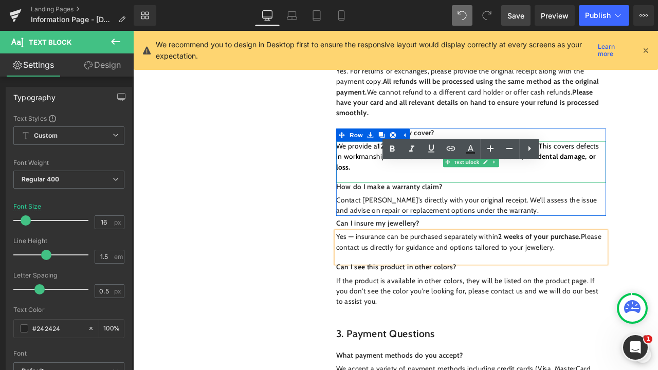
scroll to position [675, 0]
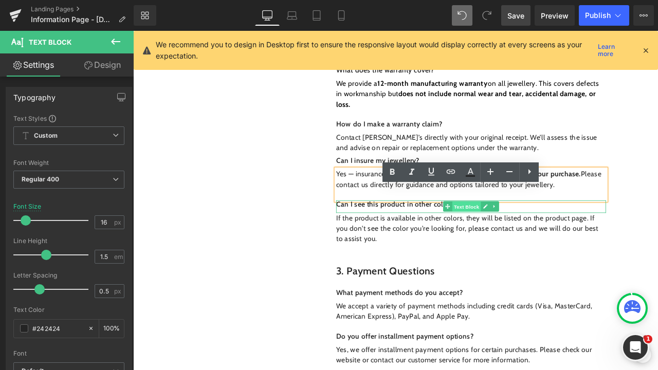
click at [520, 246] on span "Text Block" at bounding box center [528, 239] width 34 height 12
click at [460, 243] on p "Can I see this product in other colors?" at bounding box center [534, 237] width 320 height 11
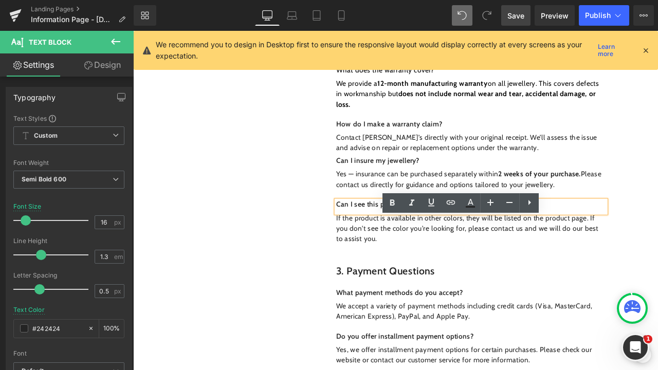
click at [518, 243] on p "Can I see this product in other colors?" at bounding box center [534, 237] width 320 height 11
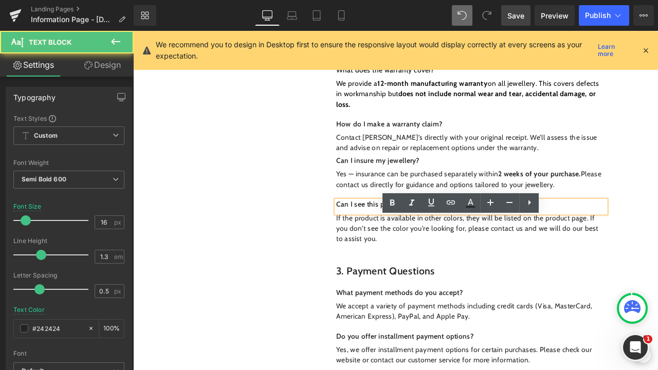
scroll to position [648, 0]
